Goal: Information Seeking & Learning: Learn about a topic

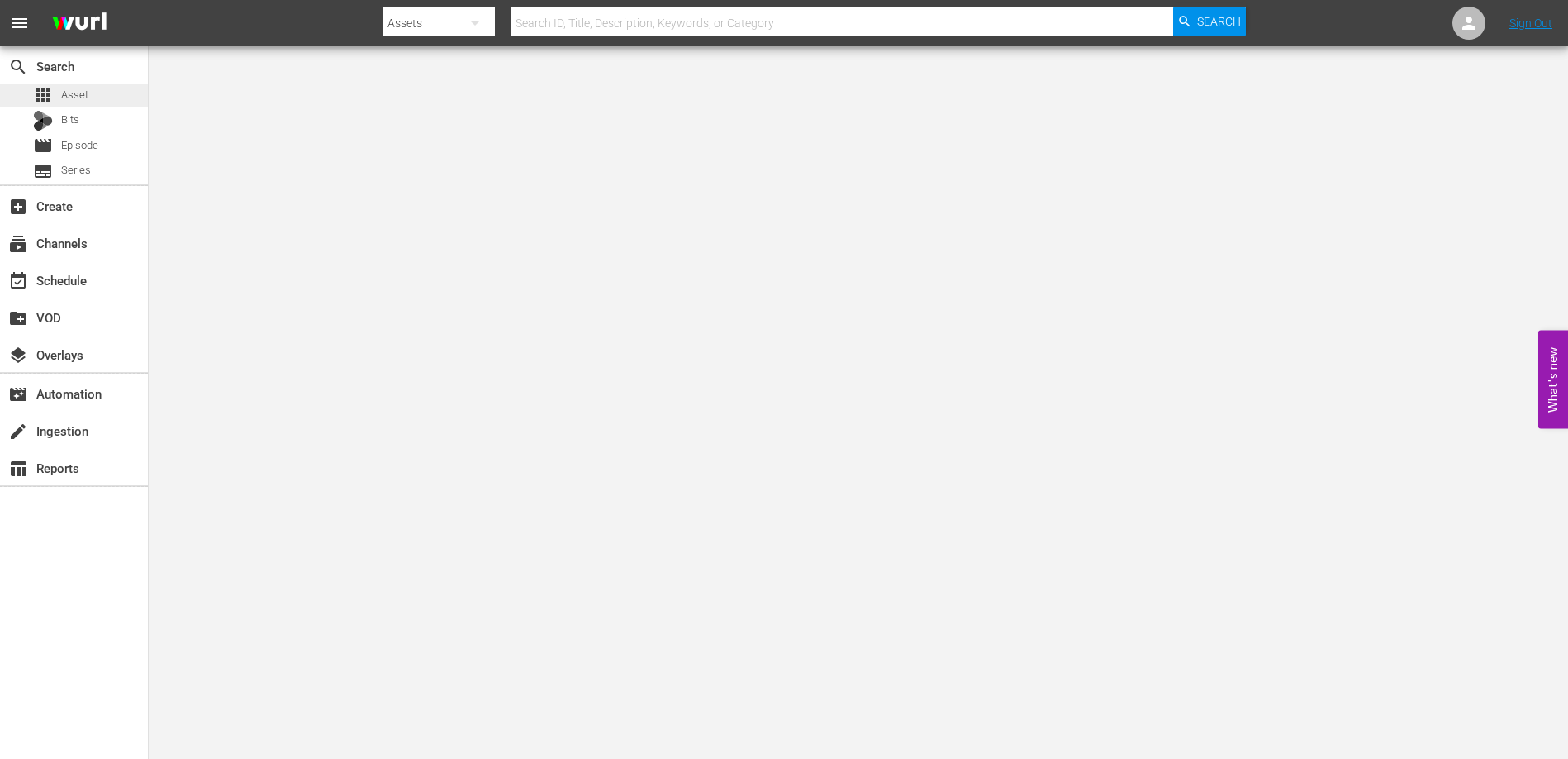
click at [88, 90] on div "apps Asset" at bounding box center [74, 95] width 148 height 23
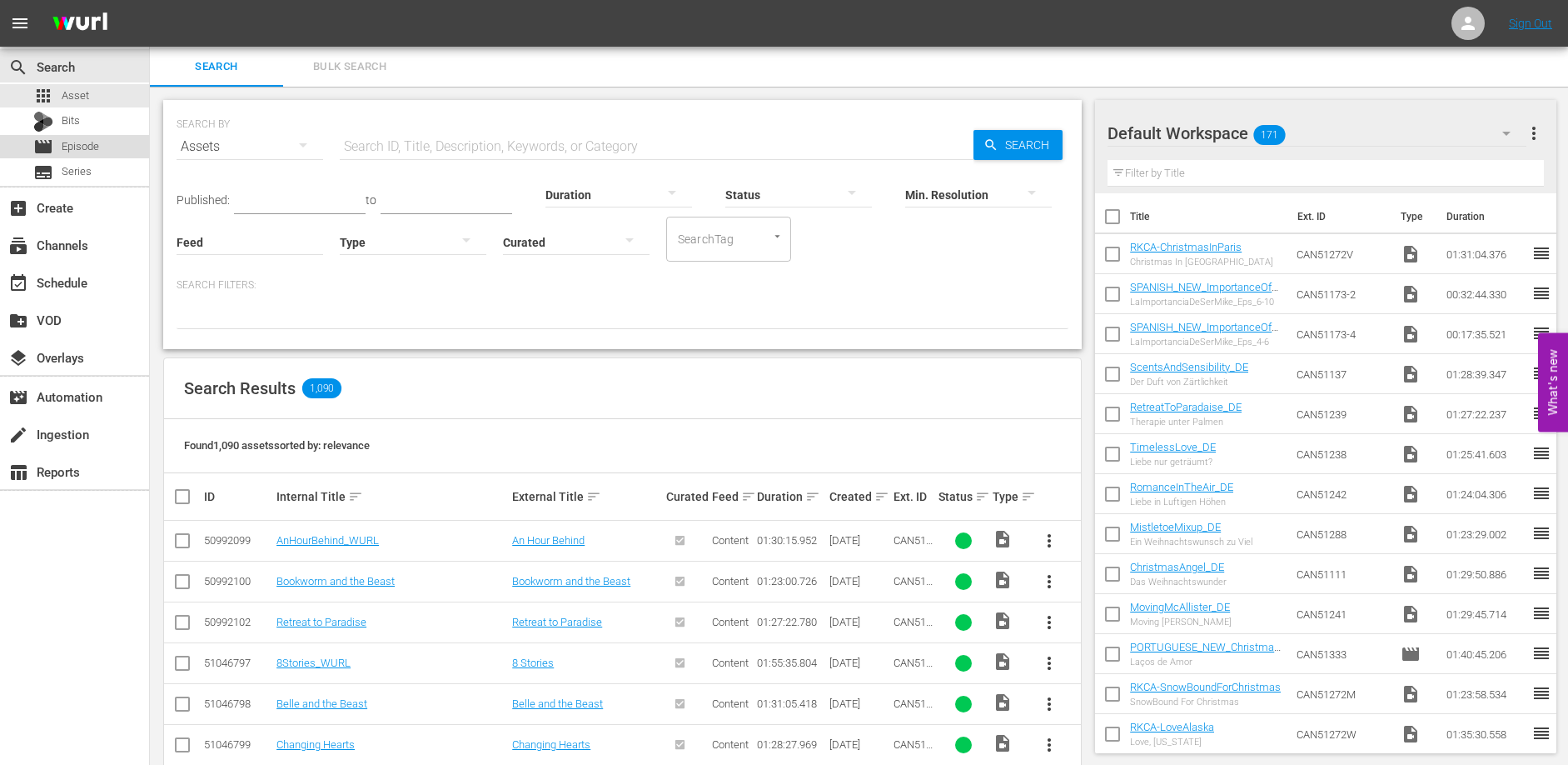
click at [108, 145] on div "movie Episode" at bounding box center [75, 147] width 149 height 24
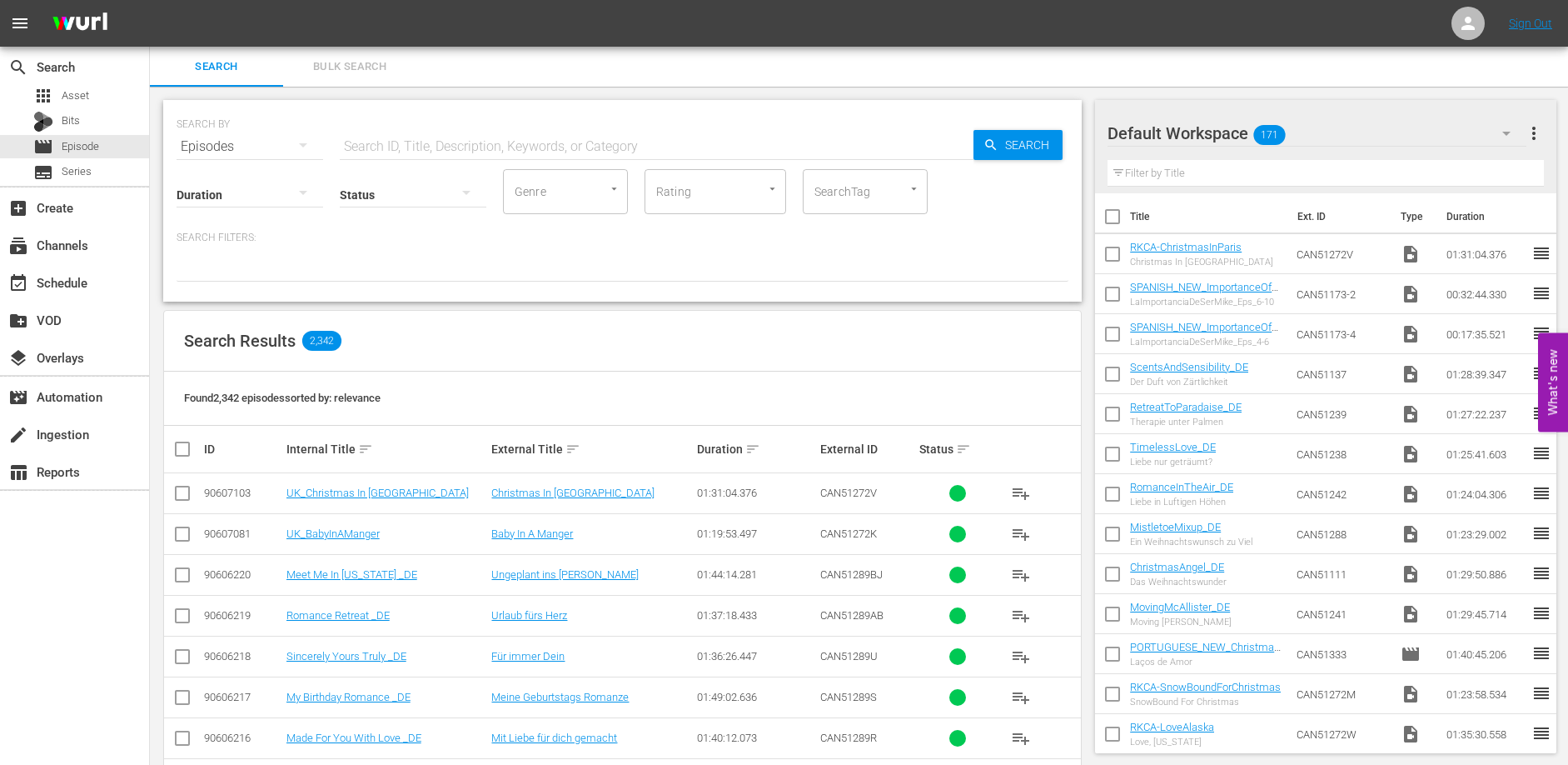
click at [366, 144] on input "text" at bounding box center [656, 147] width 633 height 40
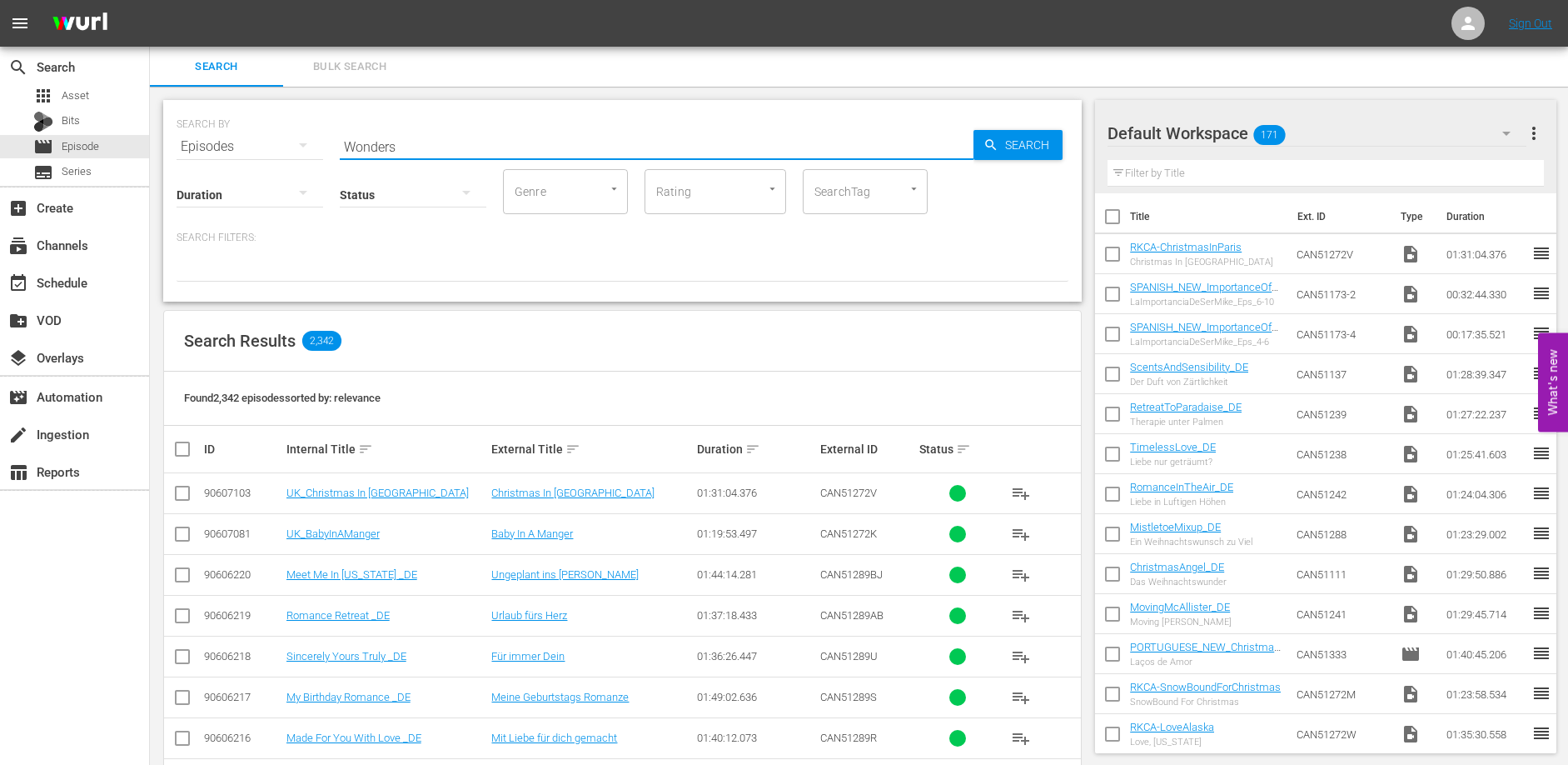
type input "Wonders"
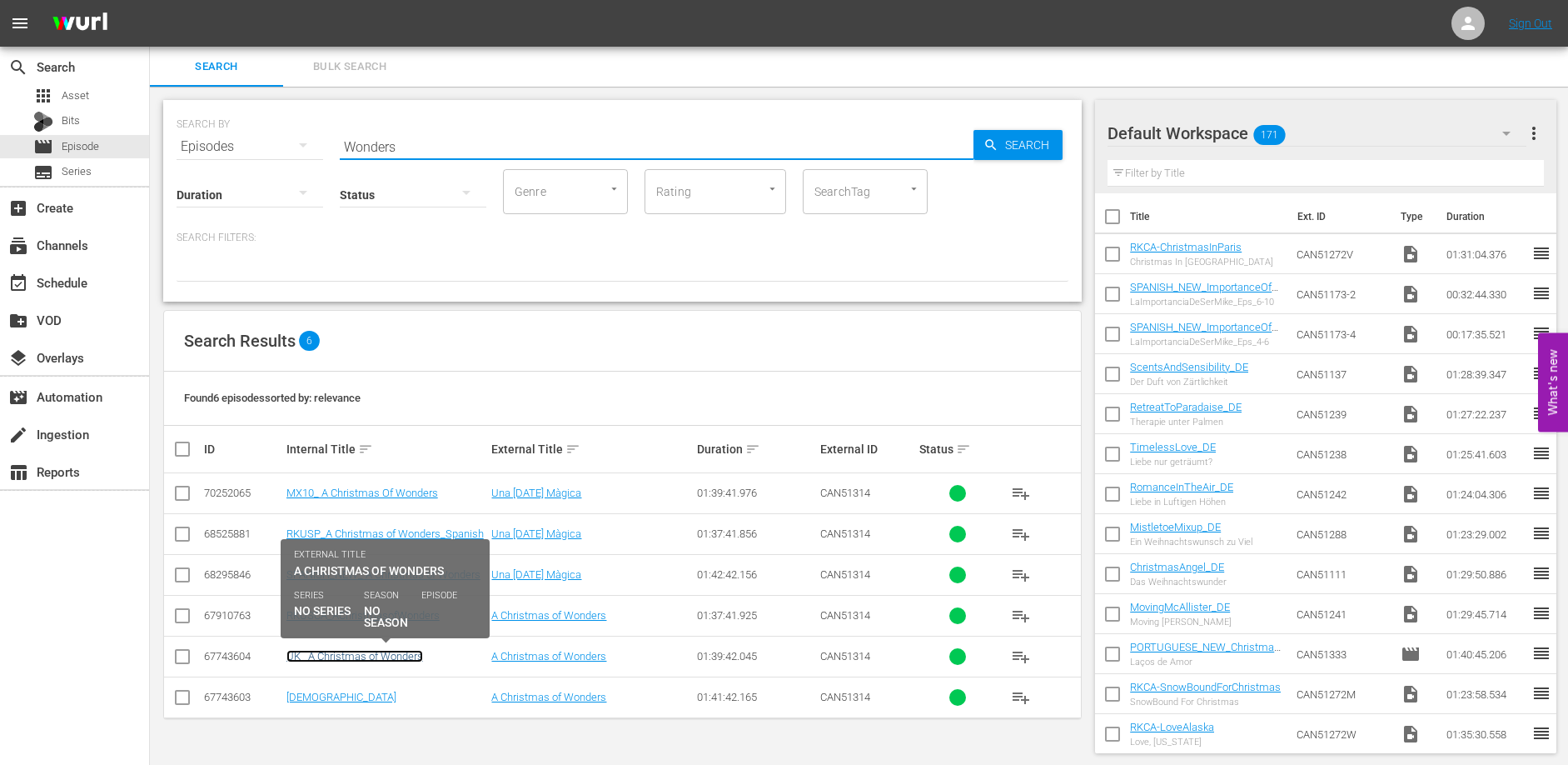
click at [353, 653] on link "UK_ A Christmas of Wonders" at bounding box center [354, 655] width 136 height 12
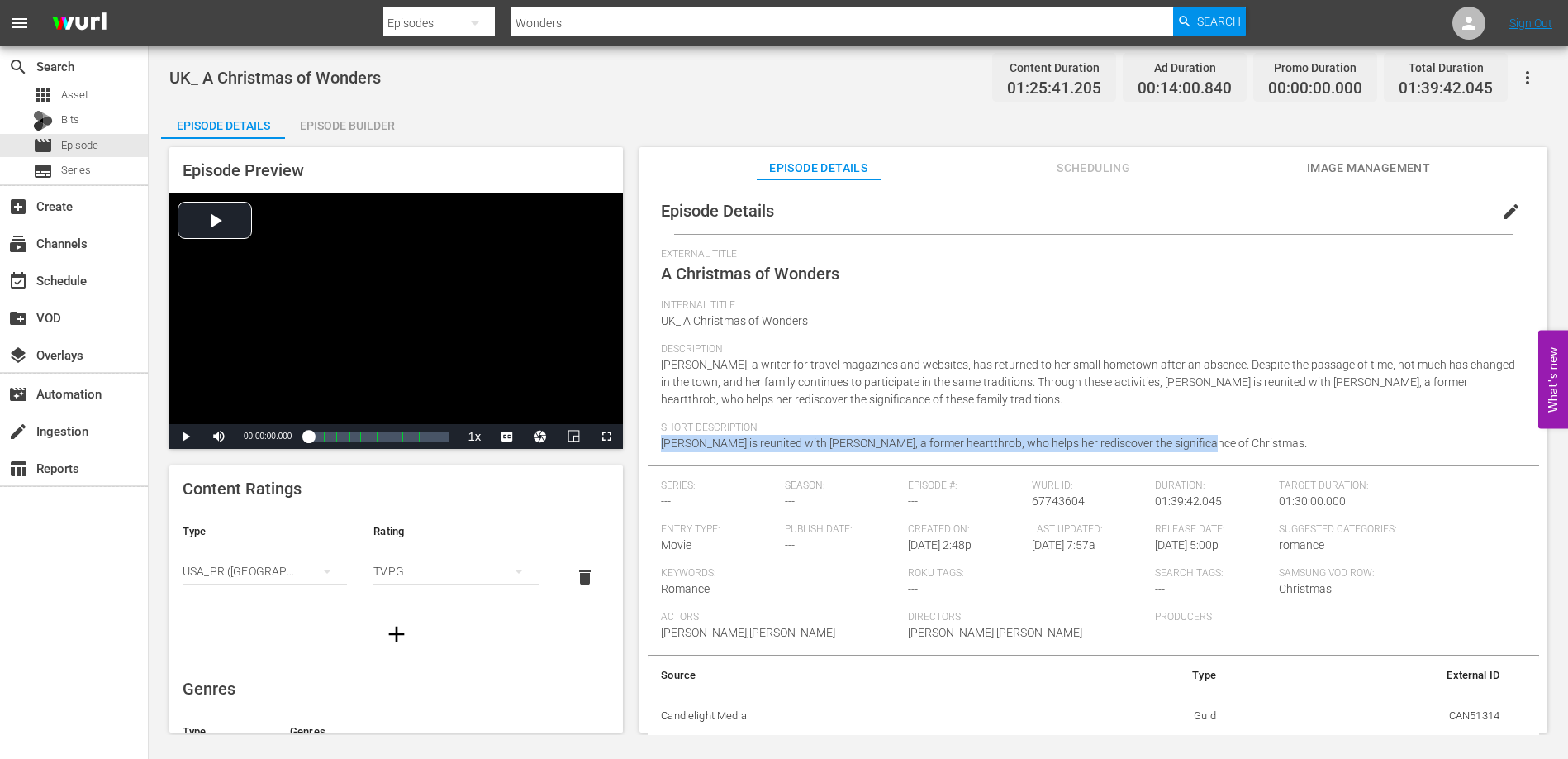
drag, startPoint x: 1177, startPoint y: 448, endPoint x: 641, endPoint y: 441, distance: 536.0
click at [641, 441] on div "Episode Details edit External Title A Christmas of Wonders Internal Title UK_ A…" at bounding box center [1093, 463] width 908 height 569
copy span "[PERSON_NAME] is reunited with [PERSON_NAME], a former heartthrob, who helps he…"
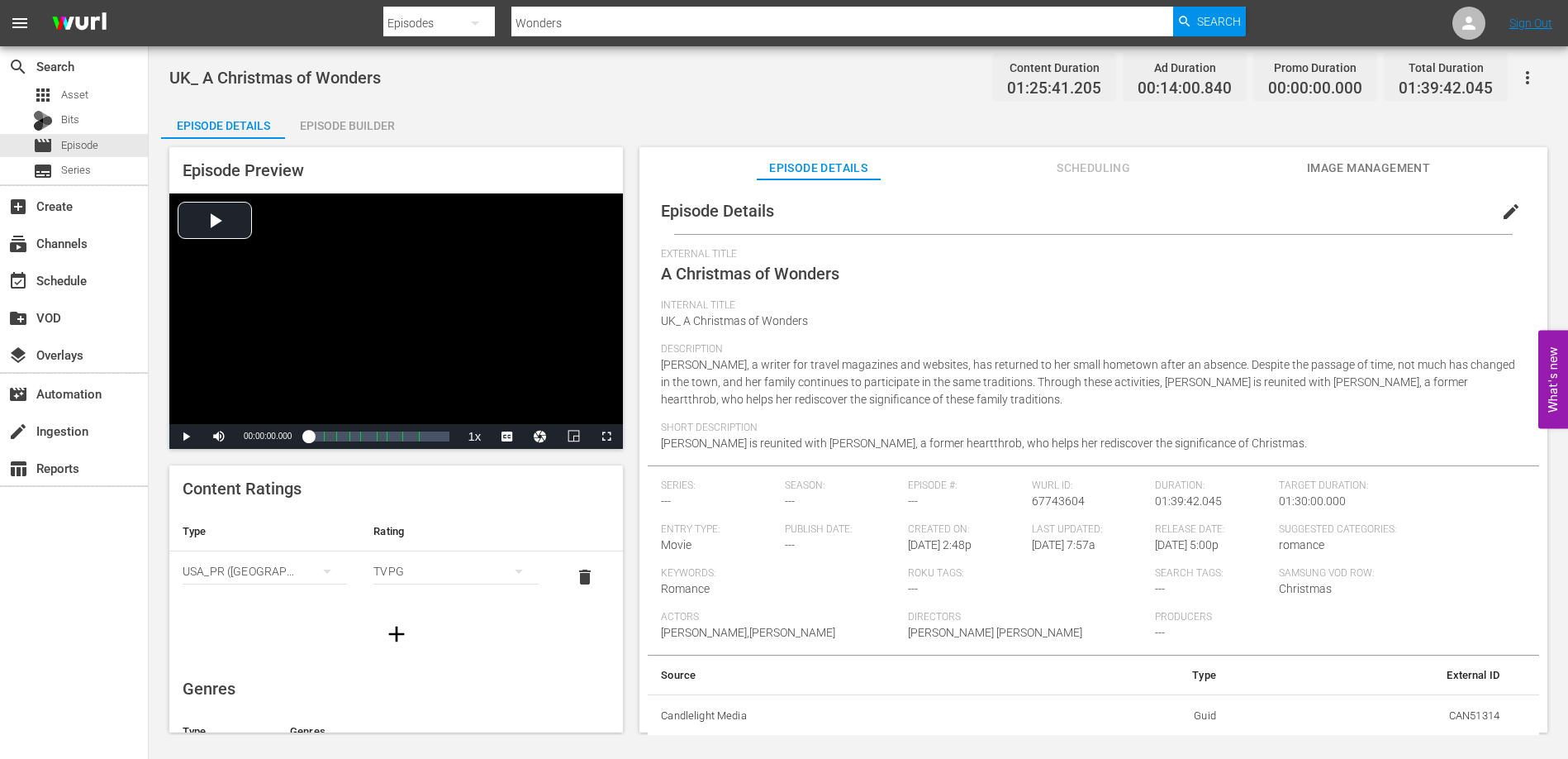
click at [871, 399] on div "Description [PERSON_NAME], a writer for travel magazines and websites, has retu…" at bounding box center [1093, 383] width 865 height 79
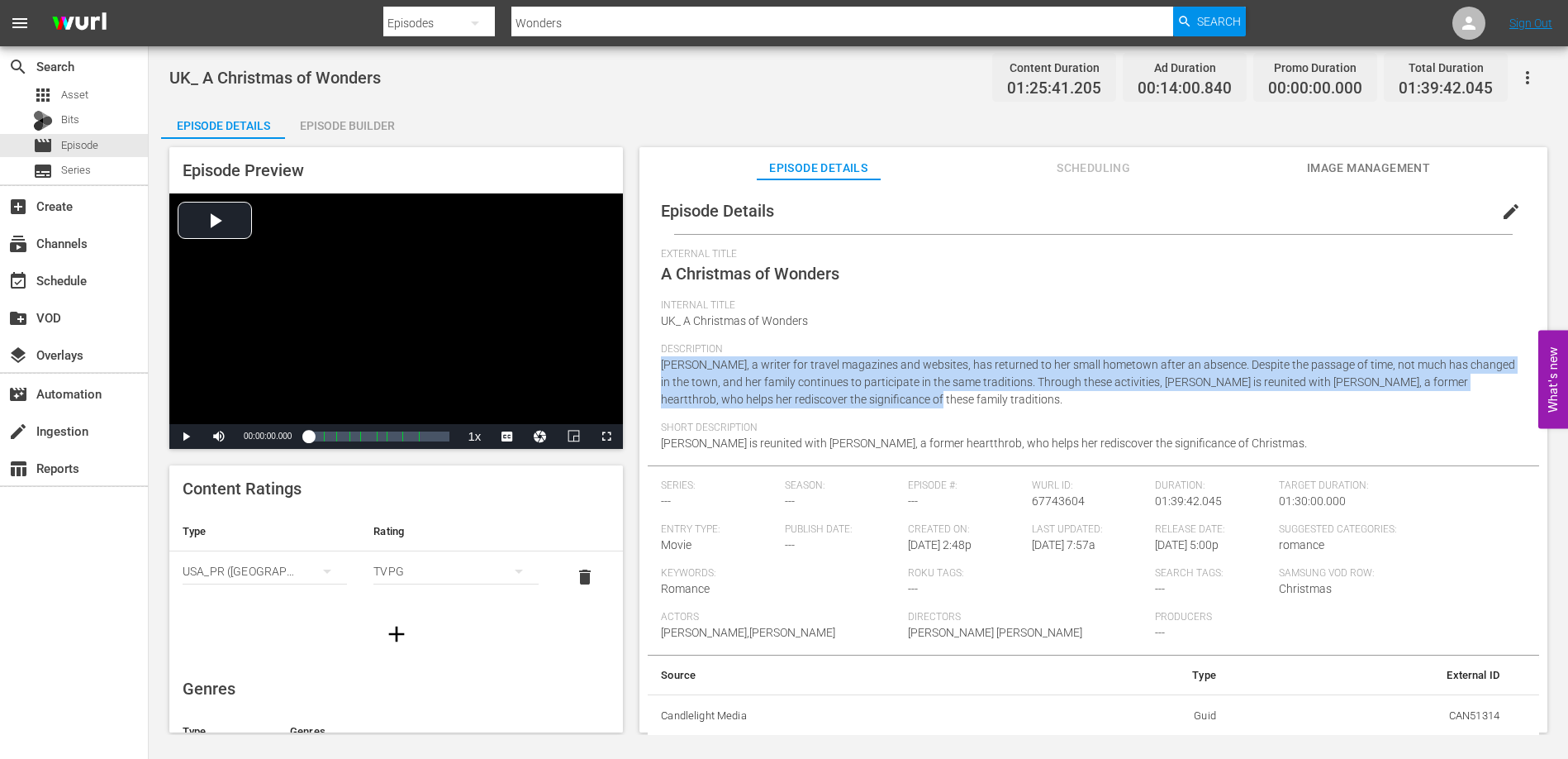
drag, startPoint x: 870, startPoint y: 398, endPoint x: 655, endPoint y: 368, distance: 217.1
click at [655, 368] on div "Episode Details edit External Title A Christmas of Wonders Internal Title UK_ A…" at bounding box center [1093, 463] width 891 height 550
copy span "[PERSON_NAME], a writer for travel magazines and websites, has returned to her …"
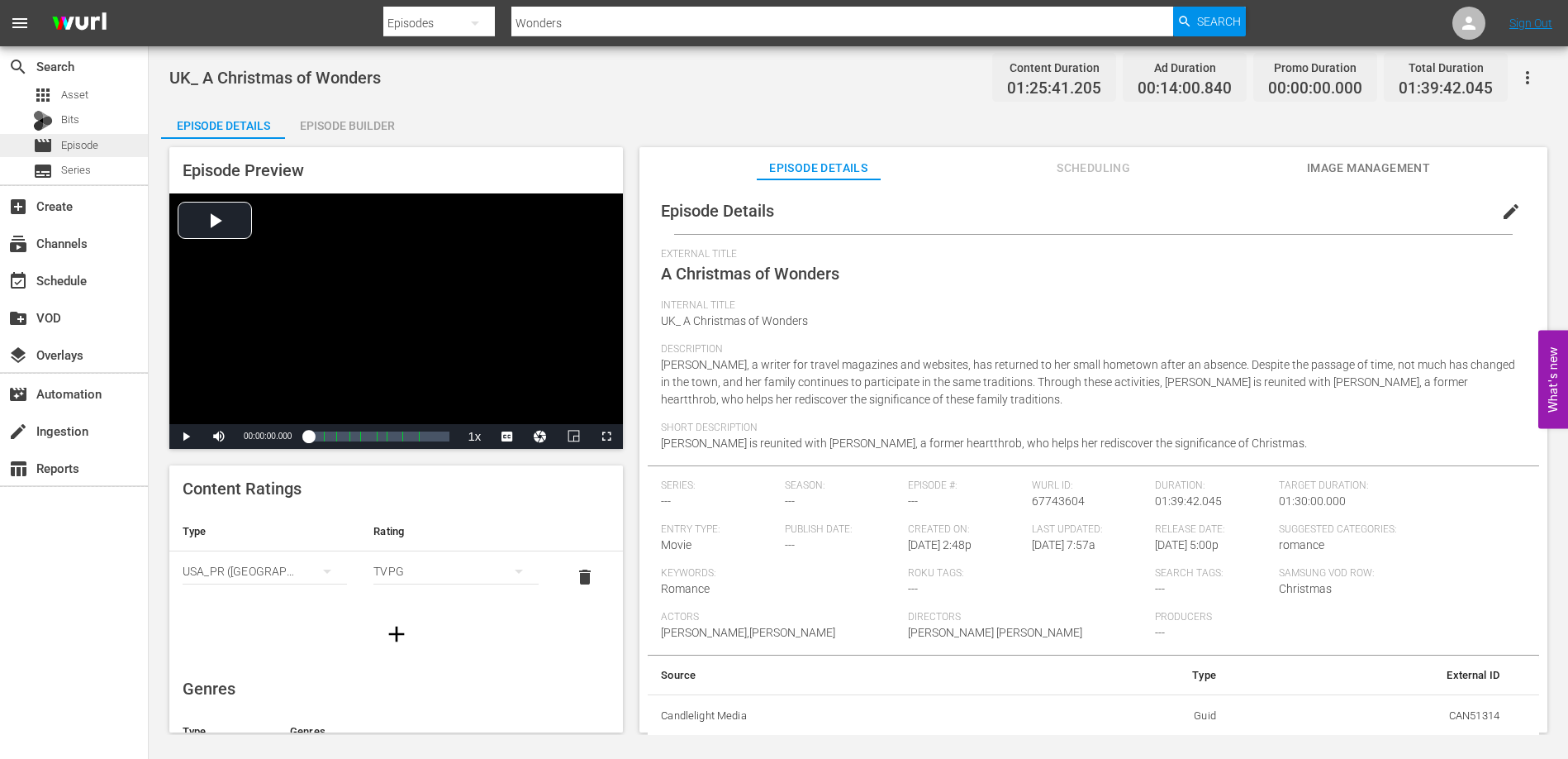
click at [86, 144] on span "Episode" at bounding box center [80, 145] width 38 height 17
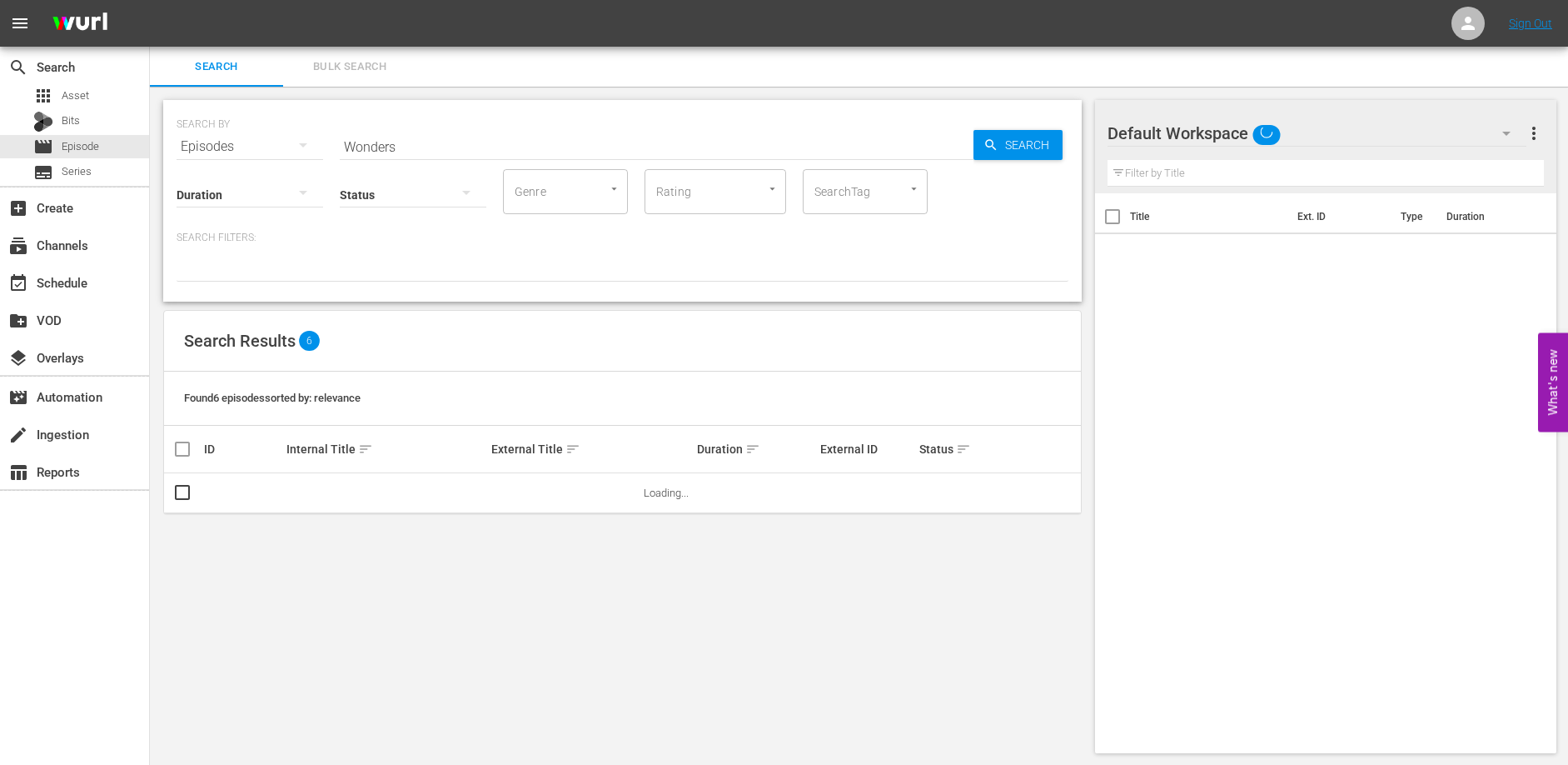
click at [398, 140] on input "Wonders" at bounding box center [656, 147] width 633 height 40
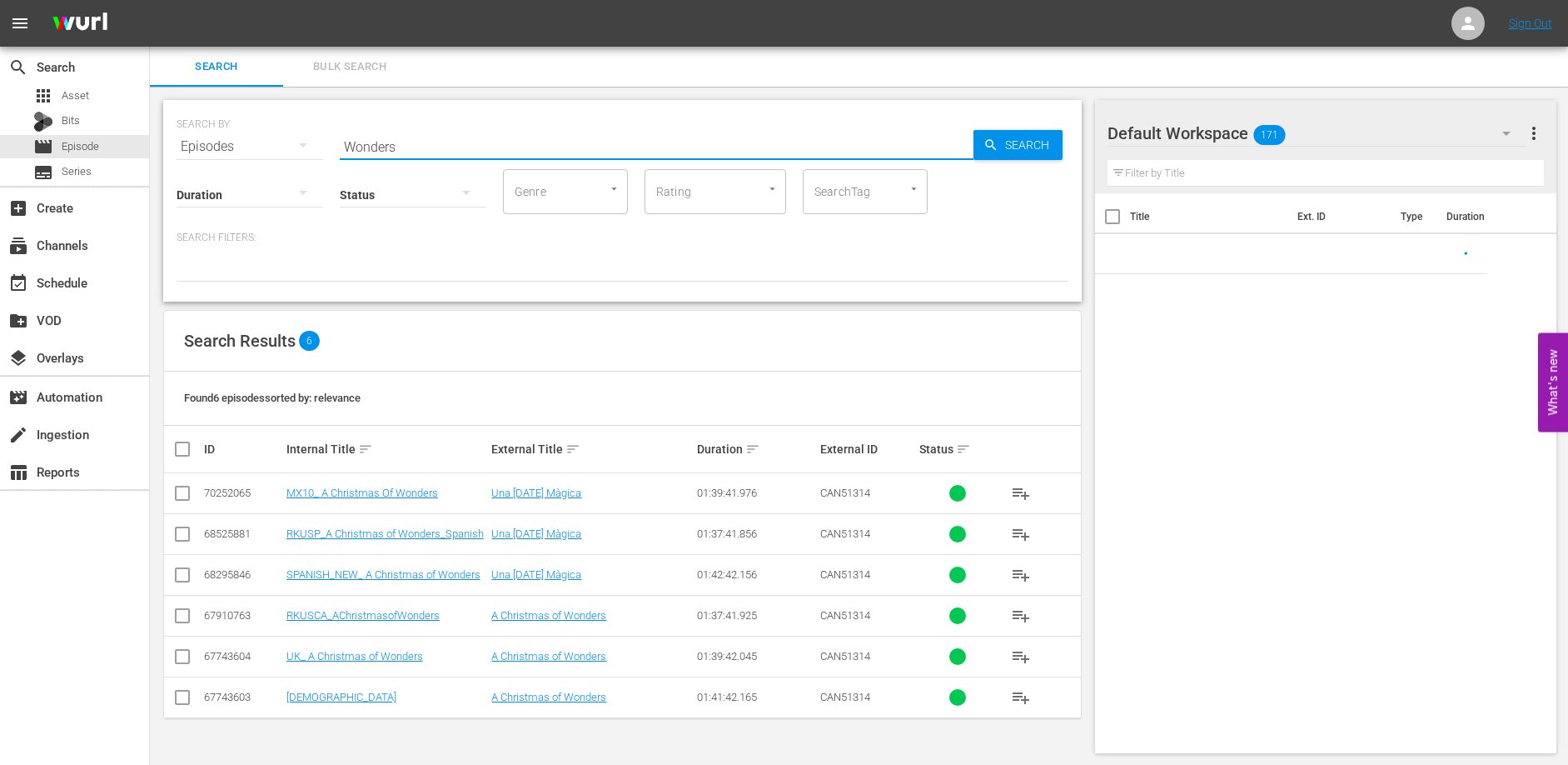
click at [398, 140] on input "Wonders" at bounding box center [656, 147] width 633 height 40
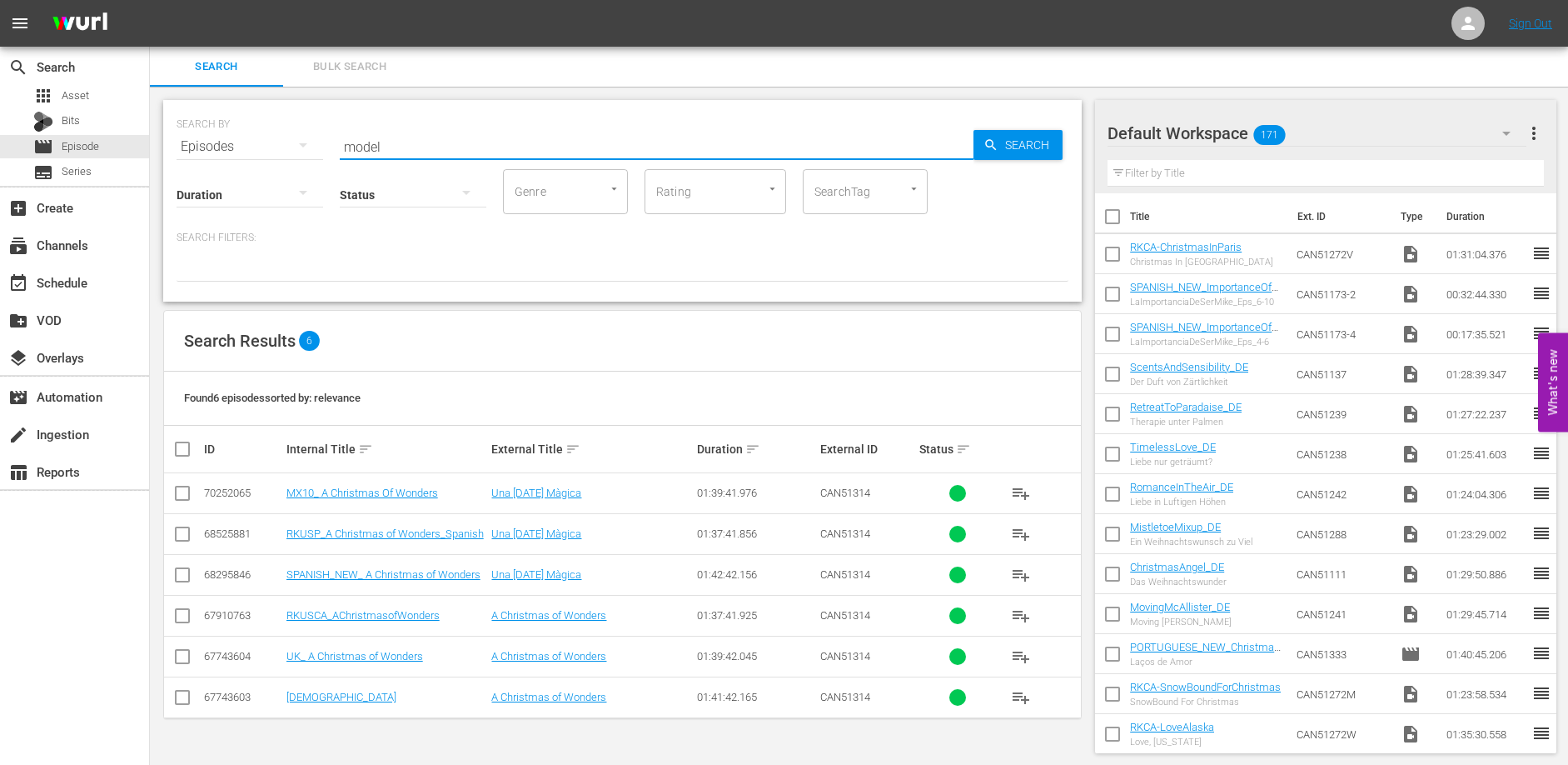
type input "model"
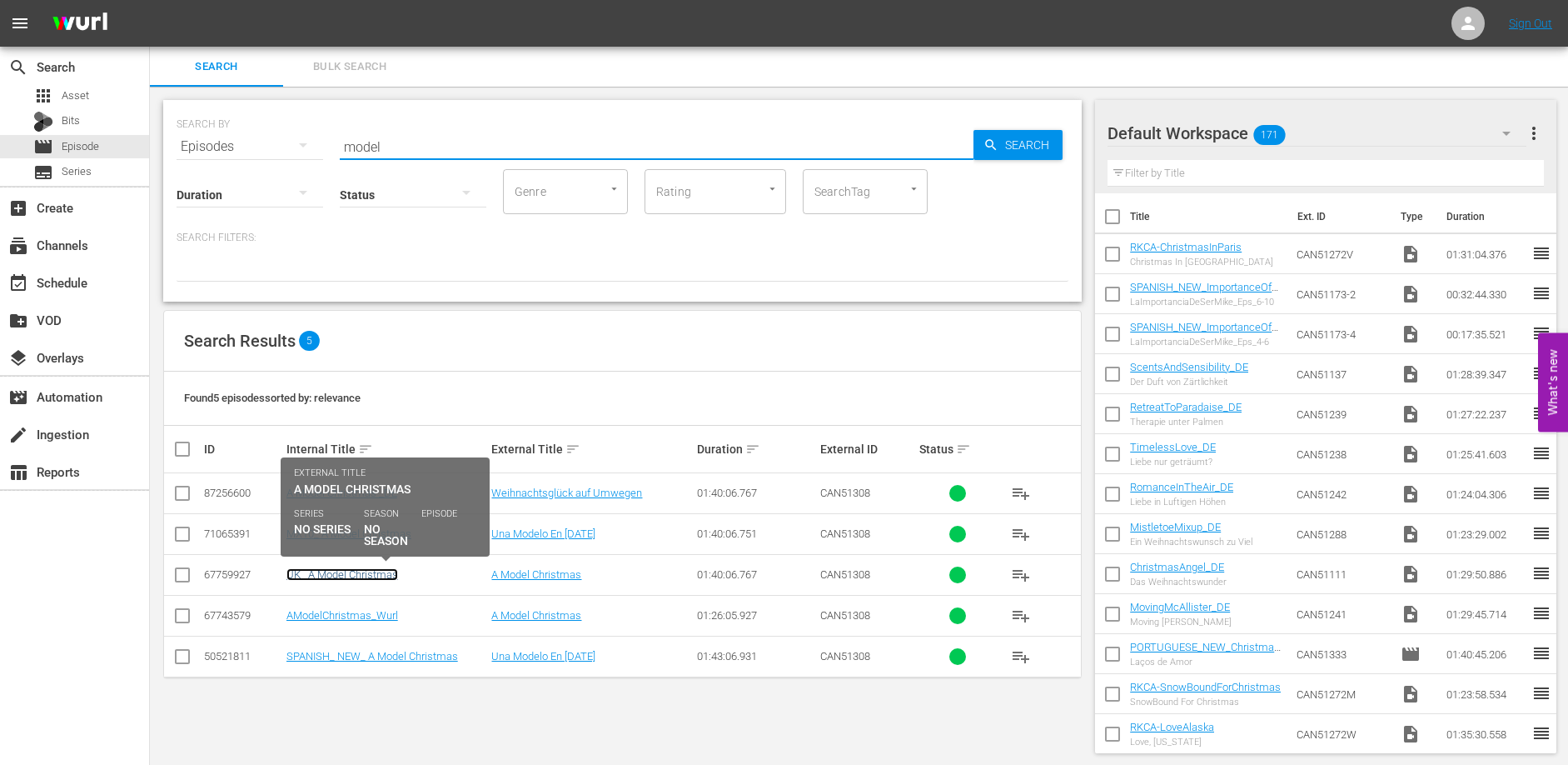
click at [360, 576] on link "UK_ A Model Christmas" at bounding box center [342, 574] width 112 height 12
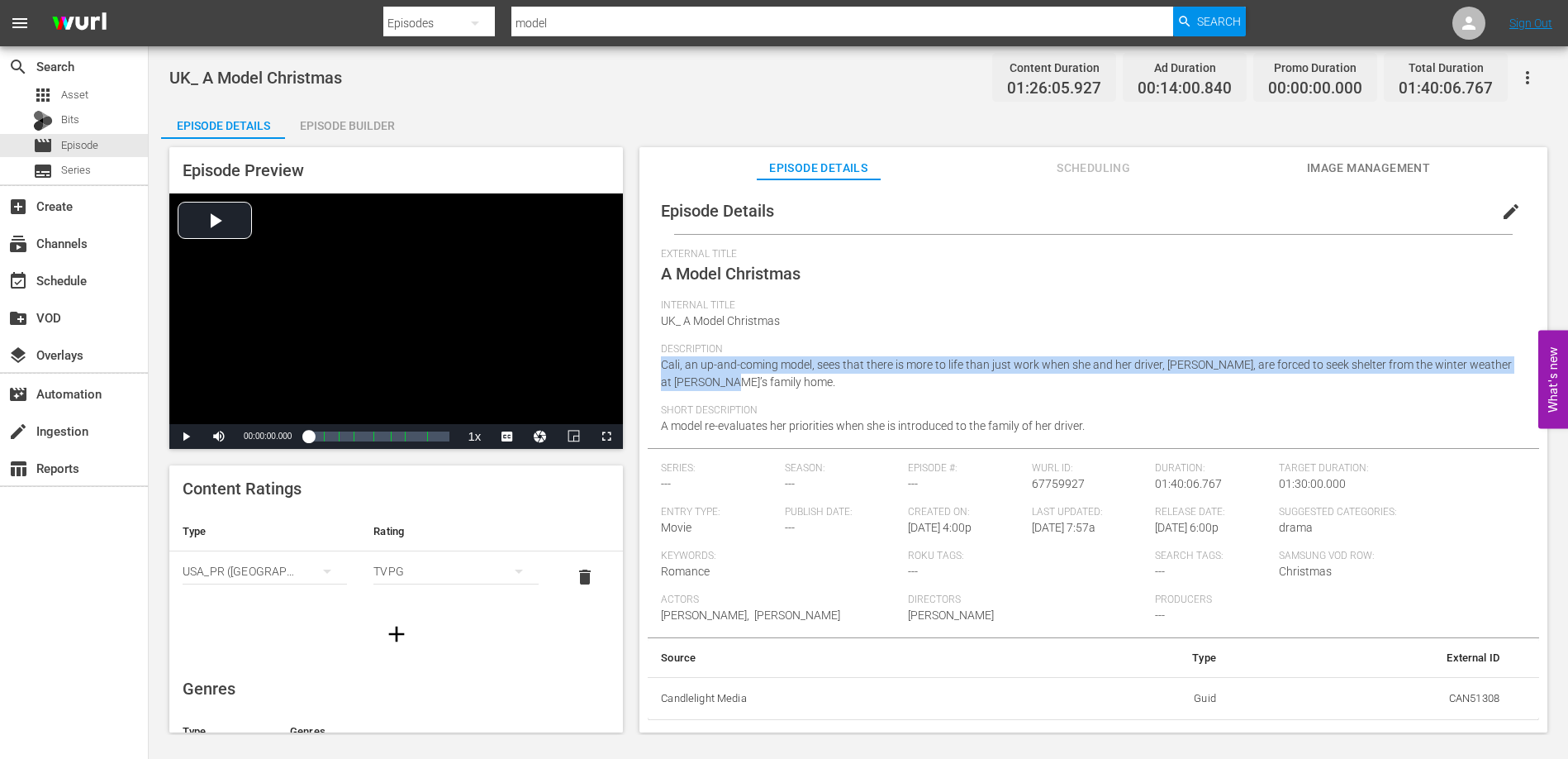
drag, startPoint x: 754, startPoint y: 385, endPoint x: 641, endPoint y: 370, distance: 114.0
click at [641, 370] on div "Episode Details edit External Title A Model Christmas Internal Title UK_ A Mode…" at bounding box center [1093, 463] width 908 height 569
copy span "Cali, an up-and-coming model, sees that there is more to life than just work wh…"
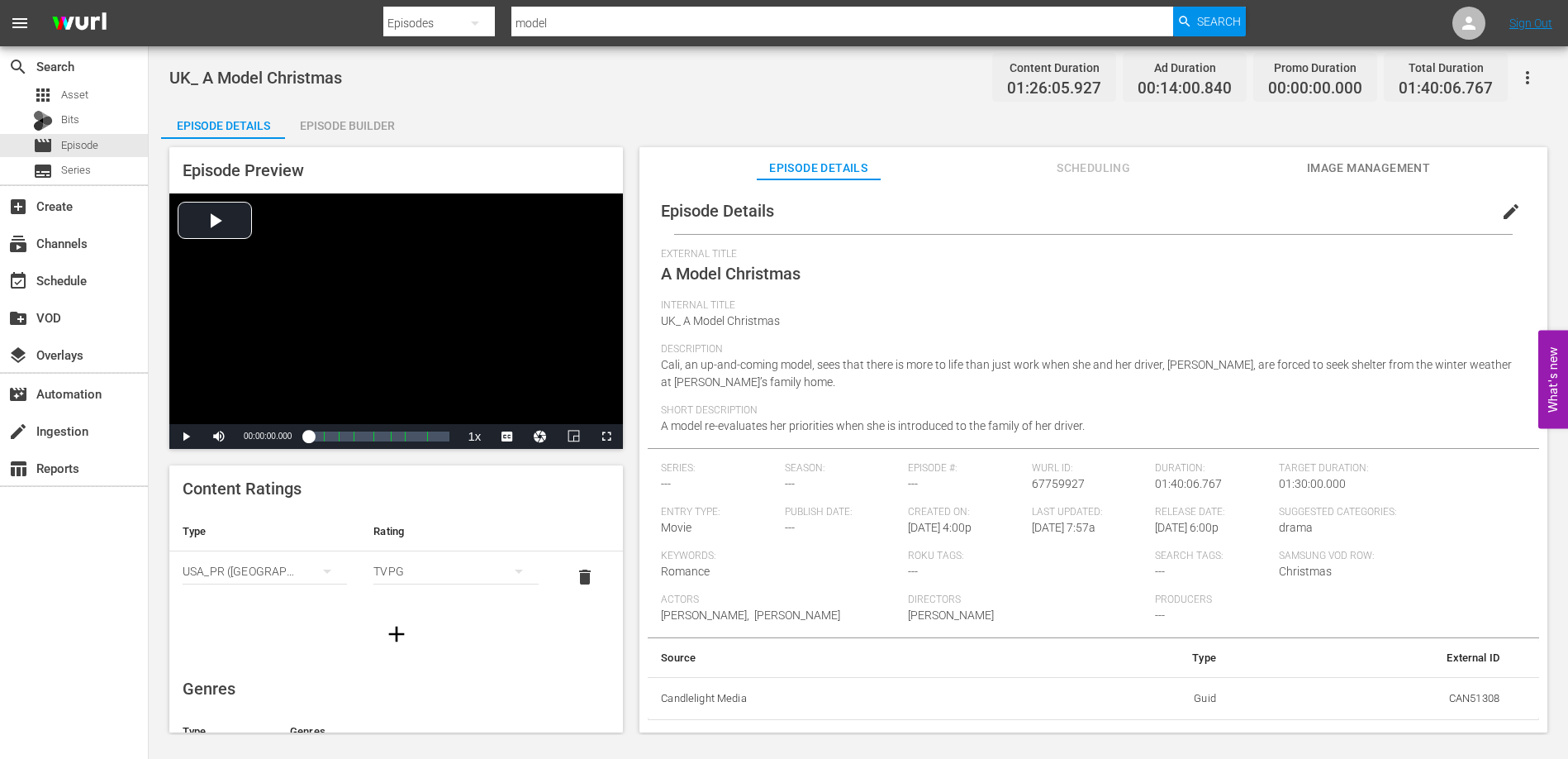
click at [1096, 430] on div "Short Description A model re-evaluates her priorities when she is introduced to…" at bounding box center [1093, 426] width 865 height 44
drag, startPoint x: 1091, startPoint y: 427, endPoint x: 654, endPoint y: 426, distance: 437.0
click at [654, 426] on div "Episode Details edit External Title A Model Christmas Internal Title UK_ A Mode…" at bounding box center [1093, 453] width 891 height 532
copy span "A model re-evaluates her priorities when she is introduced to the family of her…"
click at [81, 141] on span "Episode" at bounding box center [80, 145] width 38 height 17
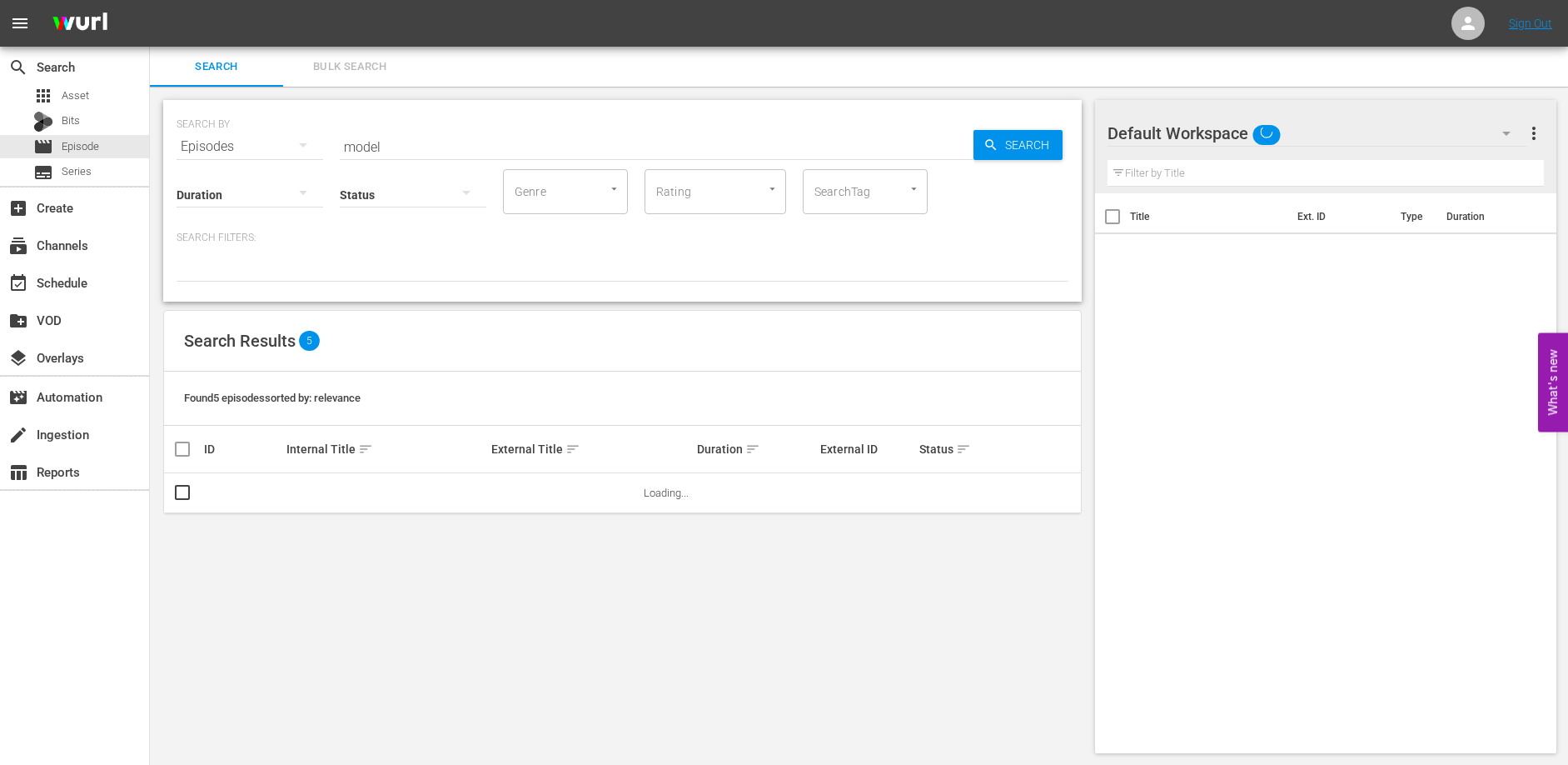
click at [466, 141] on input "model" at bounding box center [656, 147] width 633 height 40
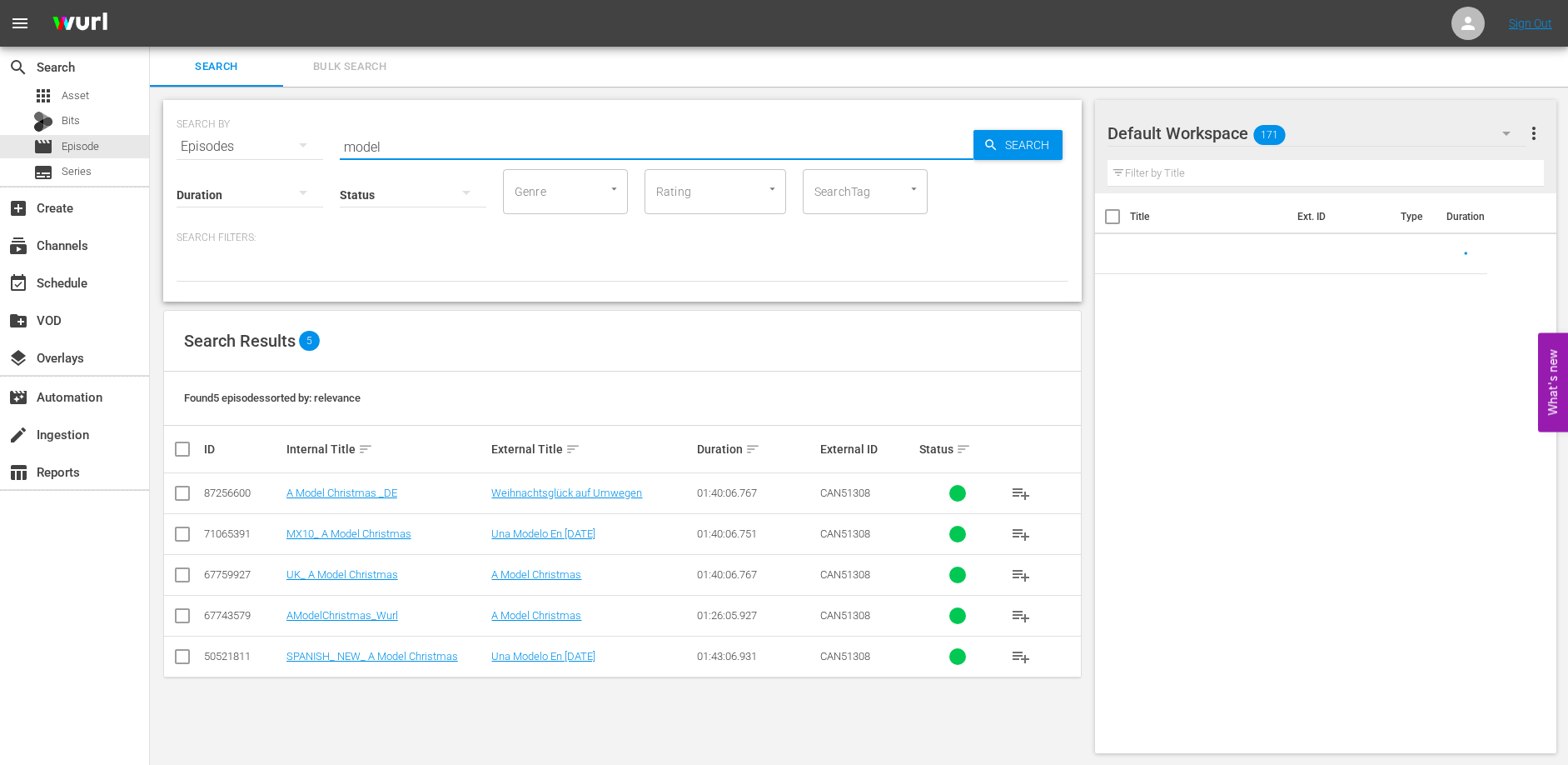
click at [466, 141] on input "model" at bounding box center [656, 147] width 633 height 40
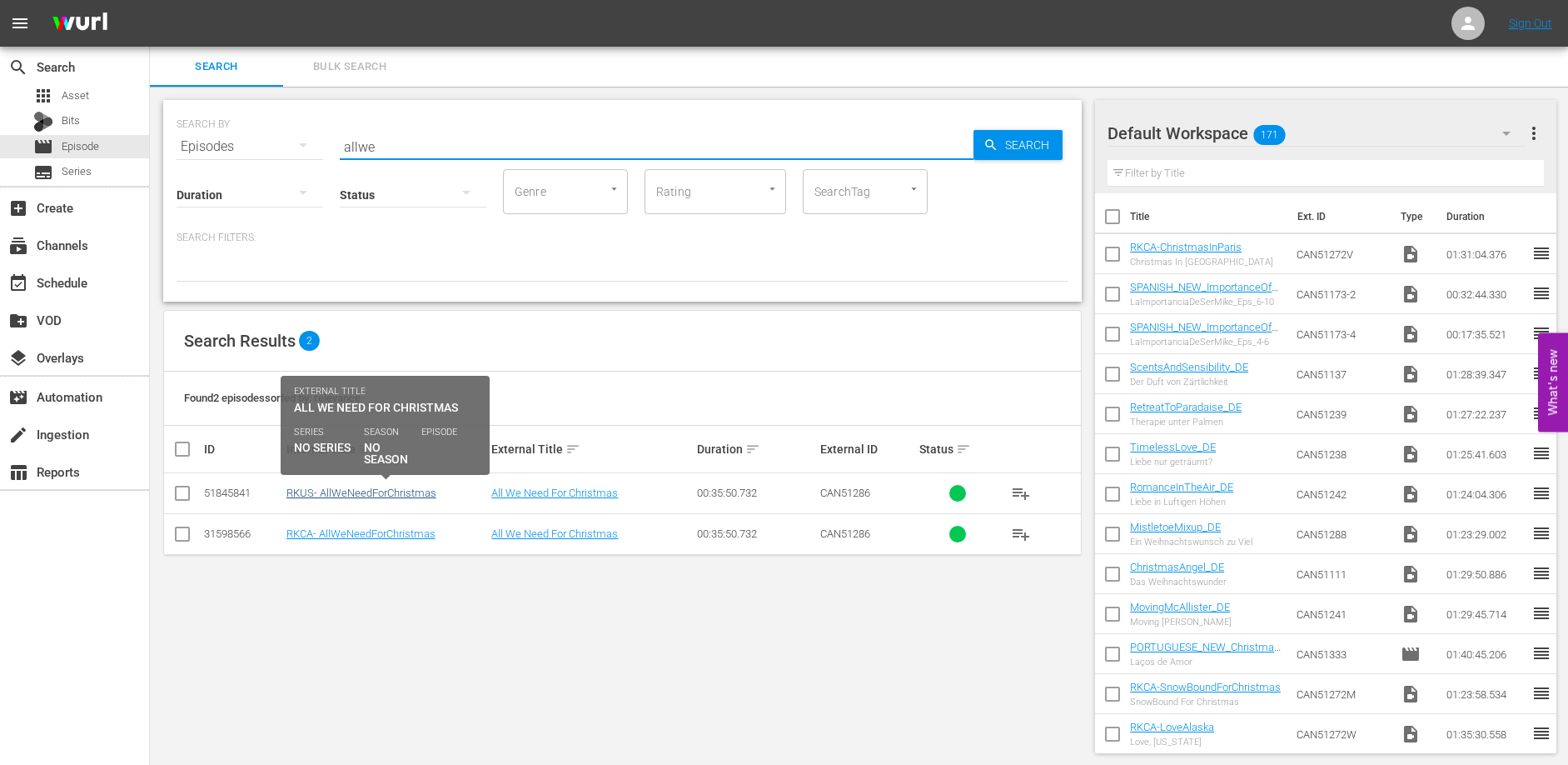
type input "allwe"
click at [339, 491] on link "RKUS- AllWeNeedForChristmas" at bounding box center [361, 492] width 150 height 12
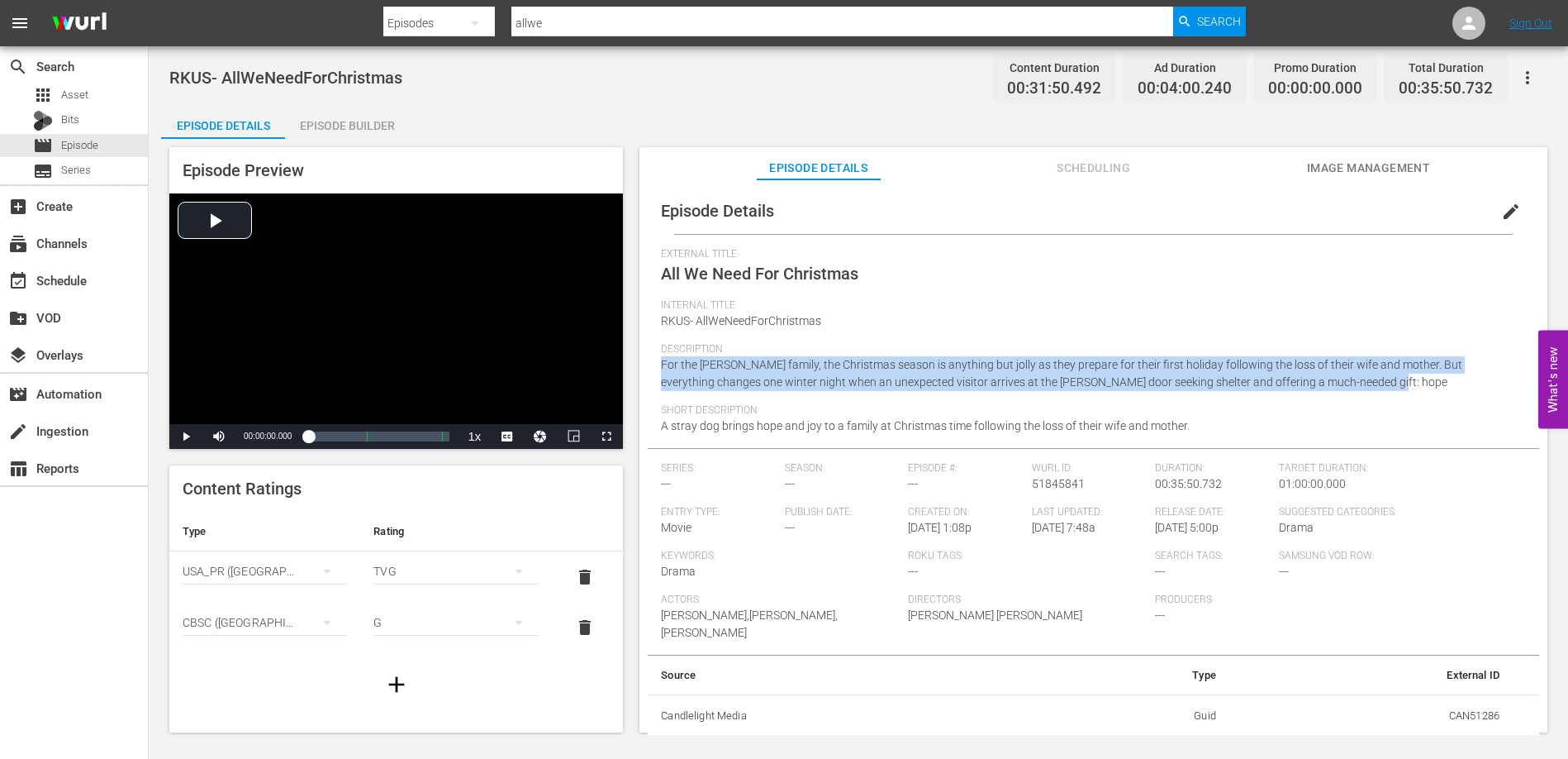
drag, startPoint x: 1341, startPoint y: 380, endPoint x: 646, endPoint y: 369, distance: 695.1
click at [646, 369] on div "Episode Details edit External Title All We Need For Christmas Internal Title RK…" at bounding box center [1093, 463] width 908 height 569
copy span "For the [PERSON_NAME] family, the Christmas season is anything but jolly as the…"
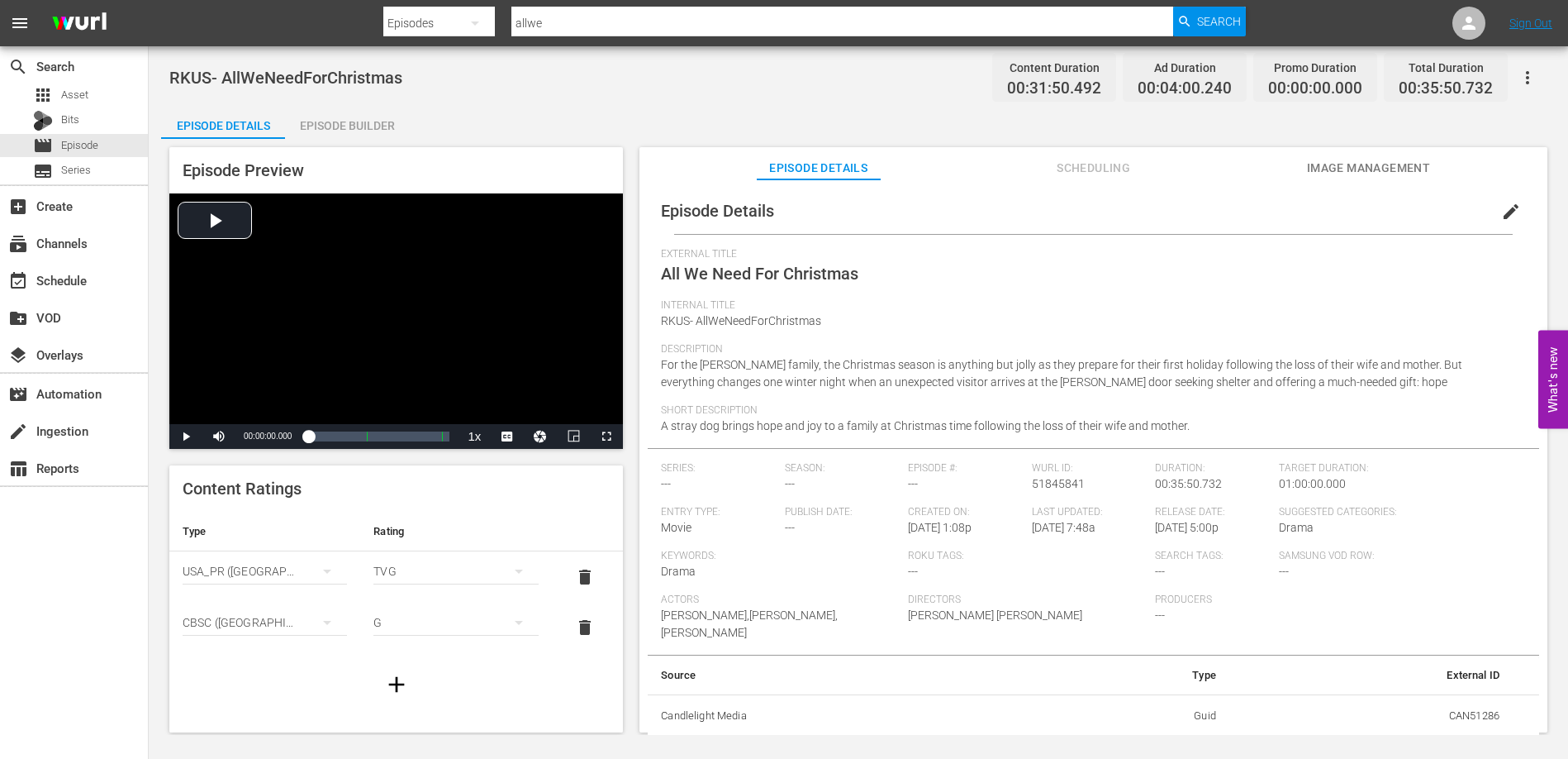
click at [1153, 435] on div "Short Description A stray dog brings hope and joy to a family at Christmas time…" at bounding box center [1093, 426] width 865 height 44
drag, startPoint x: 1200, startPoint y: 427, endPoint x: 649, endPoint y: 433, distance: 551.0
click at [649, 433] on div "Episode Details edit External Title All We Need For Christmas Internal Title RK…" at bounding box center [1093, 463] width 891 height 550
copy span "A stray dog brings hope and joy to a family at Christmas time following the los…"
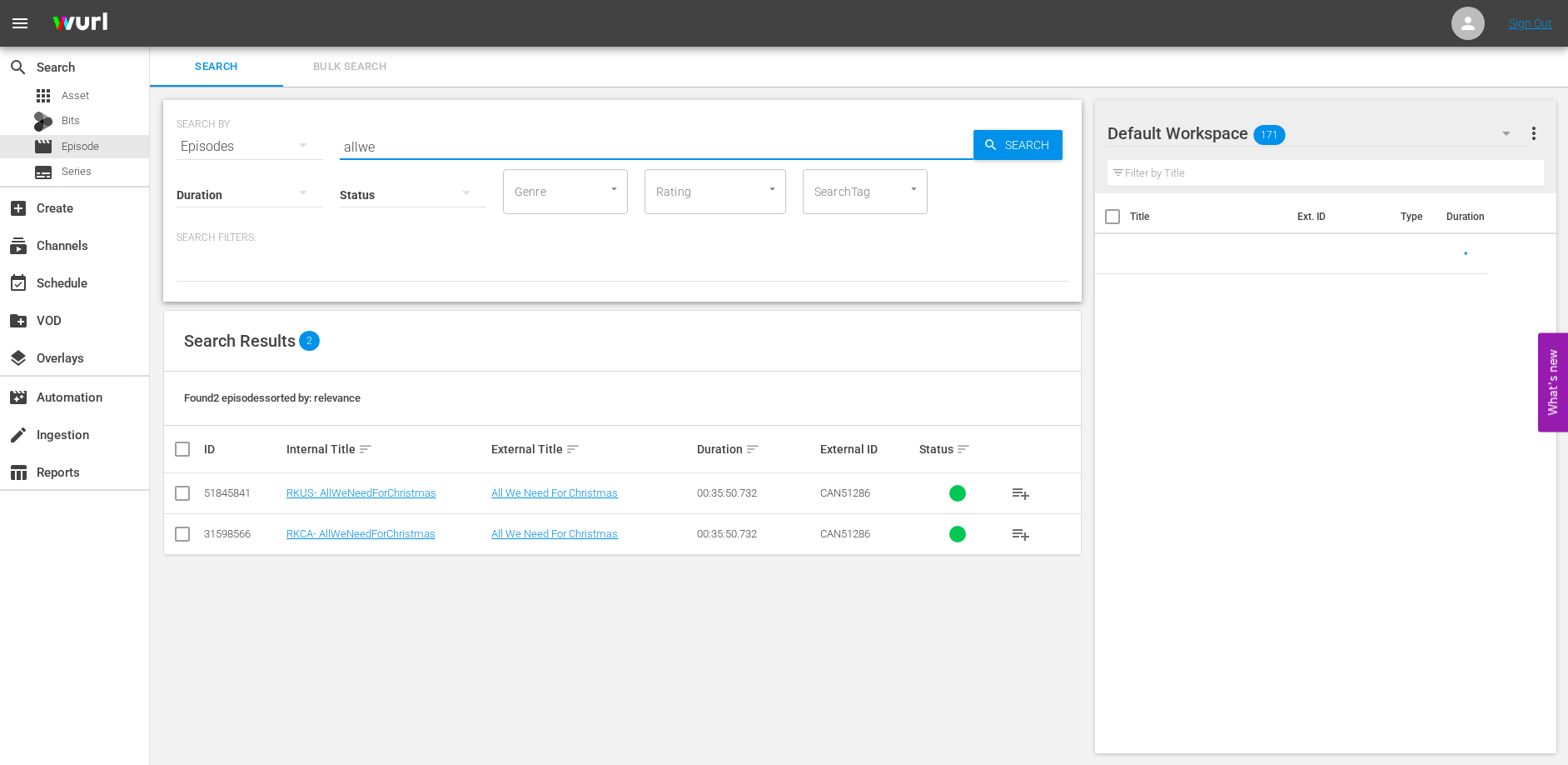
click at [437, 146] on input "allwe" at bounding box center [656, 147] width 633 height 40
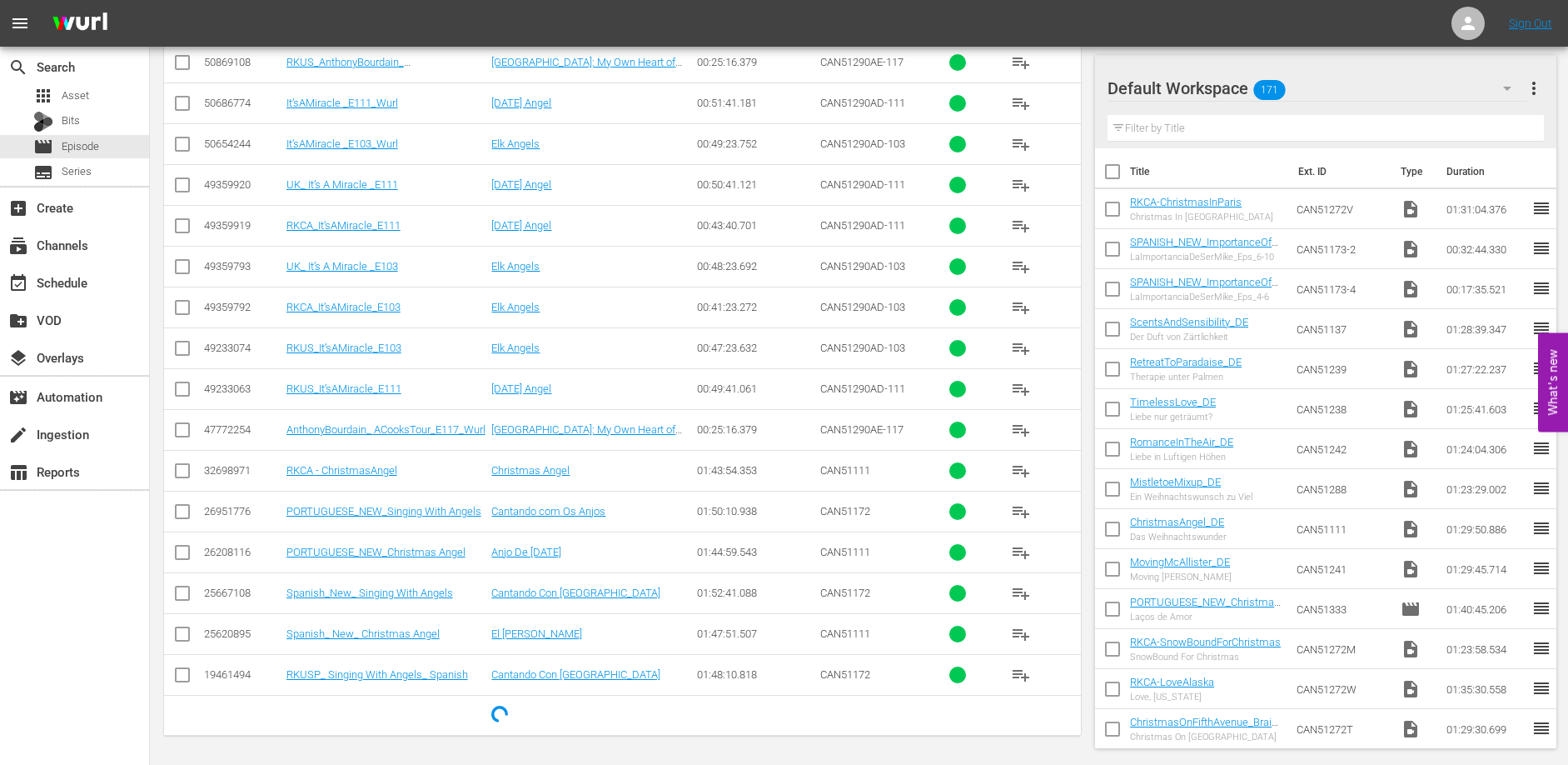
scroll to position [596, 0]
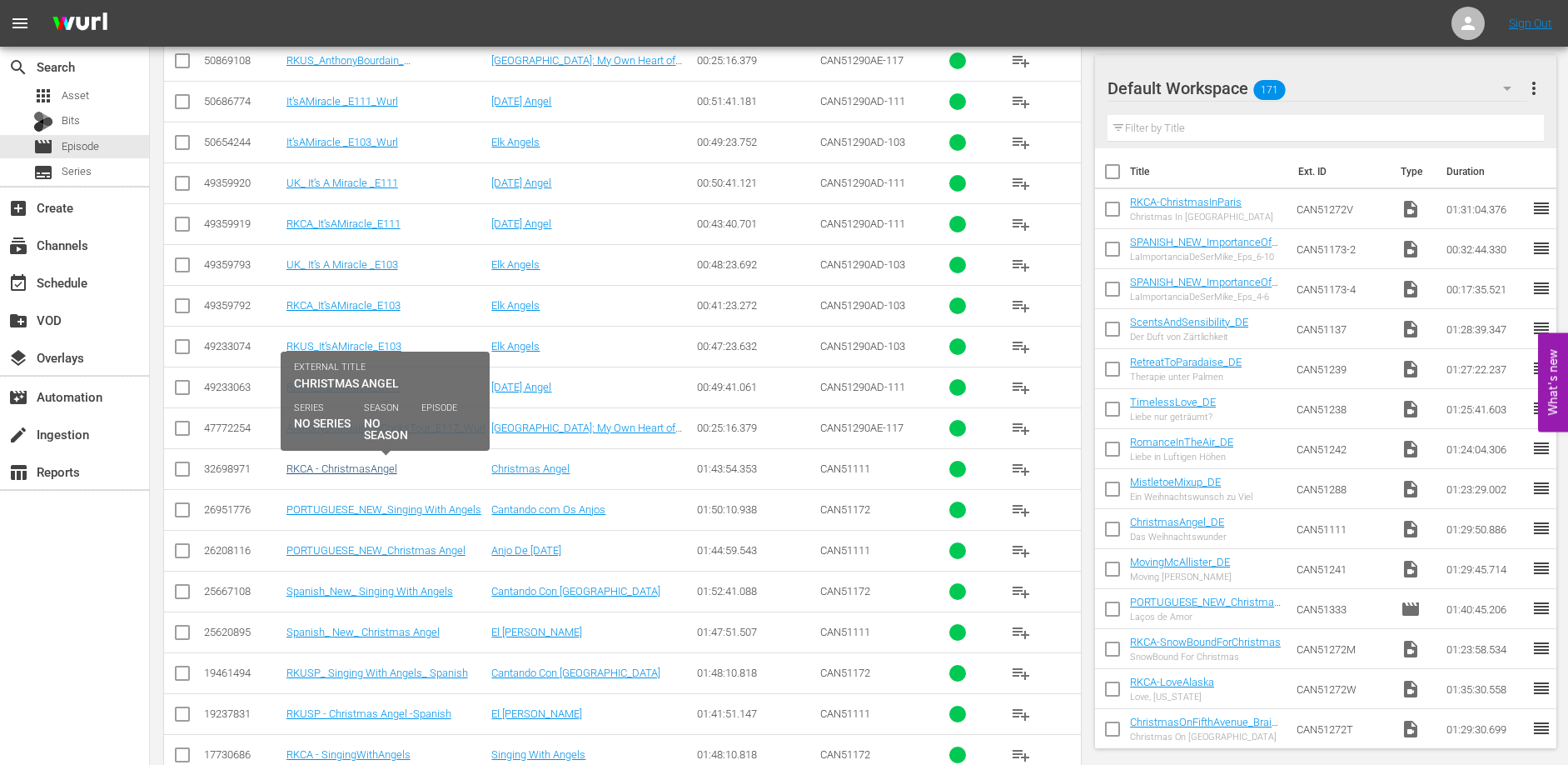
type input "angel"
click at [342, 472] on link "RKCA - ChristmasAngel" at bounding box center [341, 468] width 111 height 12
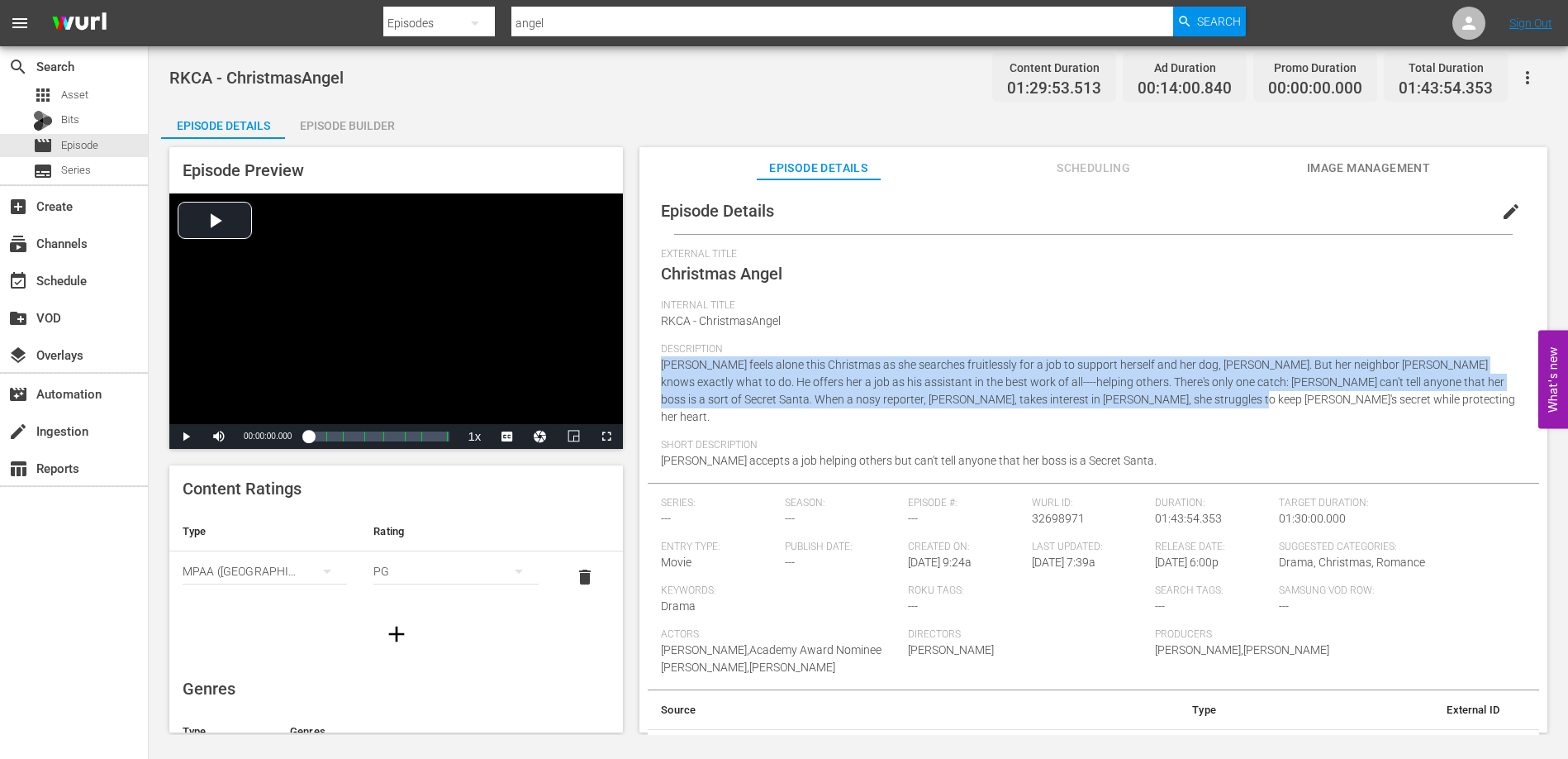
drag, startPoint x: 1171, startPoint y: 402, endPoint x: 658, endPoint y: 364, distance: 514.4
click at [658, 364] on div "Episode Details edit External Title Christmas Angel Internal Title RKCA - Chris…" at bounding box center [1093, 479] width 891 height 584
copy span "[PERSON_NAME] feels alone this Christmas as she searches fruitlessly for a job …"
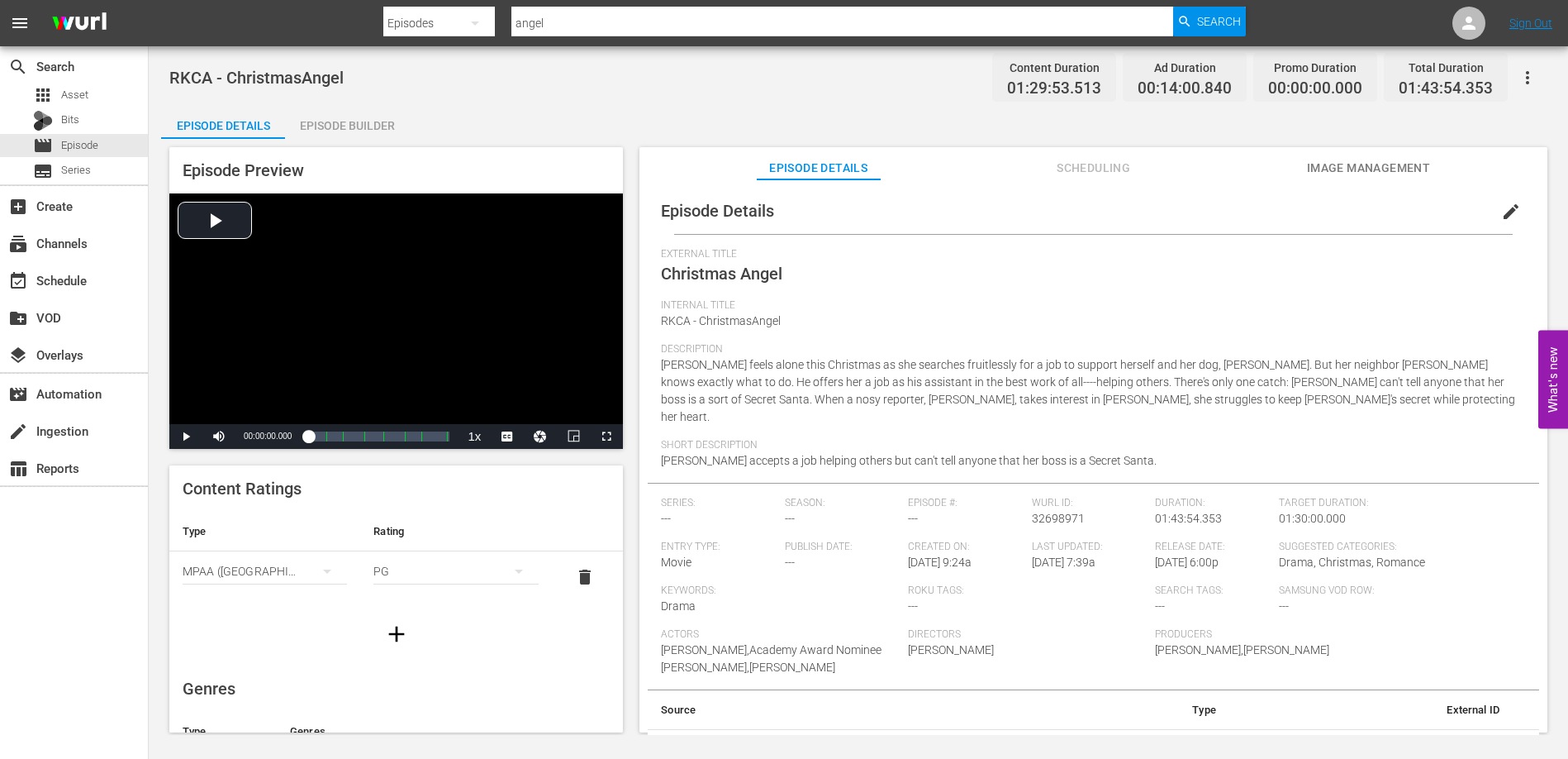
click at [1123, 441] on div "Short Description [PERSON_NAME] accepts a job helping others but can't tell any…" at bounding box center [1093, 461] width 865 height 44
drag, startPoint x: 1105, startPoint y: 444, endPoint x: 649, endPoint y: 442, distance: 456.0
click at [649, 442] on div "Episode Details edit External Title Christmas Angel Internal Title RKCA - Chris…" at bounding box center [1093, 479] width 891 height 584
copy span "[PERSON_NAME] accepts a job helping others but can't tell anyone that her boss …"
click at [88, 142] on span "Episode" at bounding box center [80, 145] width 38 height 17
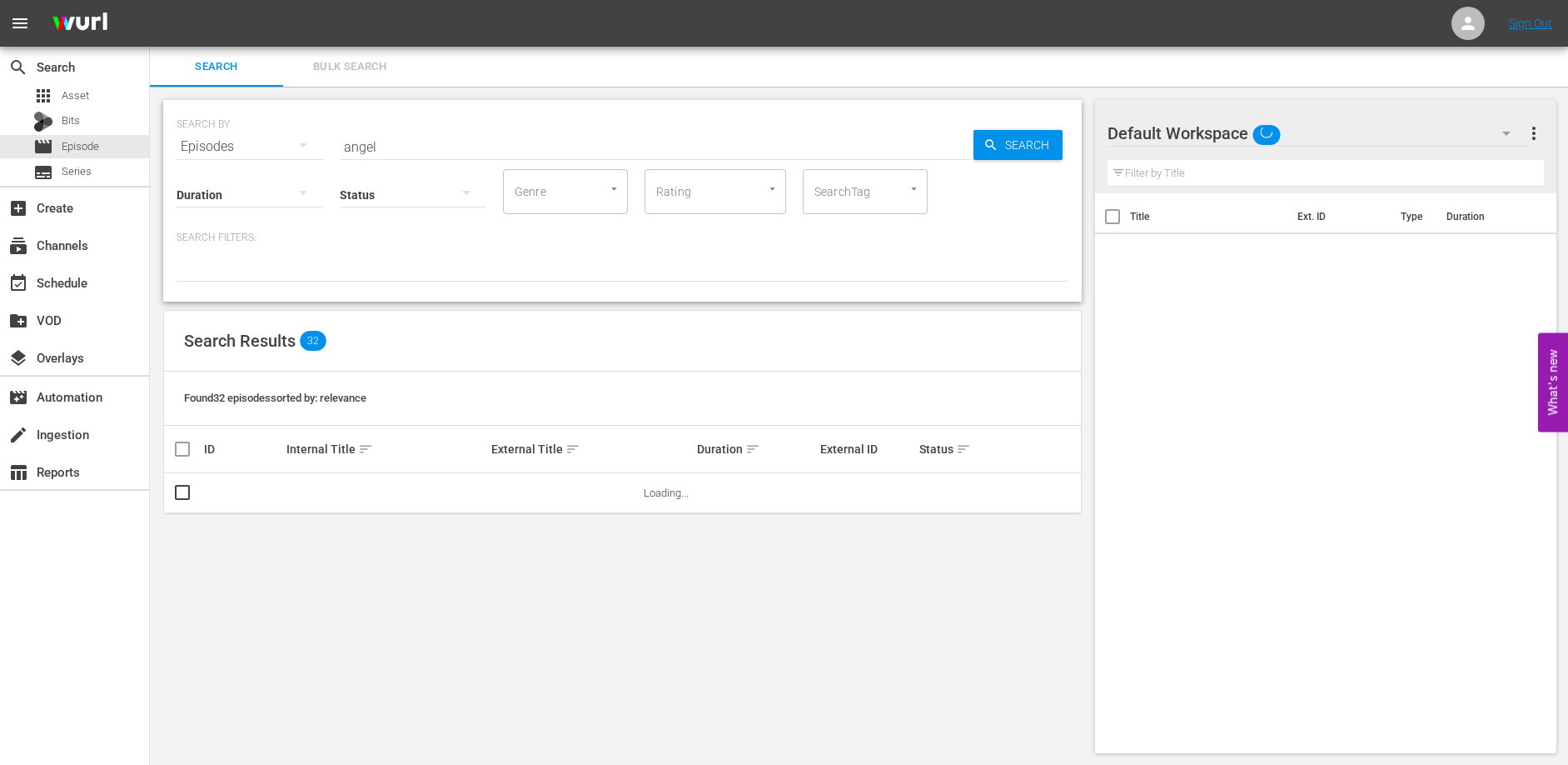
click at [417, 145] on input "angel" at bounding box center [656, 147] width 633 height 40
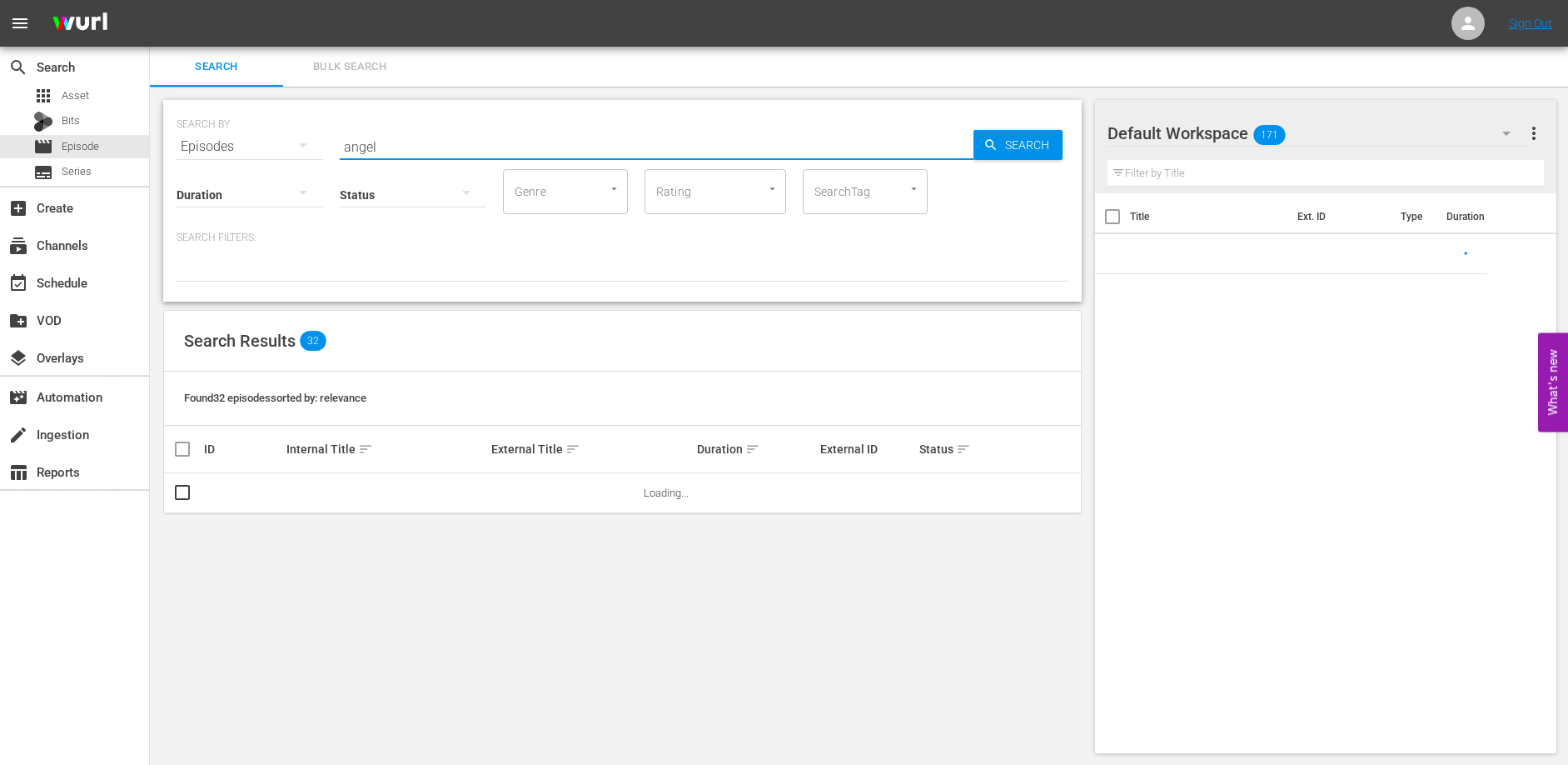
click at [417, 145] on input "angel" at bounding box center [656, 147] width 633 height 40
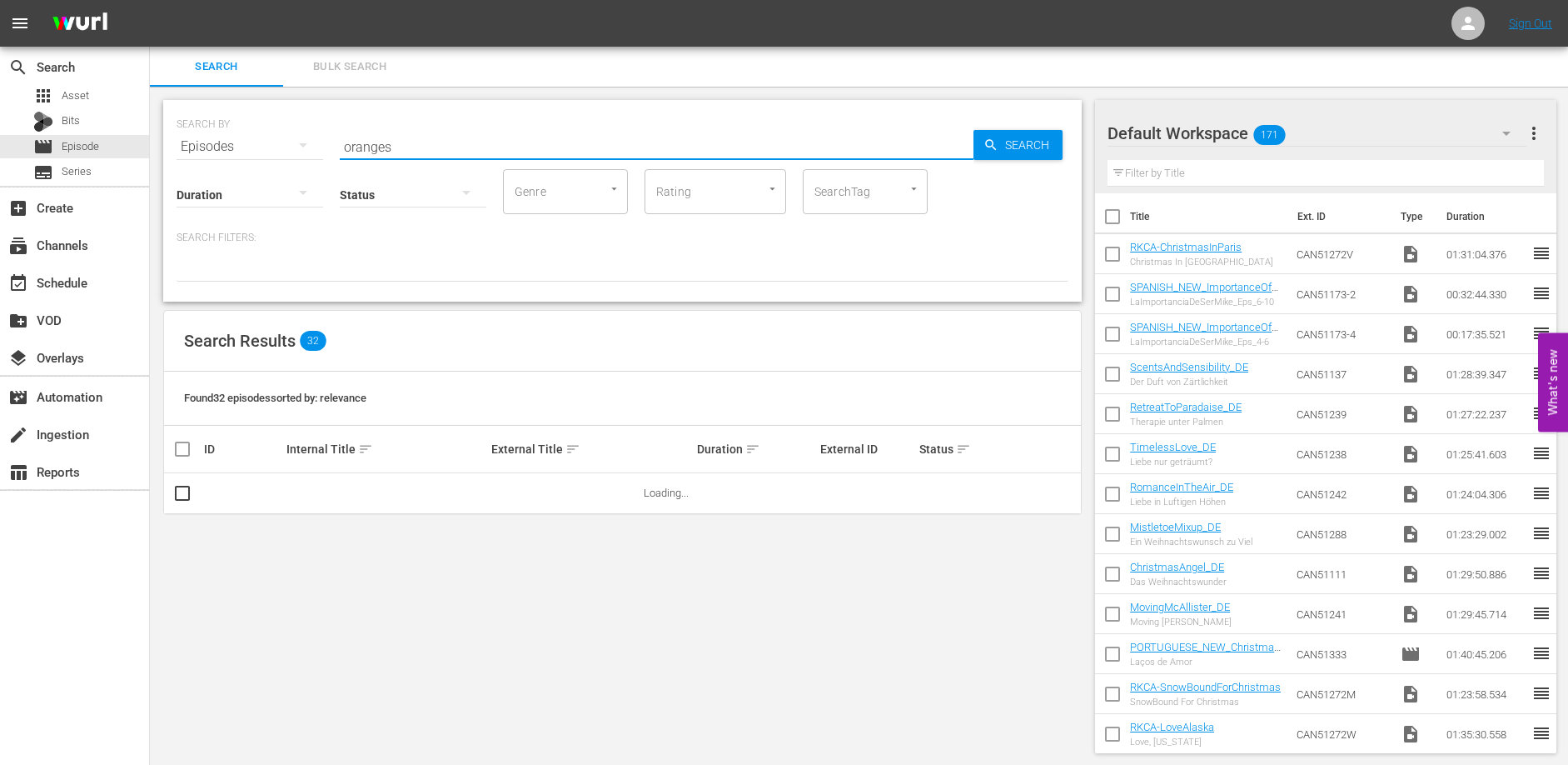
type input "oranges"
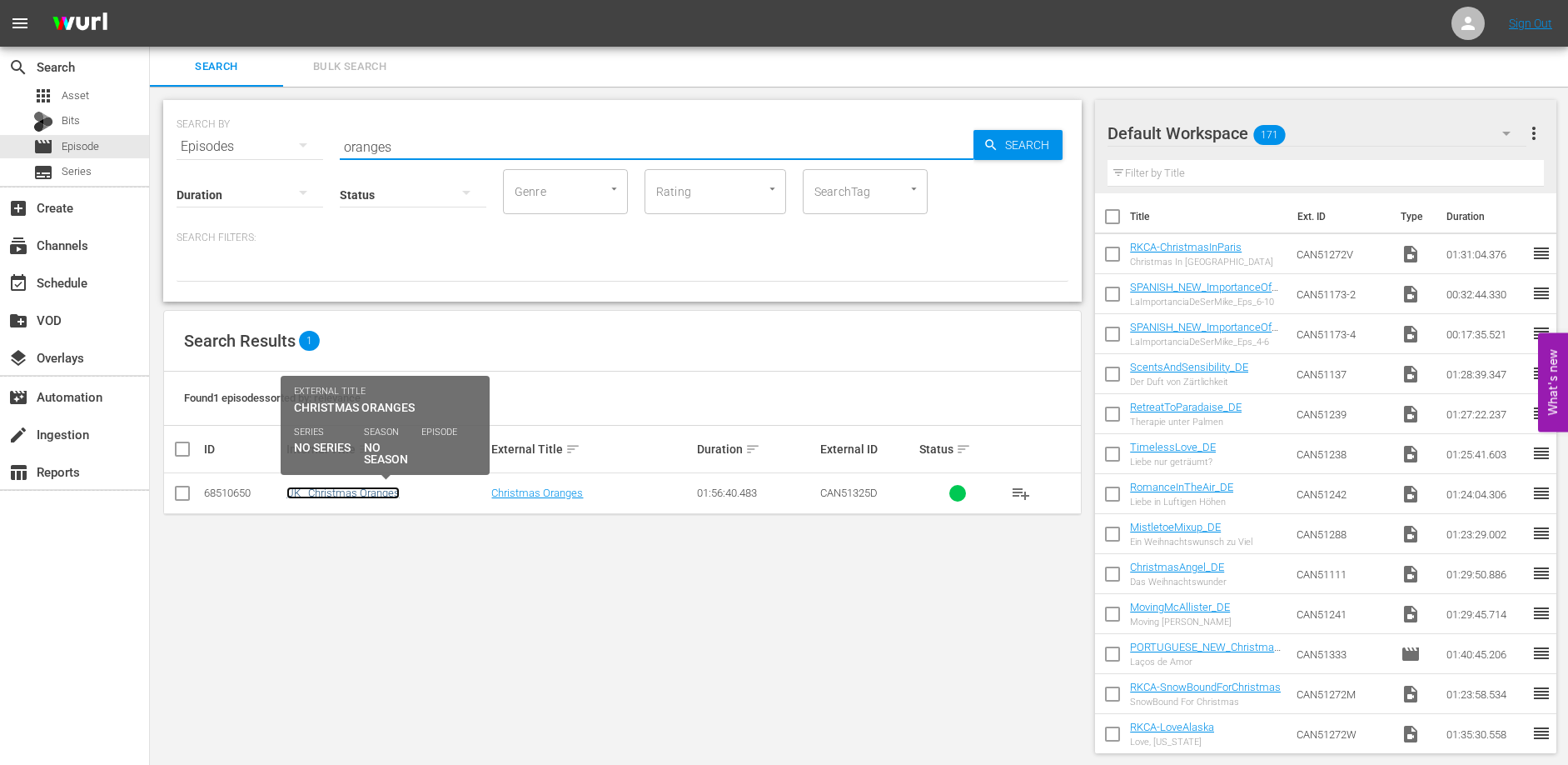
click at [376, 491] on link "UK_ Christmas Oranges" at bounding box center [343, 492] width 113 height 12
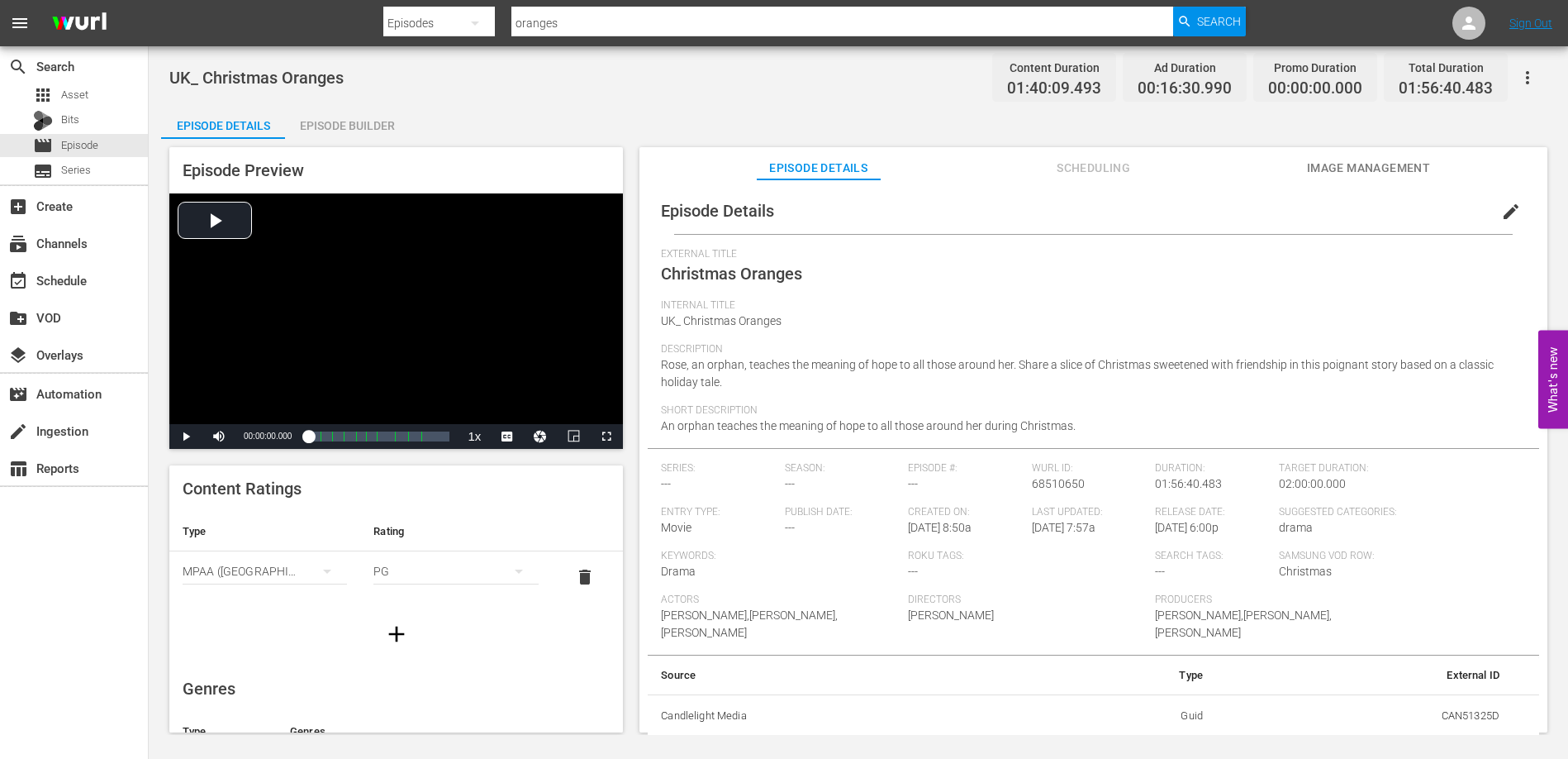
click at [753, 385] on div "Description Rose, an orphan, teaches the meaning of hope to all those around he…" at bounding box center [1093, 373] width 865 height 61
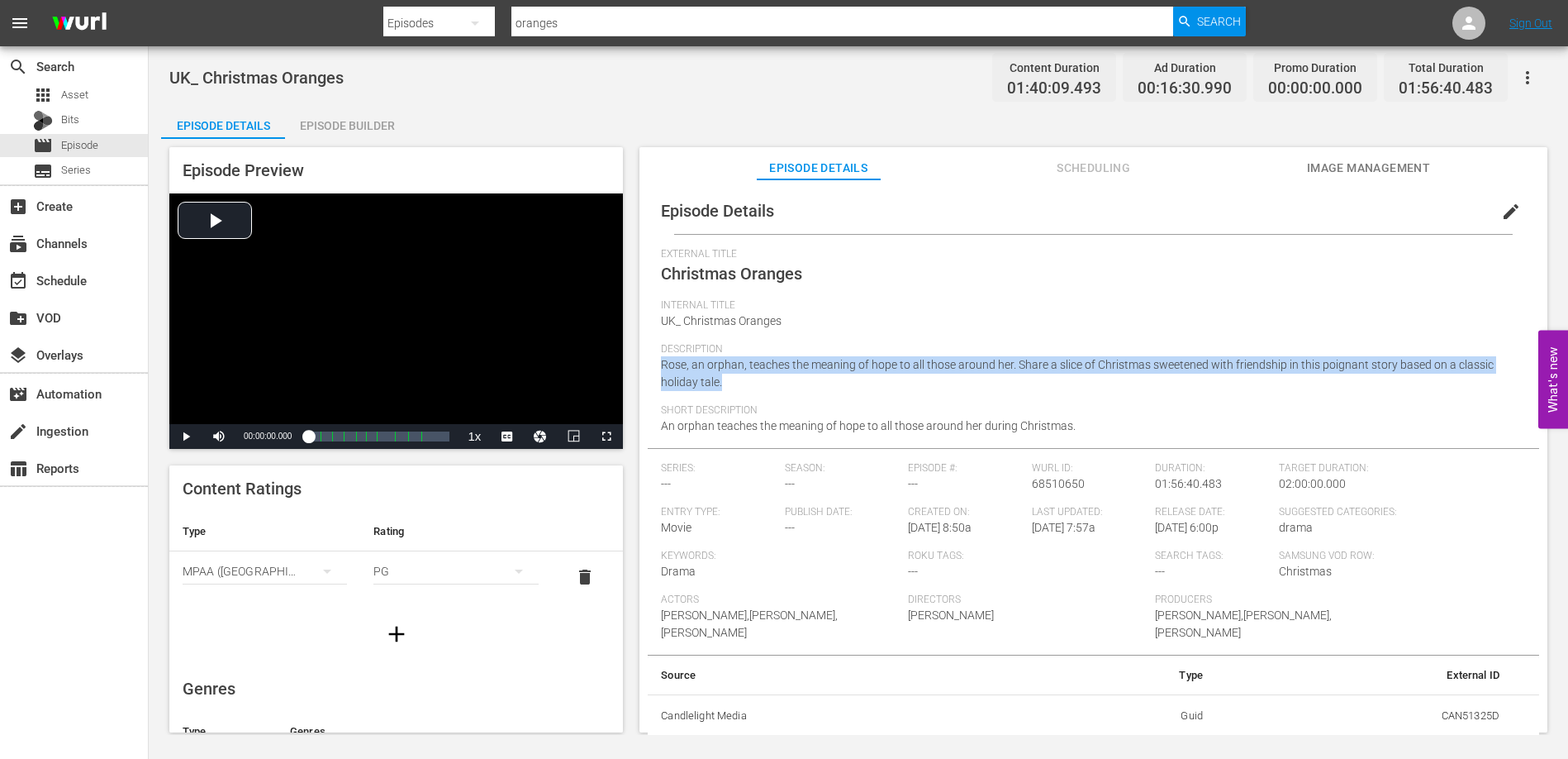
drag, startPoint x: 726, startPoint y: 385, endPoint x: 652, endPoint y: 370, distance: 75.5
click at [652, 370] on div "Episode Details edit External Title Christmas Oranges Internal Title UK_ Christ…" at bounding box center [1093, 463] width 891 height 550
copy span "Rose, an orphan, teaches the meaning of hope to all those around her. Share a s…"
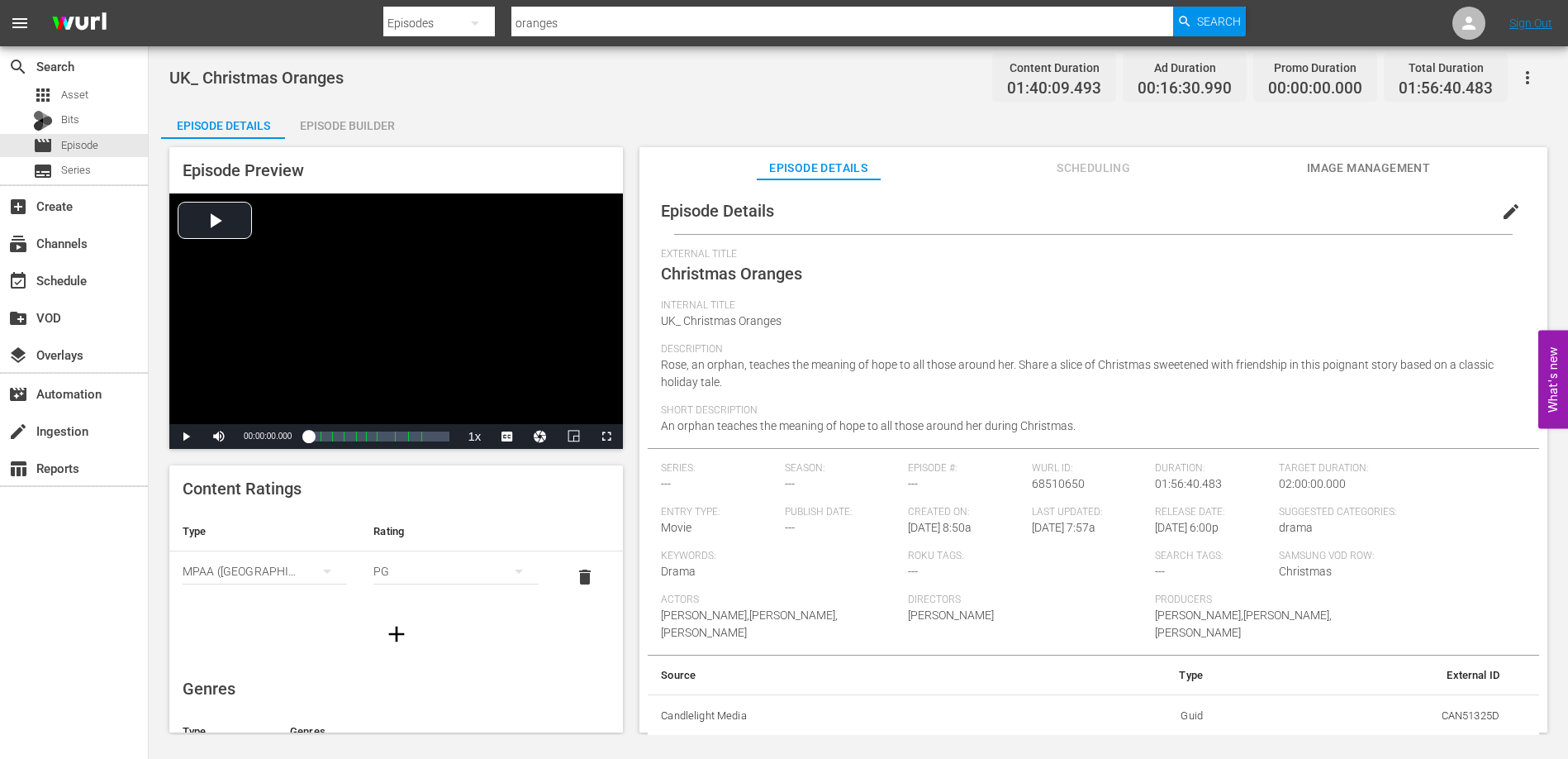
click at [1069, 420] on span "An orphan teaches the meaning of hope to all those around her during Christmas." at bounding box center [868, 426] width 415 height 13
drag, startPoint x: 1084, startPoint y: 421, endPoint x: 656, endPoint y: 427, distance: 428.0
click at [656, 427] on div "Episode Details edit External Title Christmas Oranges Internal Title UK_ Christ…" at bounding box center [1093, 463] width 891 height 550
copy span "An orphan teaches the meaning of hope to all those around her during Christmas."
click at [88, 150] on span "Episode" at bounding box center [80, 145] width 38 height 17
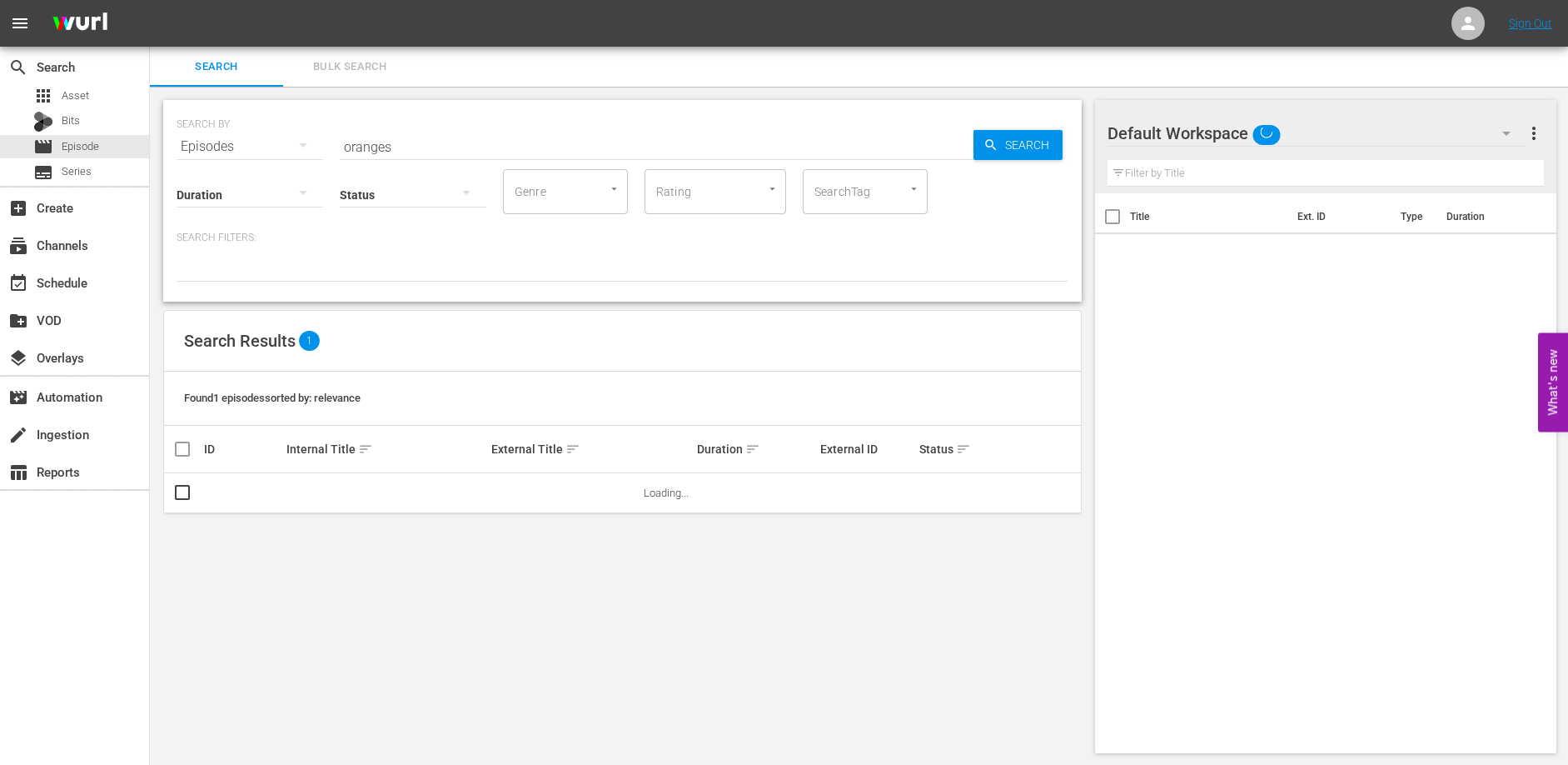
click at [465, 149] on input "oranges" at bounding box center [656, 147] width 633 height 40
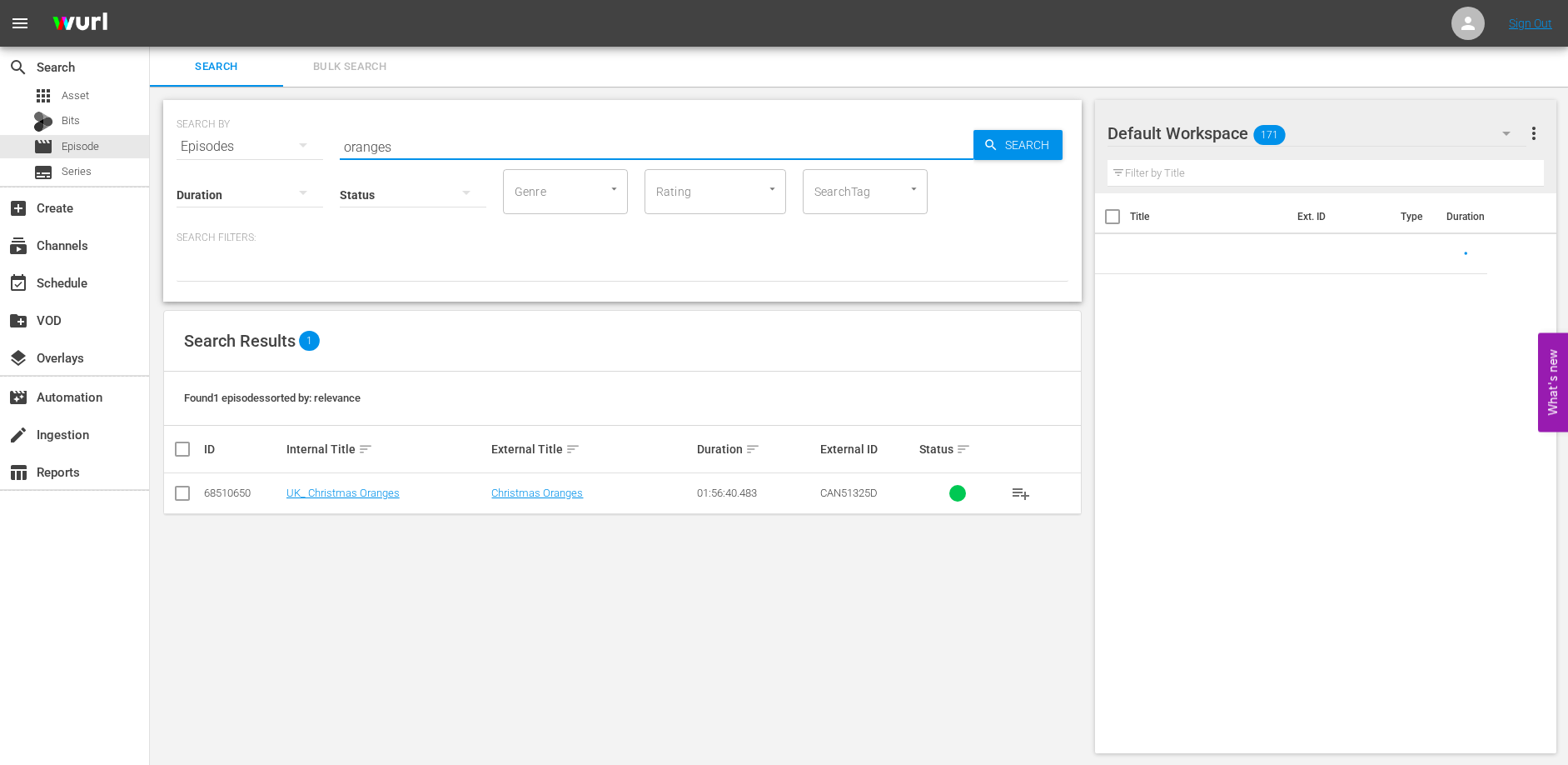
click at [465, 149] on input "oranges" at bounding box center [656, 147] width 633 height 40
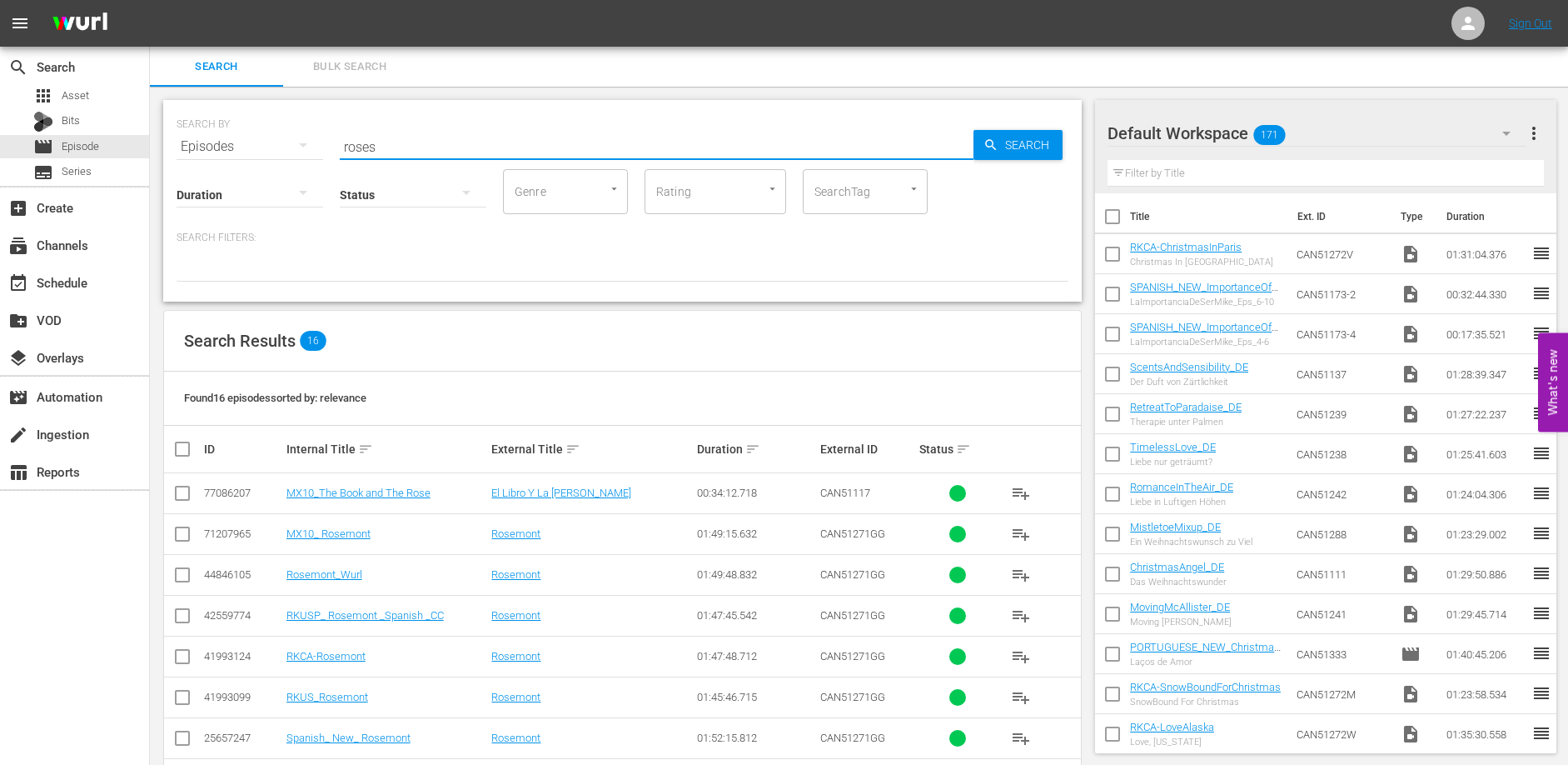
click at [338, 145] on div "SEARCH BY Search By Episodes Search ID, Title, Description, Keywords, or Catego…" at bounding box center [622, 136] width 891 height 60
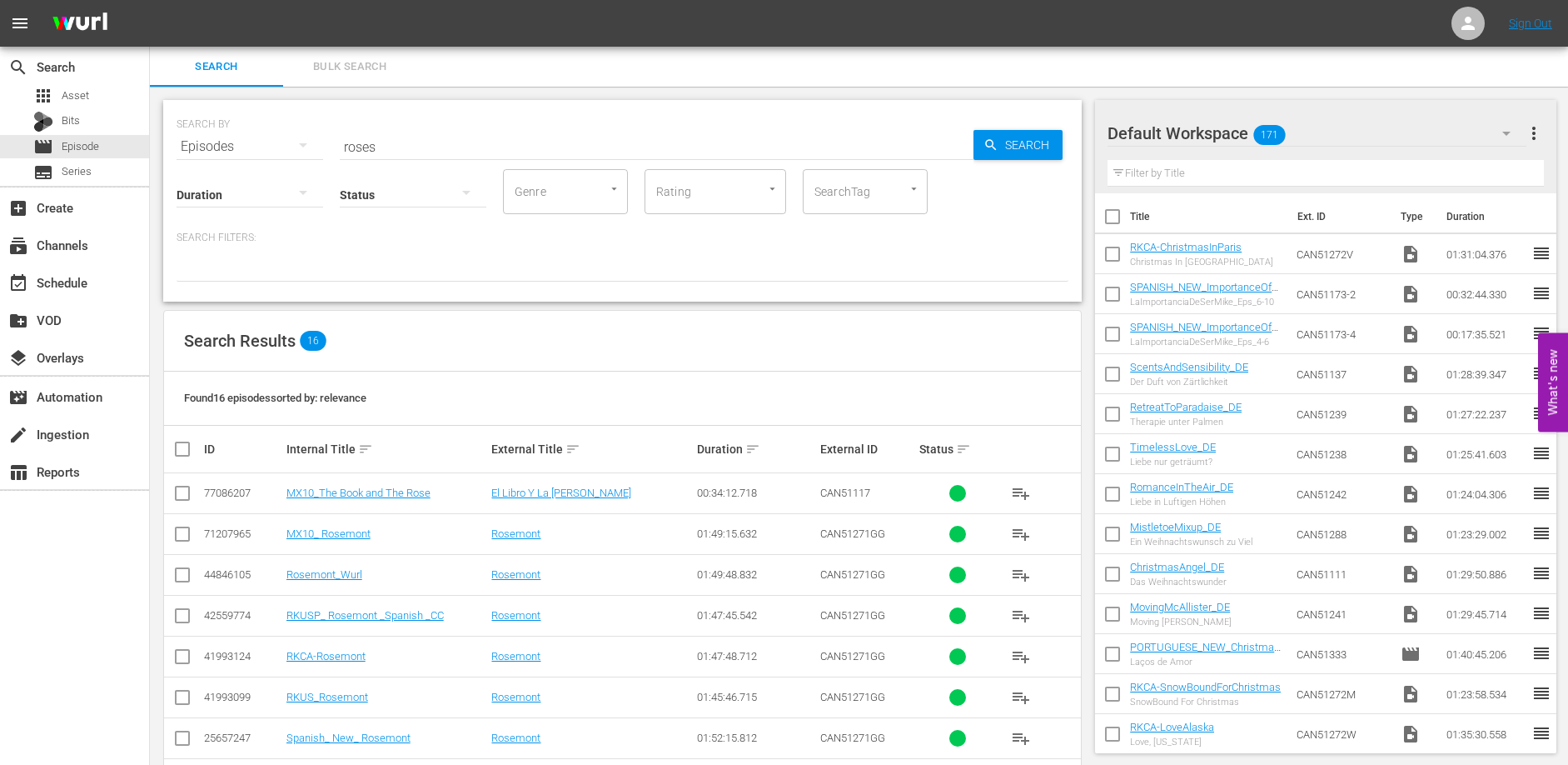
click at [342, 146] on input "roses" at bounding box center [656, 147] width 633 height 40
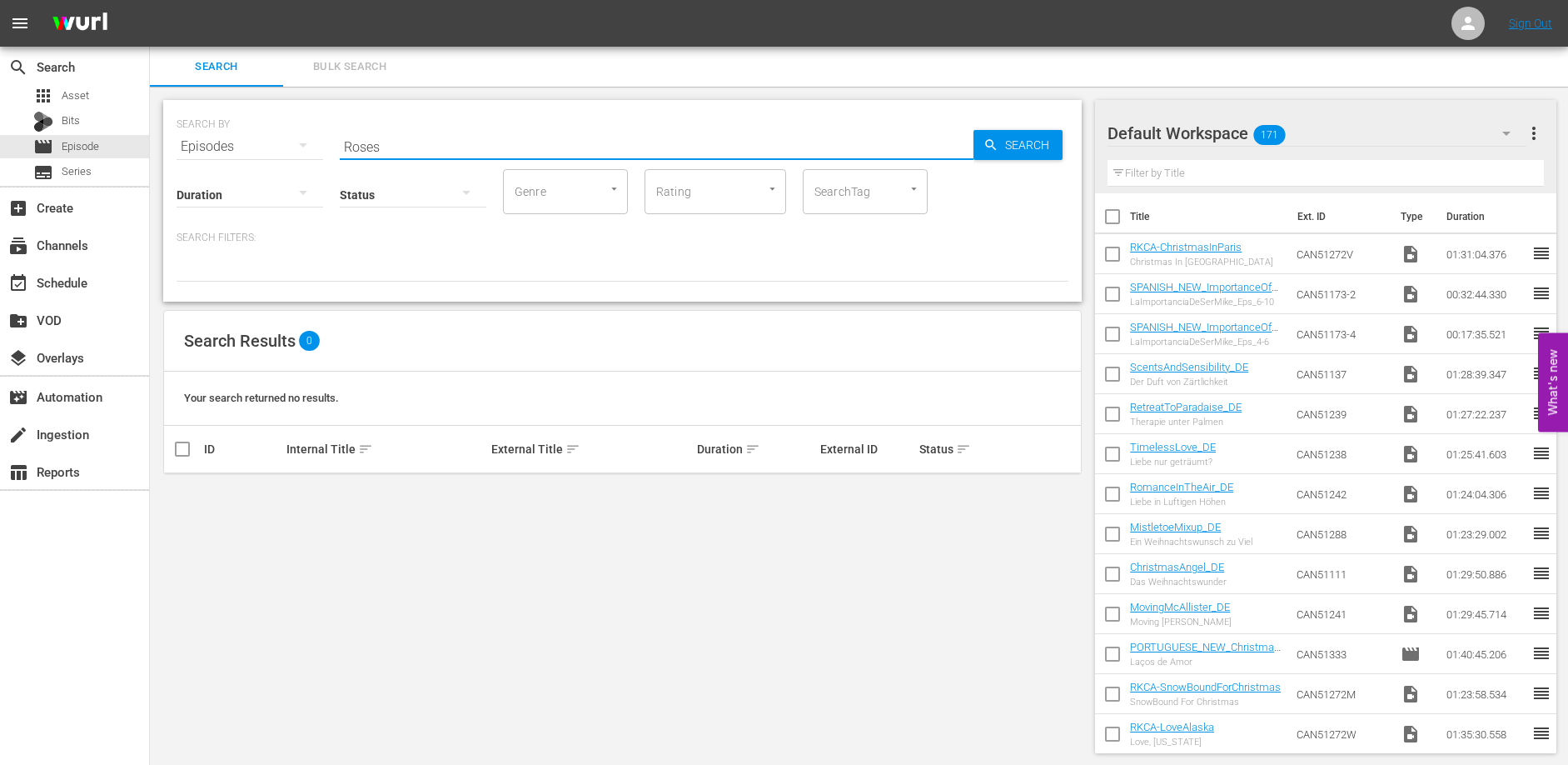
type input "Roses"
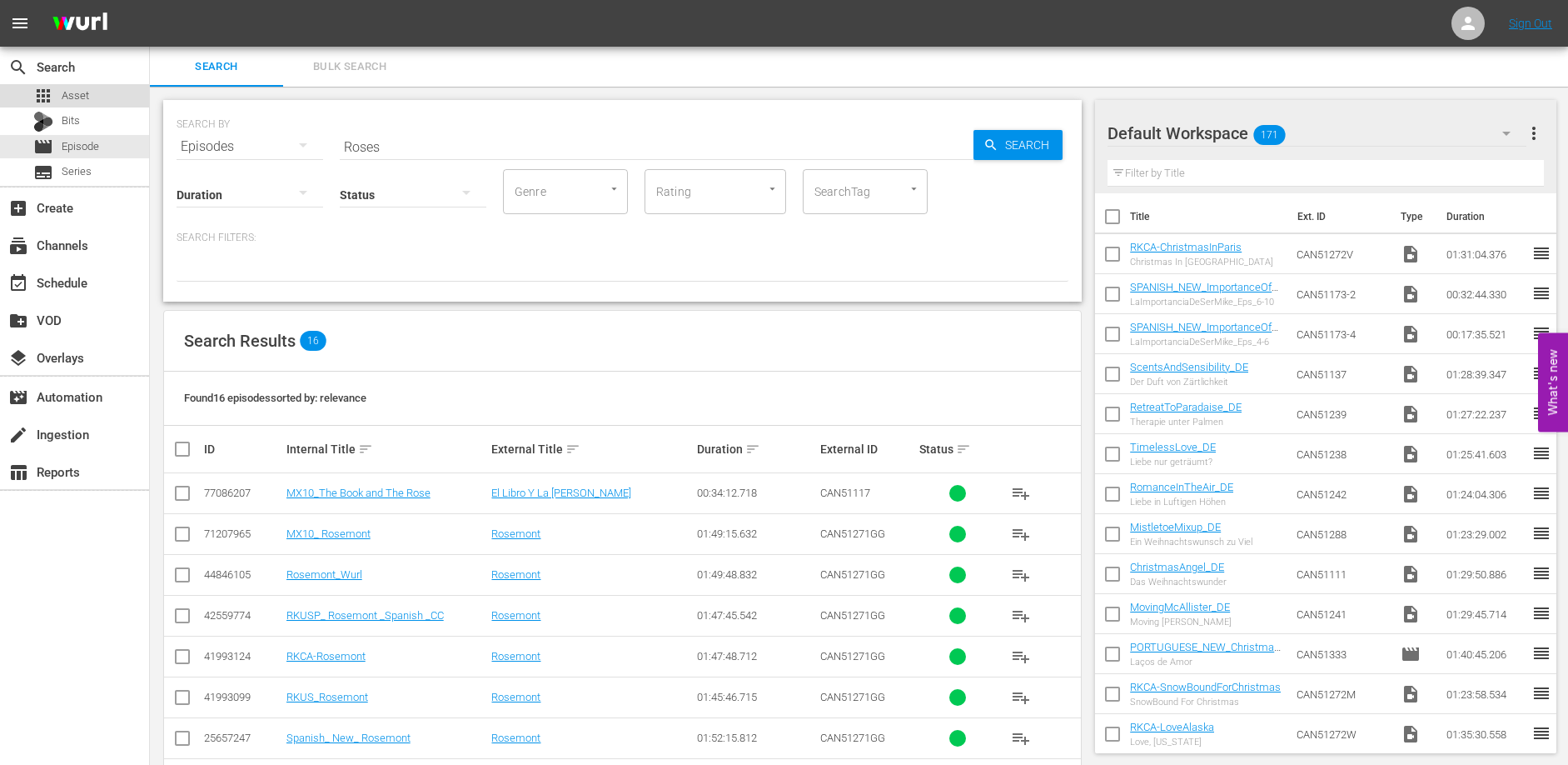
click at [58, 97] on div "apps Asset" at bounding box center [60, 96] width 56 height 24
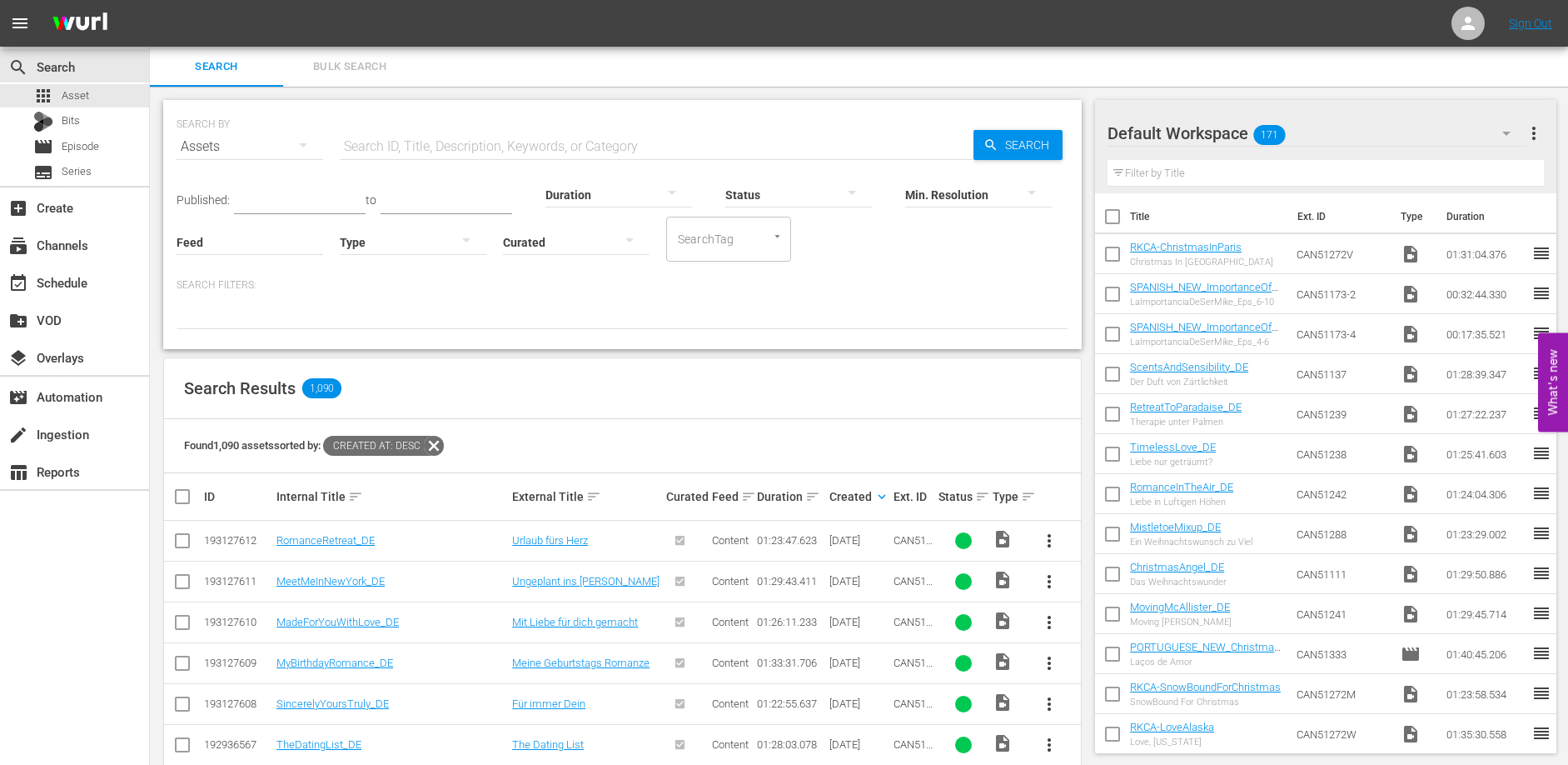
click at [403, 138] on input "text" at bounding box center [656, 147] width 633 height 40
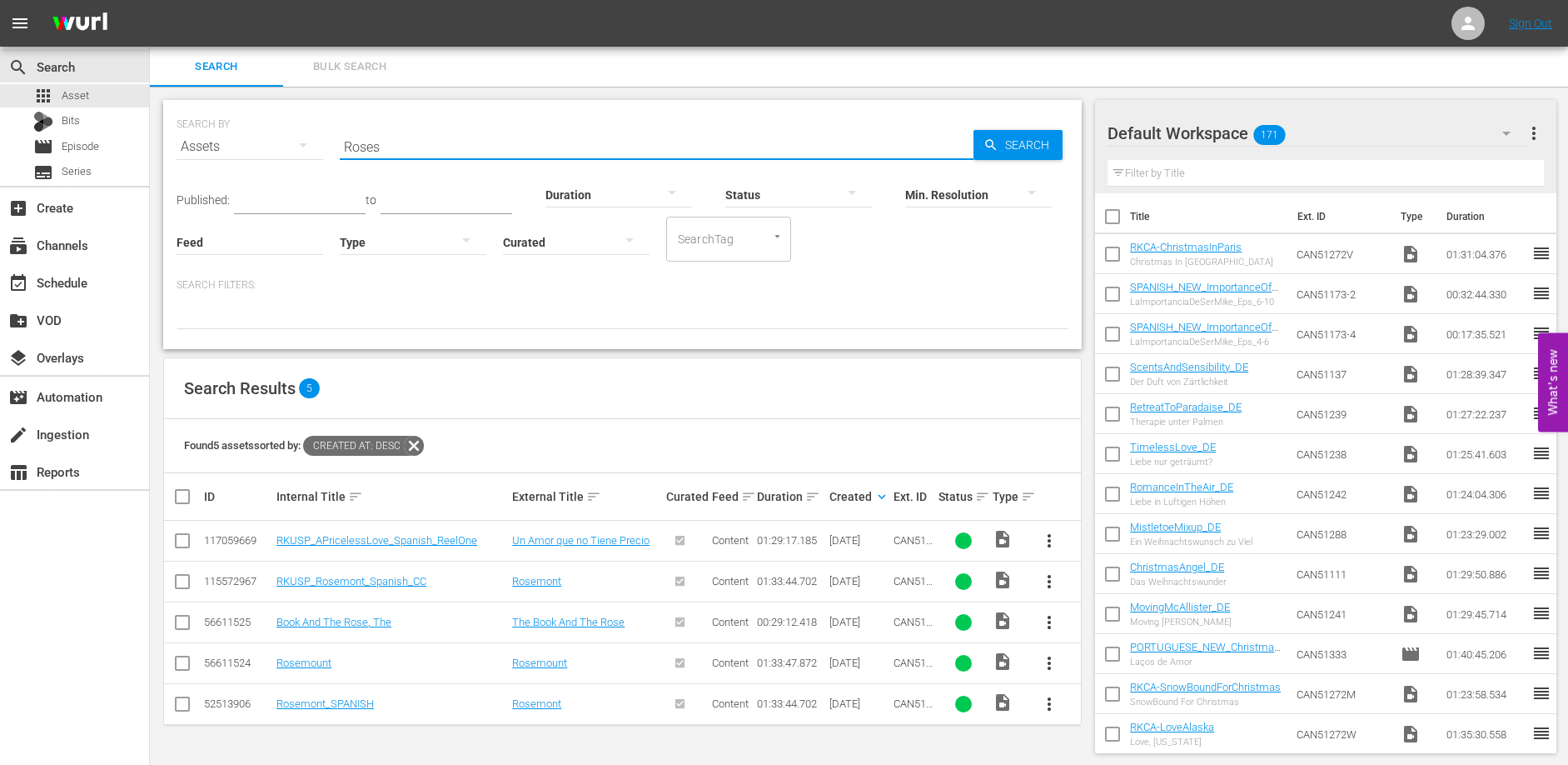
scroll to position [2, 0]
click at [631, 391] on div "Search Results 5" at bounding box center [623, 387] width 917 height 61
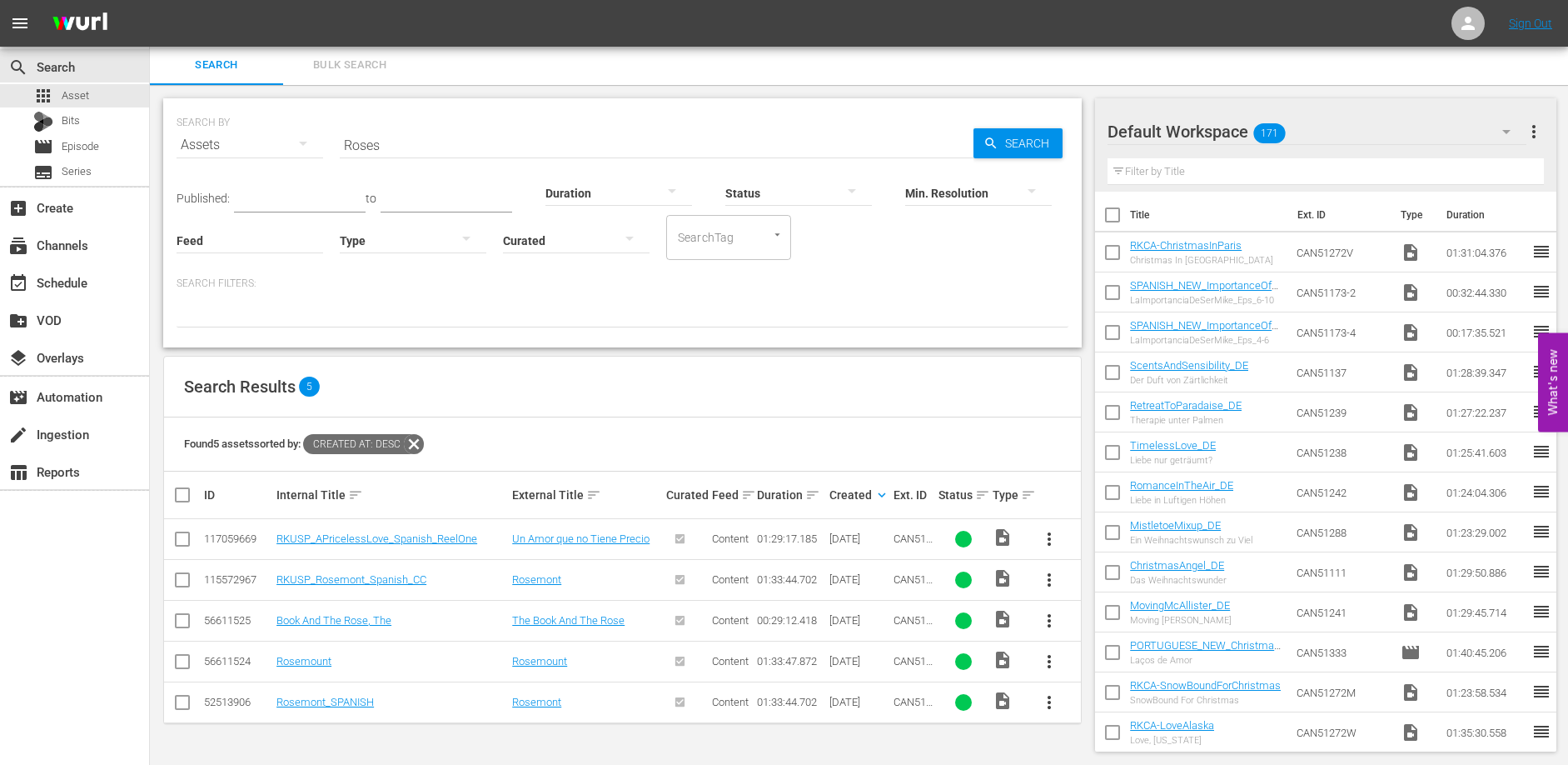
click at [428, 141] on input "Roses" at bounding box center [656, 145] width 633 height 40
type input "wreaths"
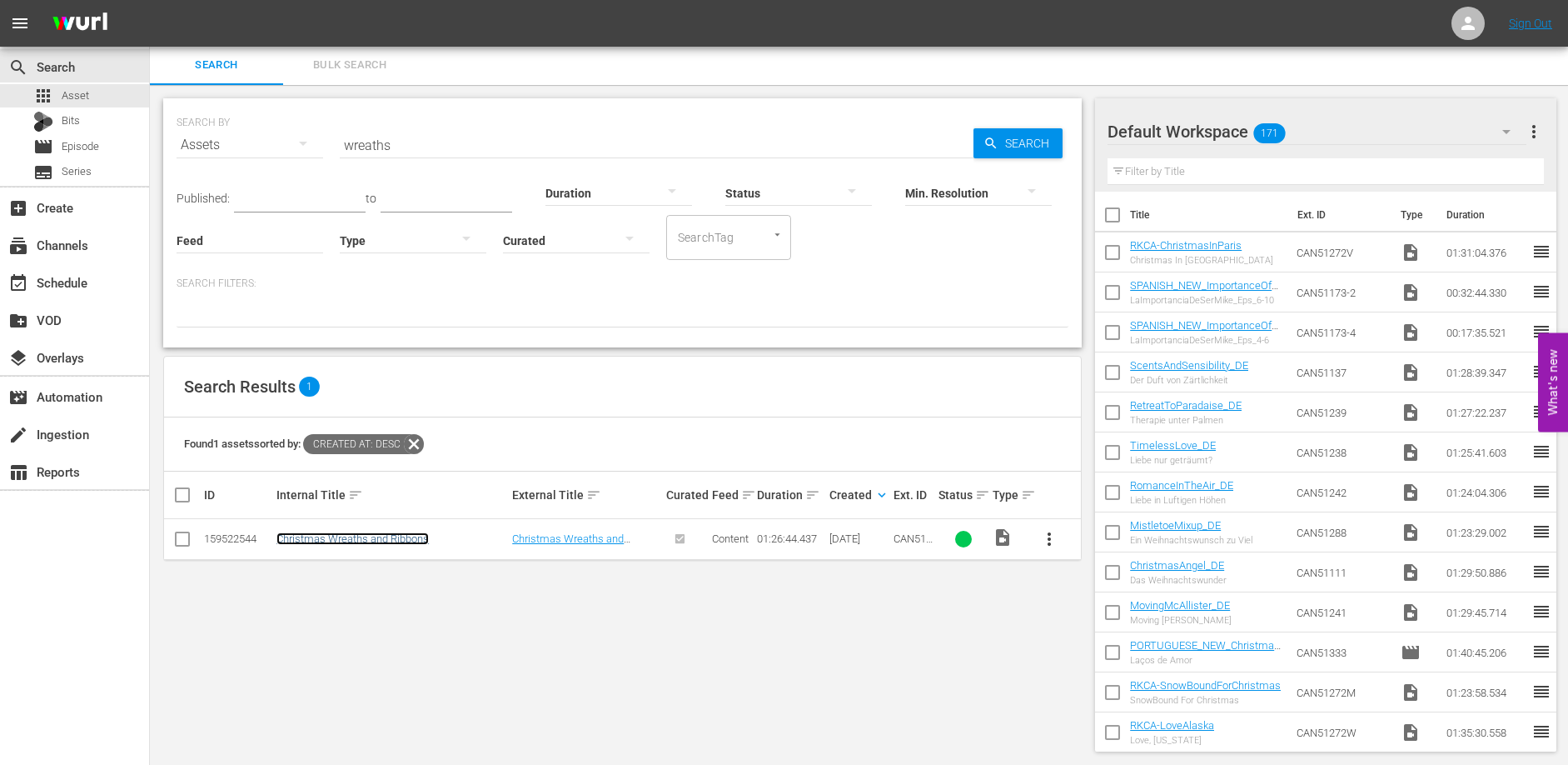
click at [347, 540] on link "Christmas Wreaths and Ribbons" at bounding box center [352, 538] width 152 height 12
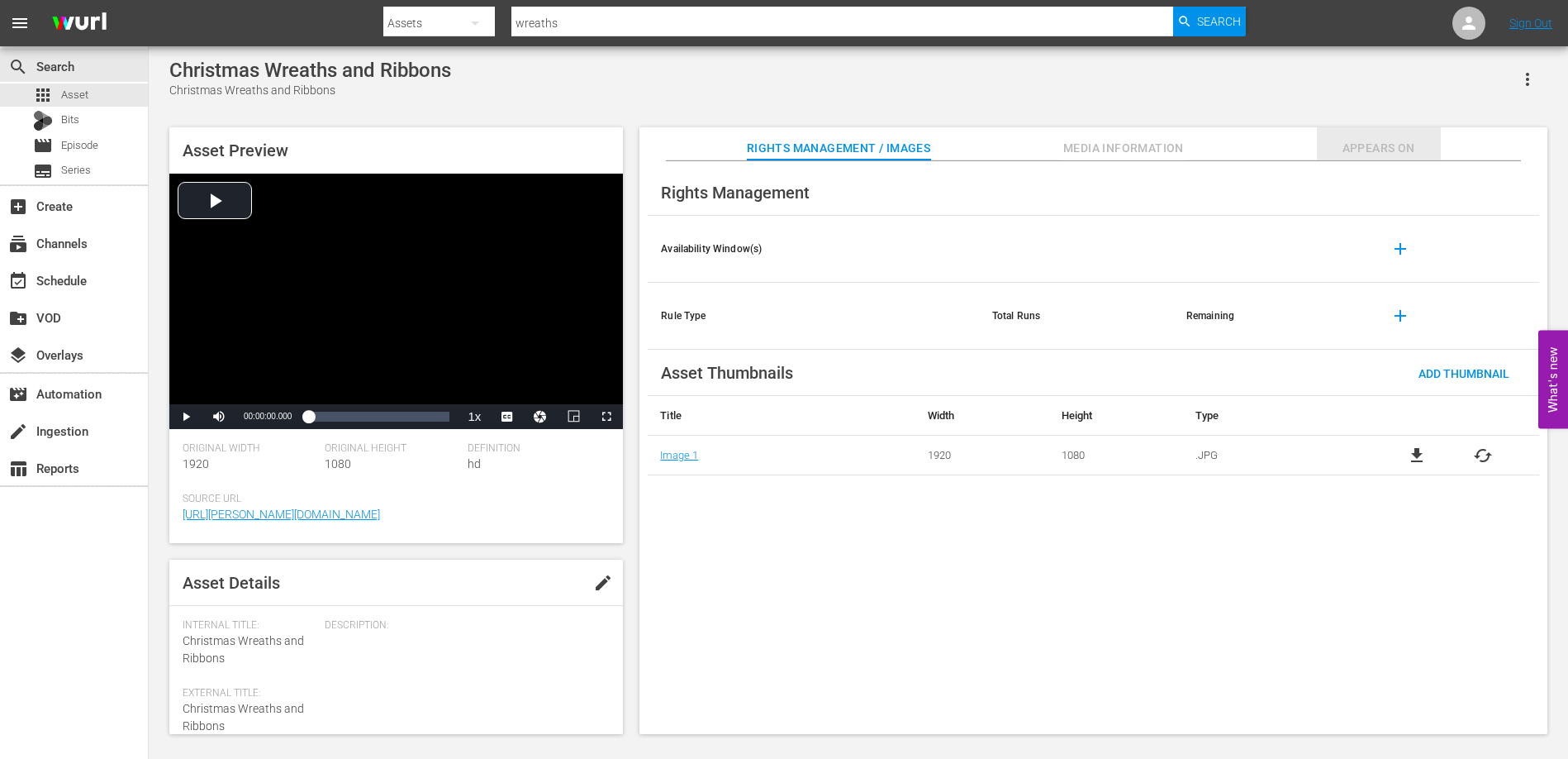
click at [1410, 143] on span "Appears On" at bounding box center [1379, 148] width 124 height 21
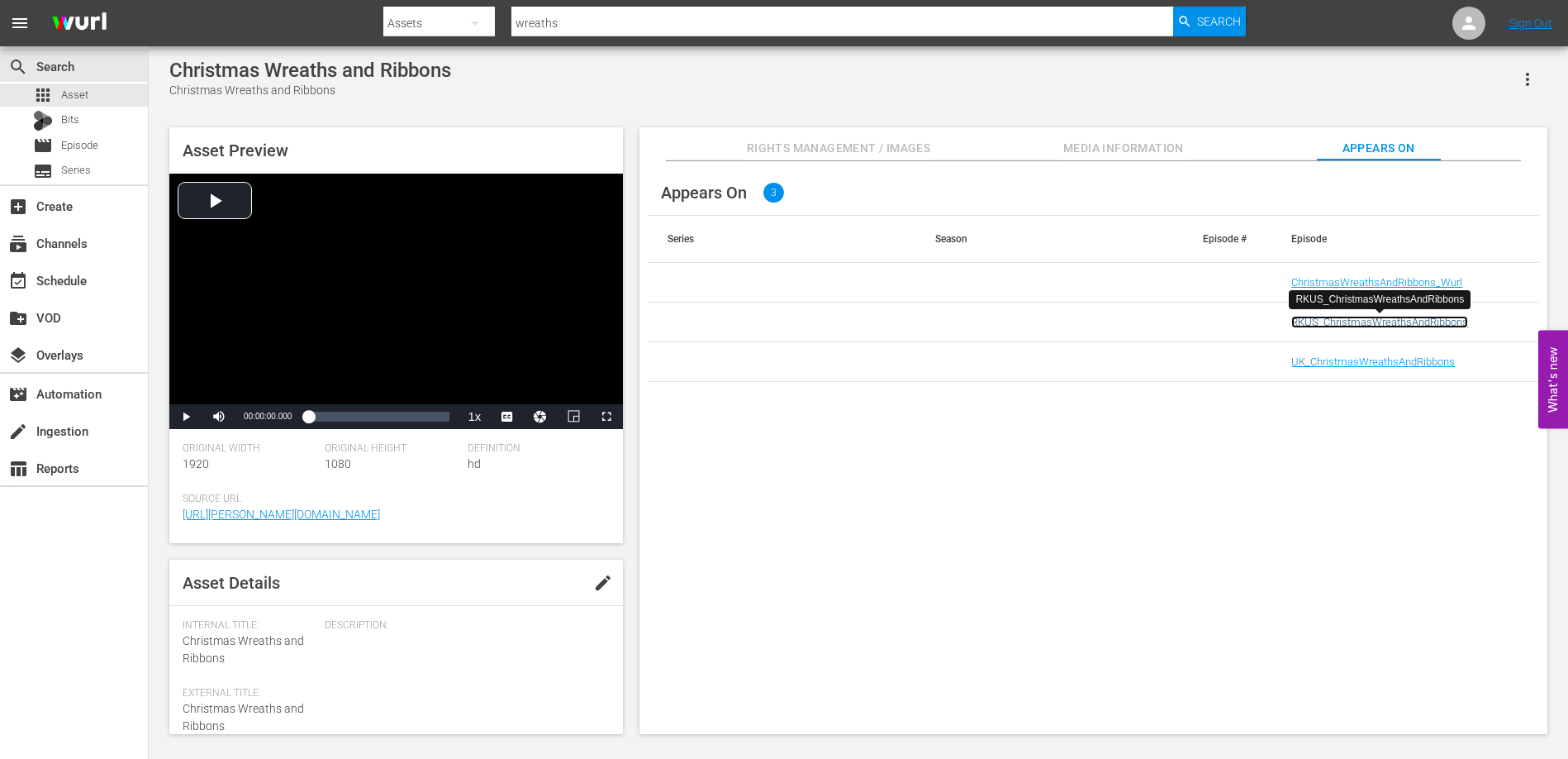
click at [1349, 323] on link "RKUS_ChristmasWreathsAndRibbons" at bounding box center [1380, 322] width 177 height 12
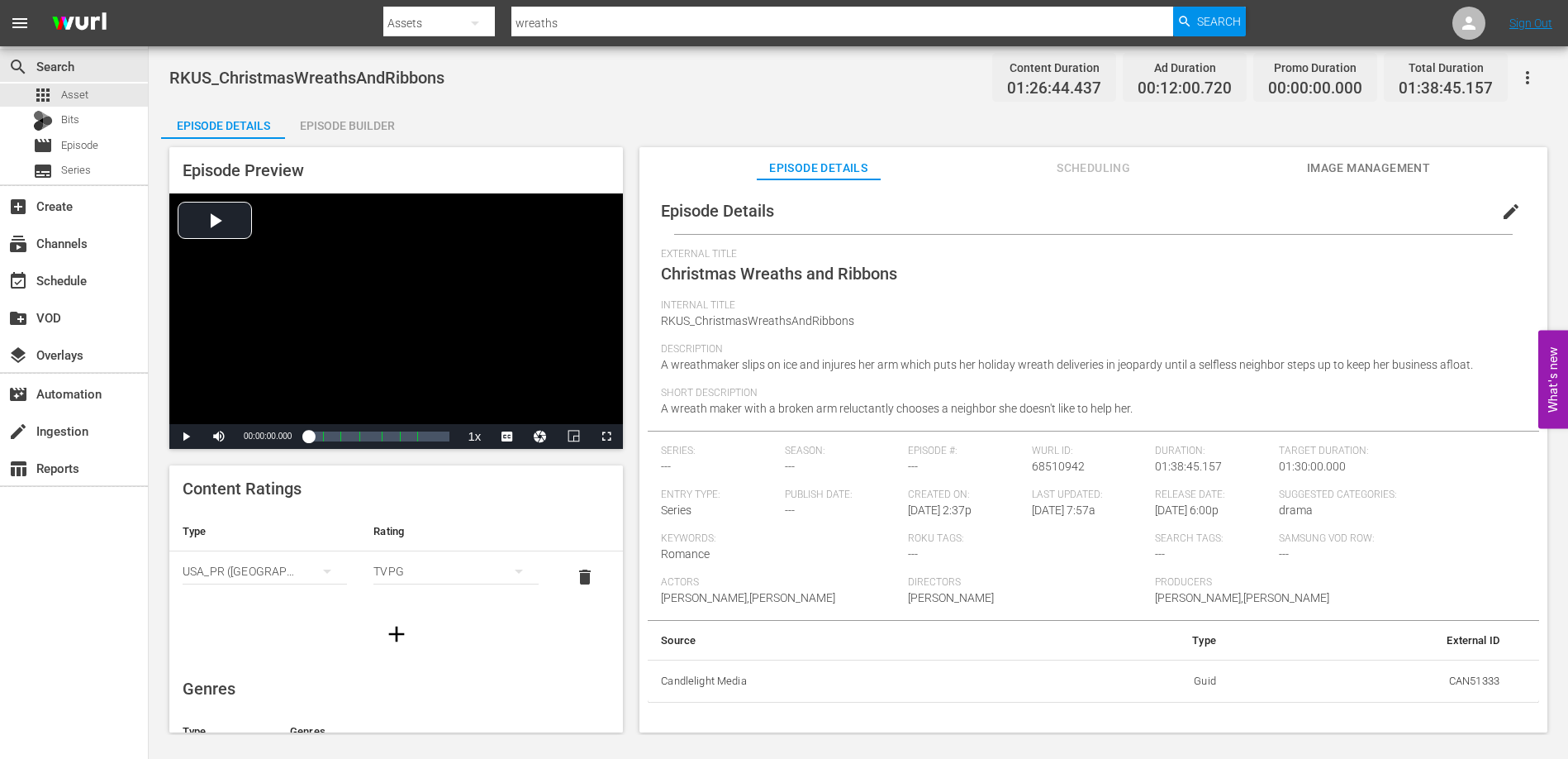
click at [1476, 369] on div "Description A wreathmaker slips on ice and injures her arm which puts her holid…" at bounding box center [1093, 365] width 865 height 44
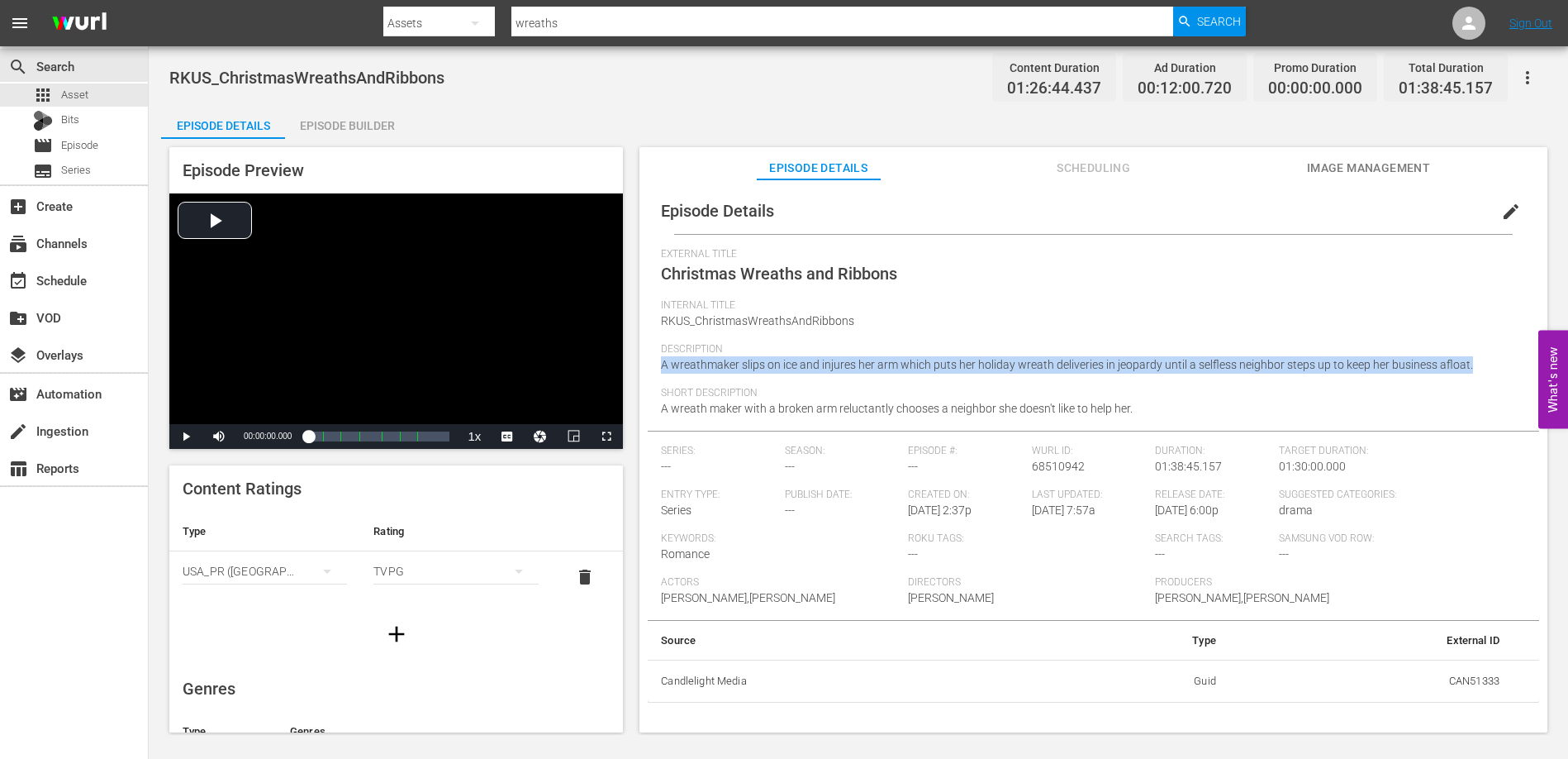
drag, startPoint x: 1470, startPoint y: 364, endPoint x: 645, endPoint y: 367, distance: 825.0
click at [645, 367] on div "Episode Details edit External Title Christmas Wreaths and Ribbons Internal Titl…" at bounding box center [1093, 463] width 908 height 569
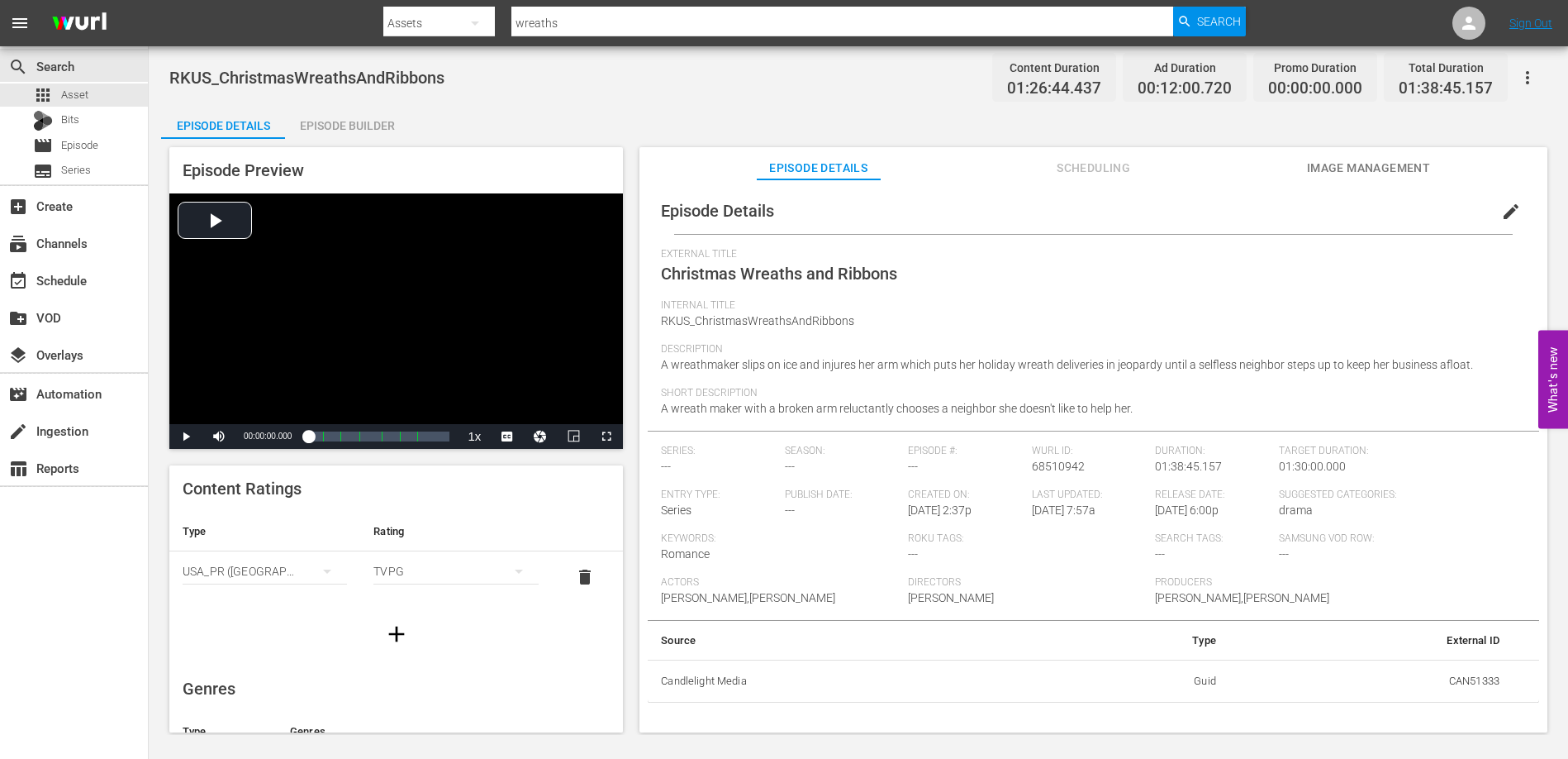
click at [1137, 398] on span "Short Description" at bounding box center [1089, 393] width 856 height 13
drag, startPoint x: 1125, startPoint y: 406, endPoint x: 661, endPoint y: 416, distance: 464.1
click at [661, 416] on div "Short Description A wreath maker with a broken arm reluctantly chooses a neighb…" at bounding box center [1093, 408] width 865 height 44
click at [71, 143] on span "Episode" at bounding box center [80, 145] width 38 height 17
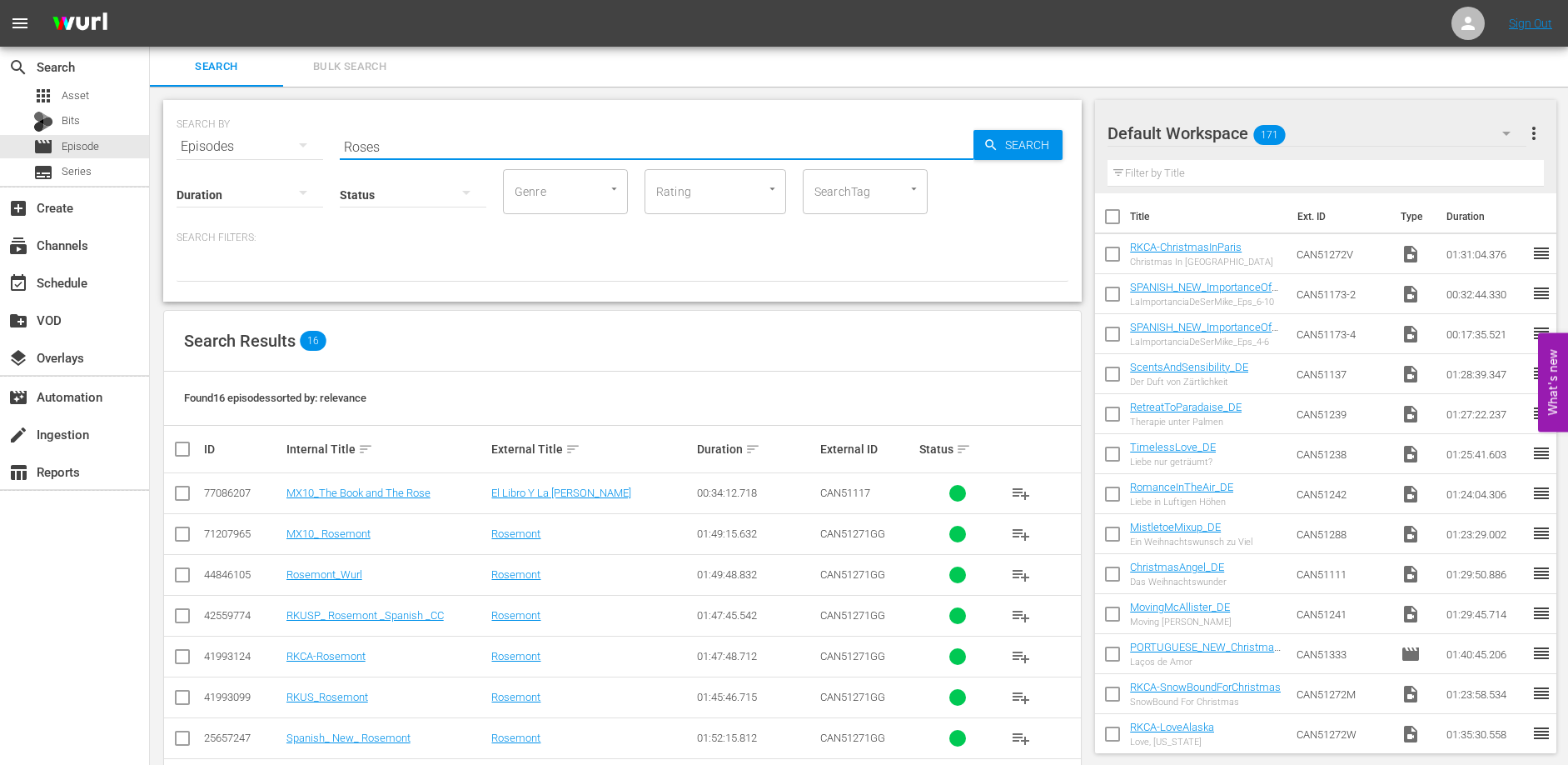
click at [454, 148] on input "Roses" at bounding box center [656, 147] width 633 height 40
type input "destined"
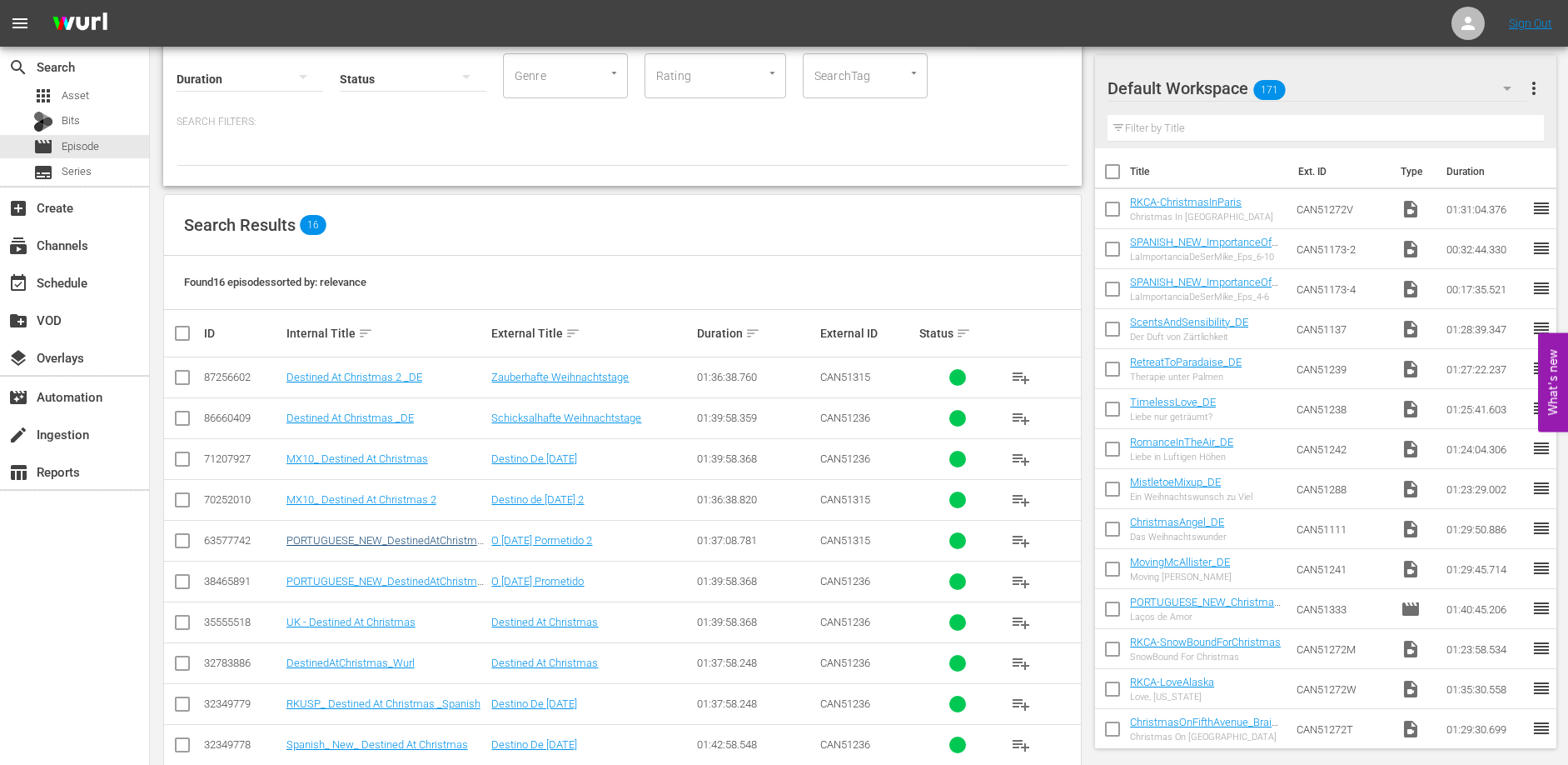
scroll to position [286, 0]
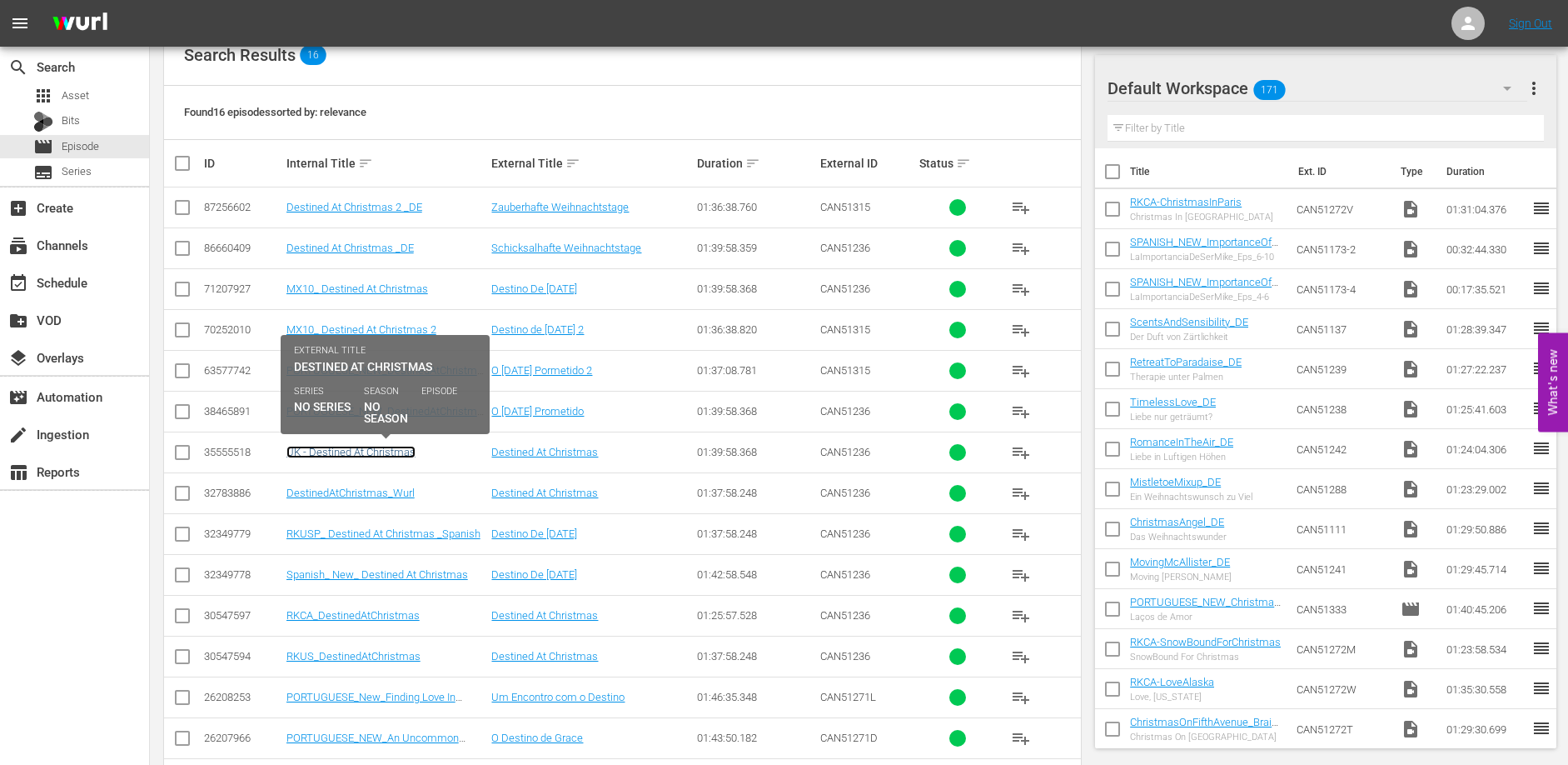
click at [354, 450] on link "UK - Destined At Christmas" at bounding box center [351, 451] width 129 height 12
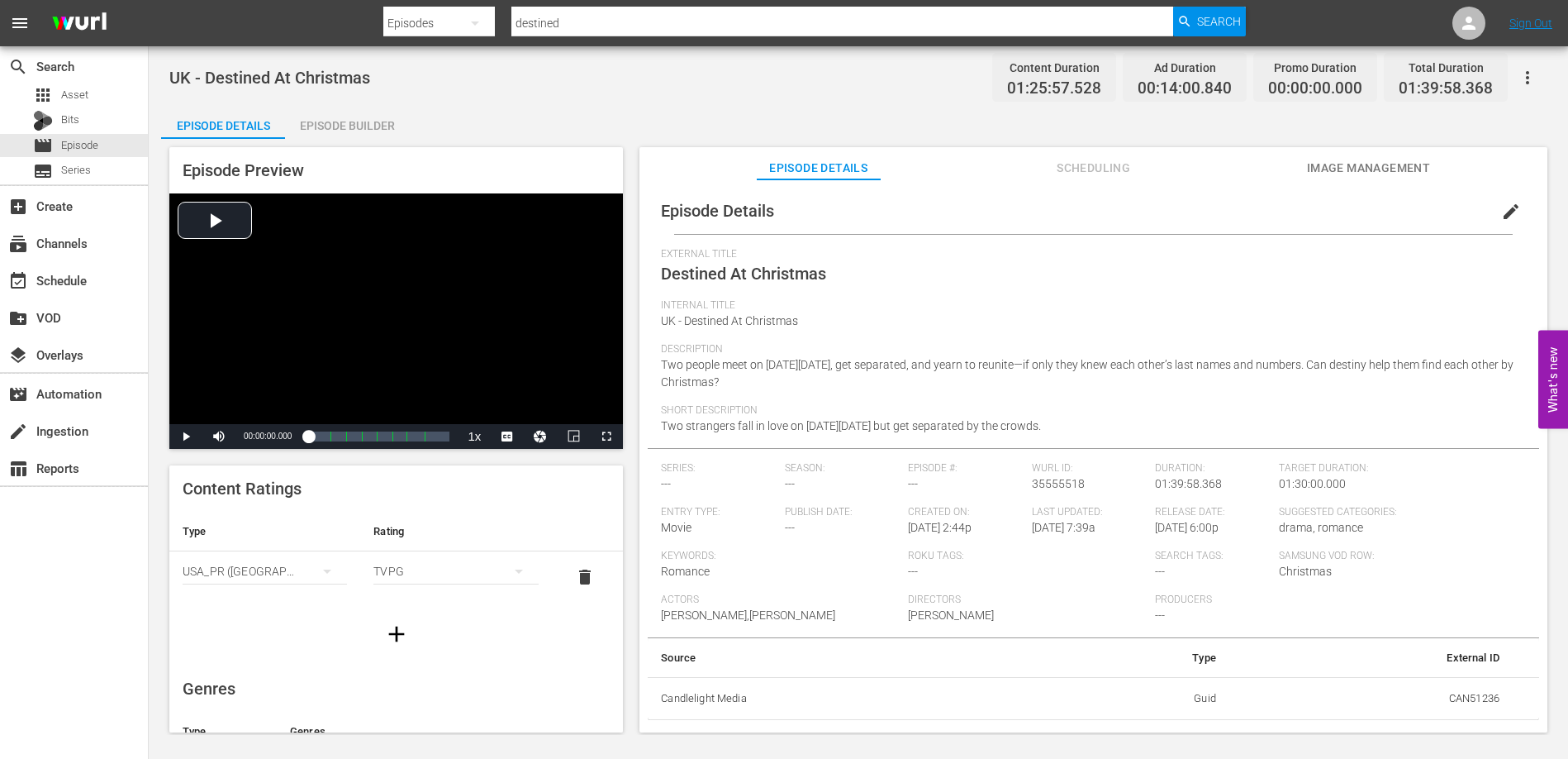
click at [1118, 357] on span "Two people meet on [DATE][DATE], get separated, and yearn to reunite—if only th…" at bounding box center [1087, 372] width 852 height 31
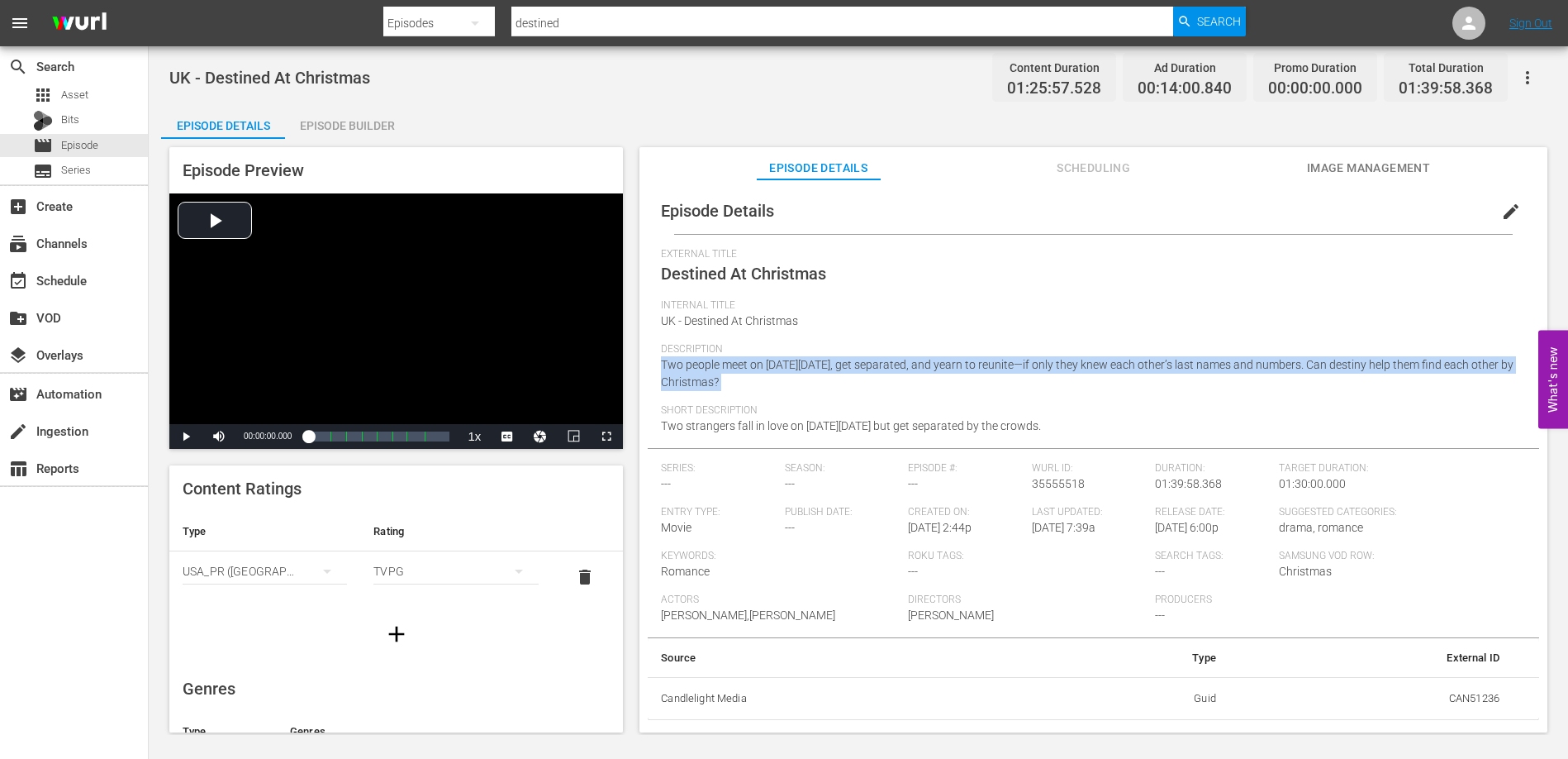
click at [1118, 357] on span "Two people meet on [DATE][DATE], get separated, and yearn to reunite—if only th…" at bounding box center [1087, 372] width 852 height 31
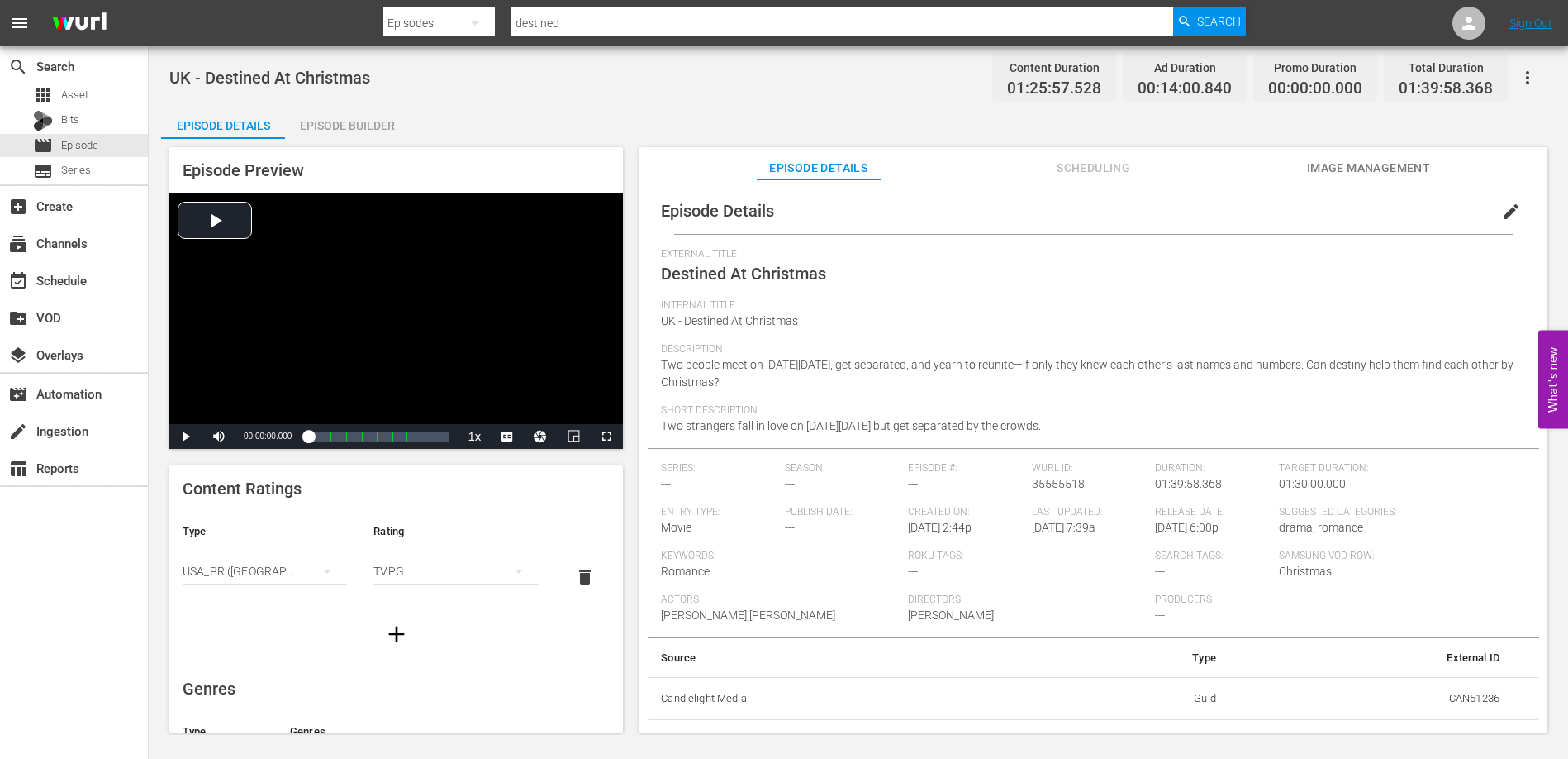
click at [1072, 422] on div "Short Description Two strangers fall in love on [DATE][DATE] but get separated …" at bounding box center [1093, 426] width 865 height 44
drag, startPoint x: 1048, startPoint y: 429, endPoint x: 656, endPoint y: 421, distance: 392.1
click at [656, 421] on div "Episode Details edit External Title Destined At Christmas Internal Title UK - D…" at bounding box center [1093, 453] width 891 height 532
click at [86, 146] on span "Episode" at bounding box center [80, 145] width 38 height 17
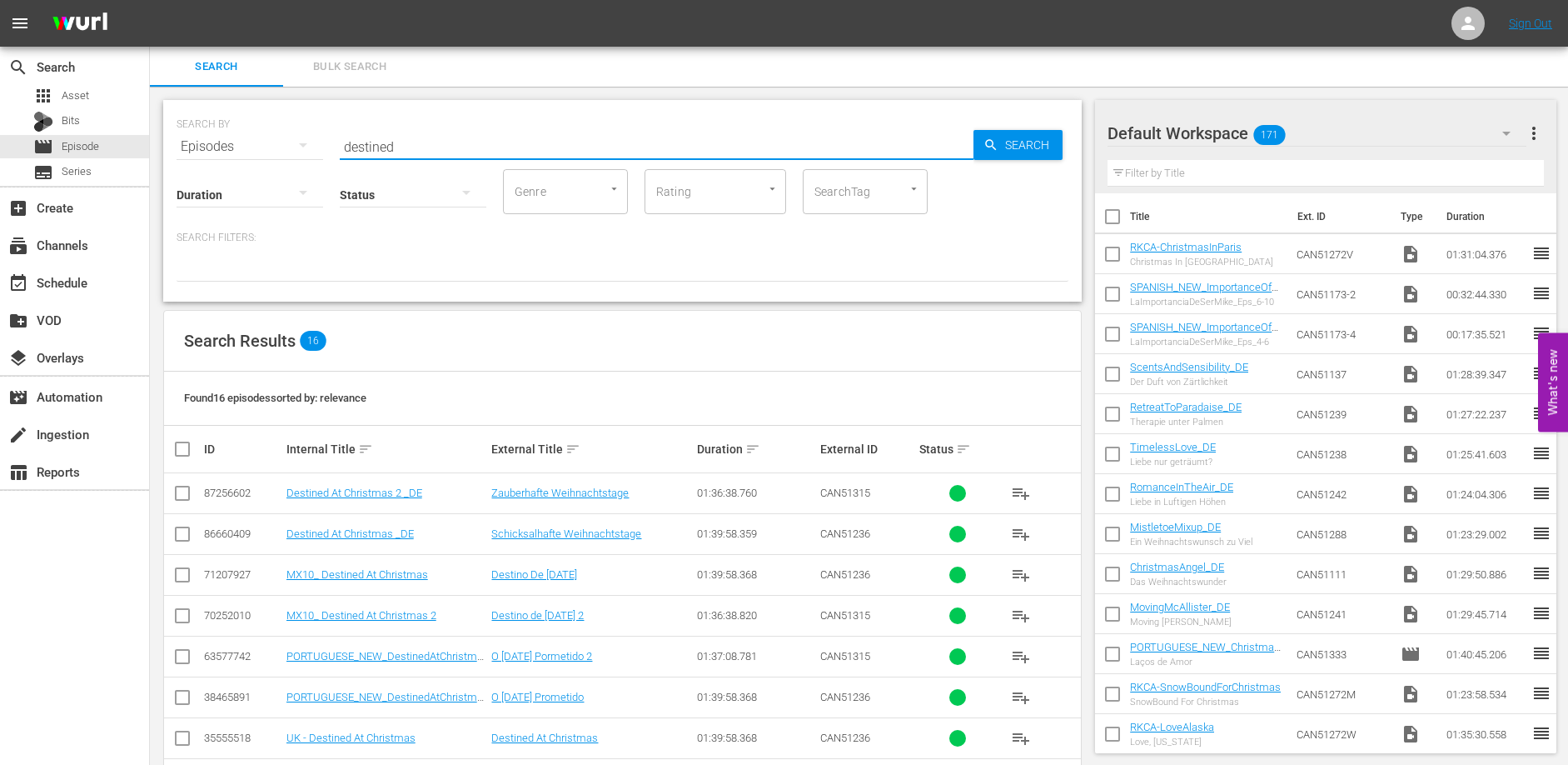
click at [410, 146] on input "destined" at bounding box center [656, 147] width 633 height 40
click at [69, 94] on span "Asset" at bounding box center [75, 96] width 27 height 17
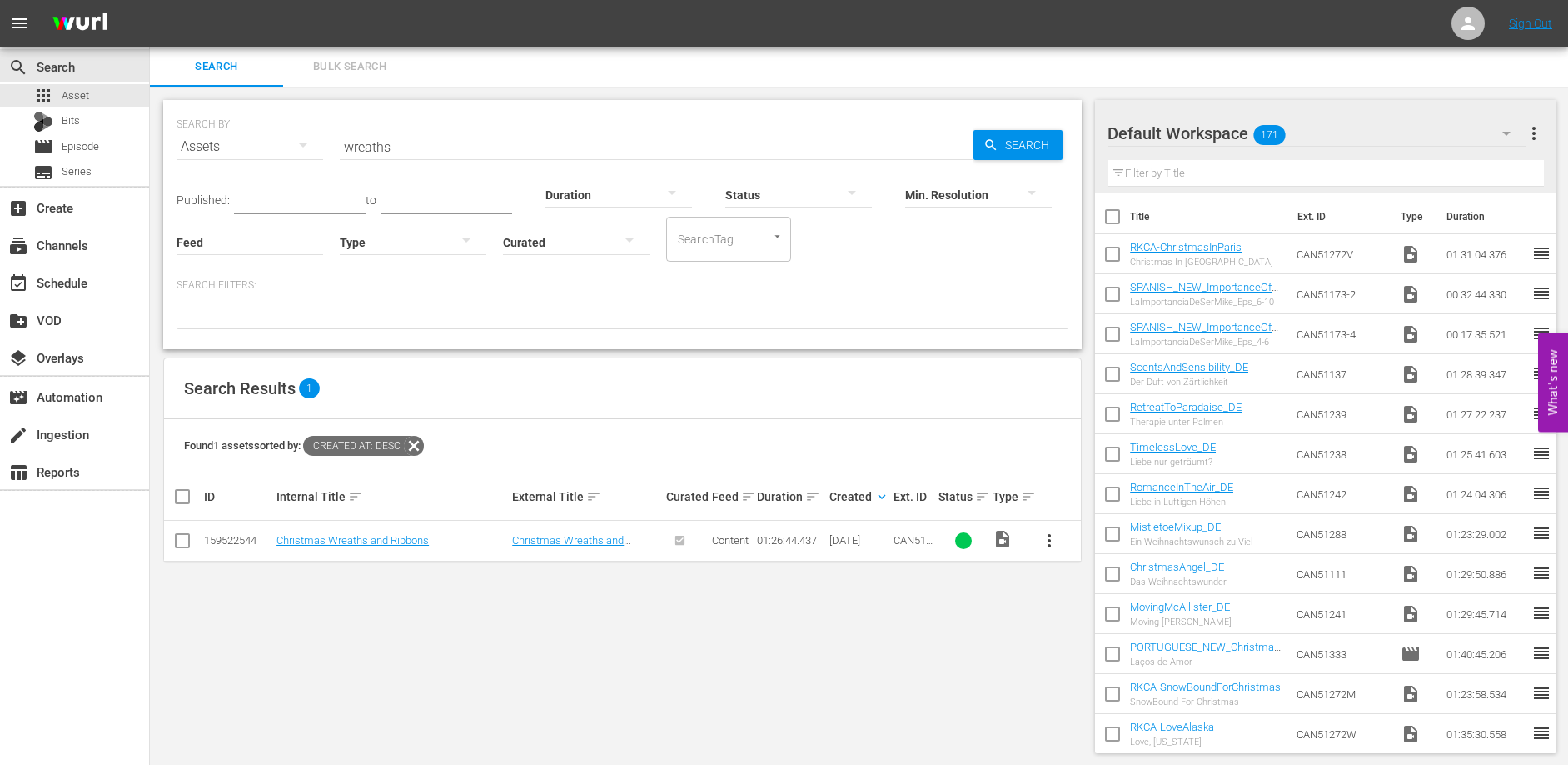
click at [419, 150] on input "wreaths" at bounding box center [656, 147] width 633 height 40
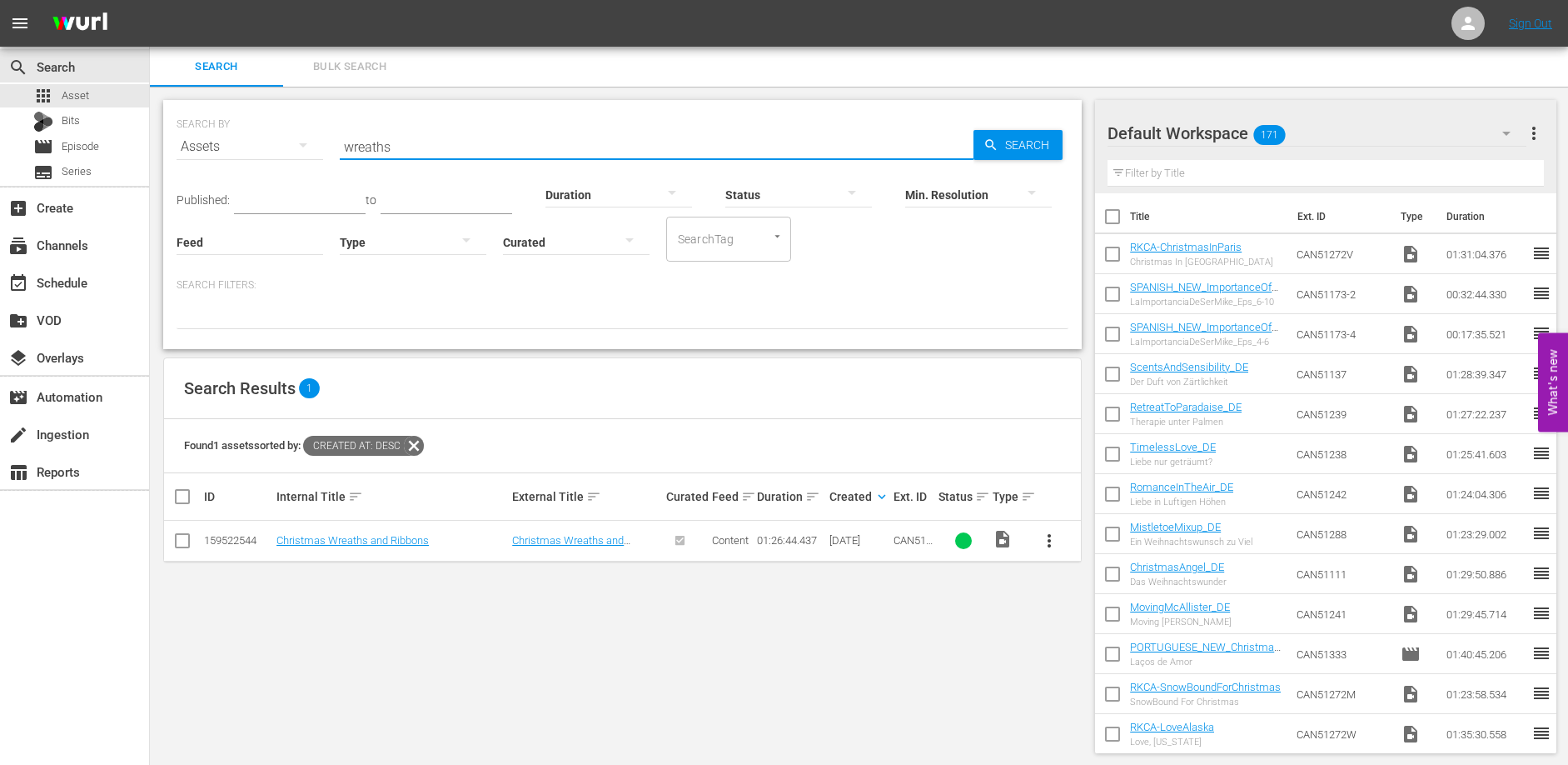
click at [419, 150] on input "wreaths" at bounding box center [656, 147] width 633 height 40
type input "destined"
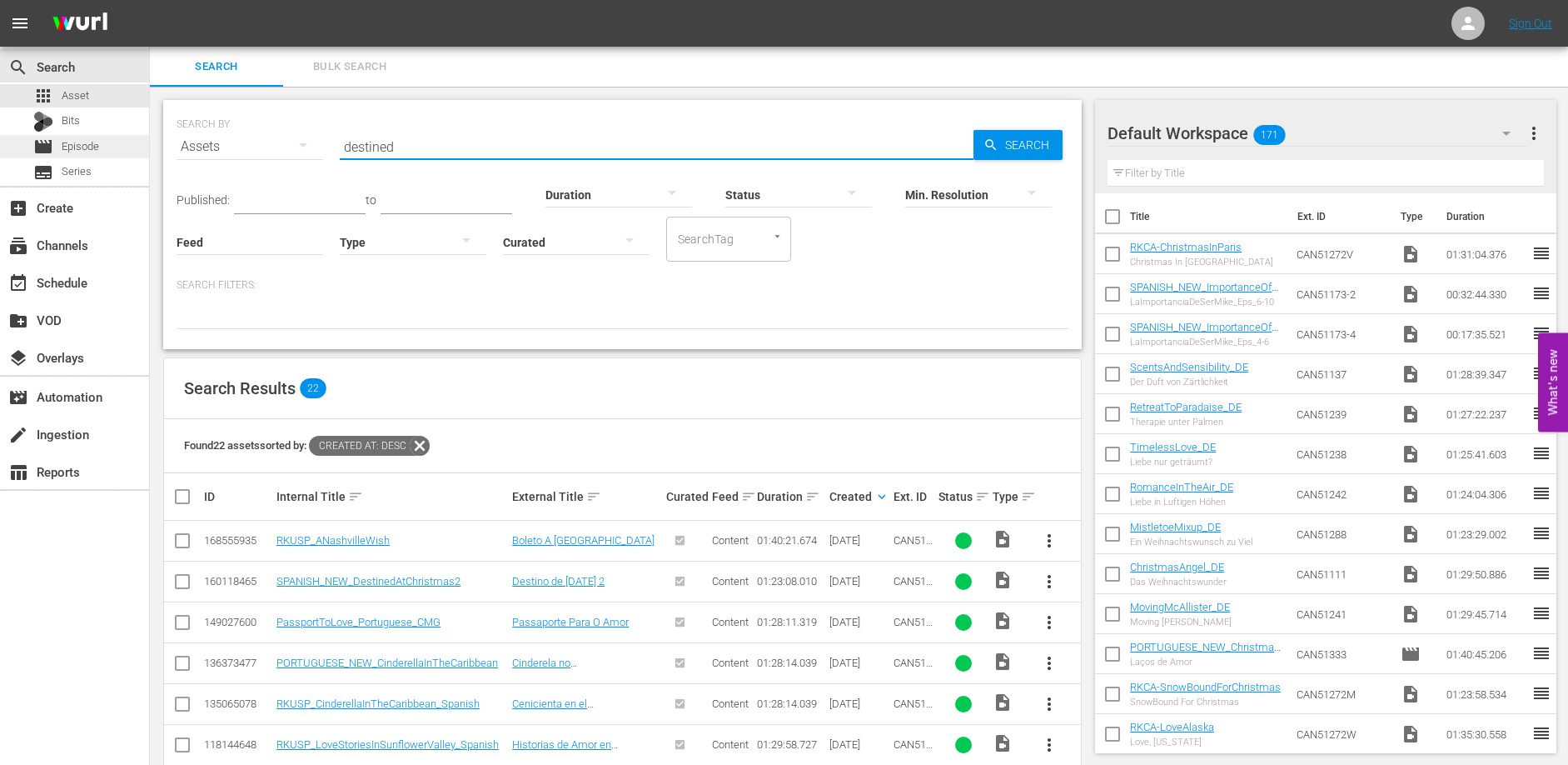
click at [80, 145] on span "Episode" at bounding box center [80, 147] width 38 height 17
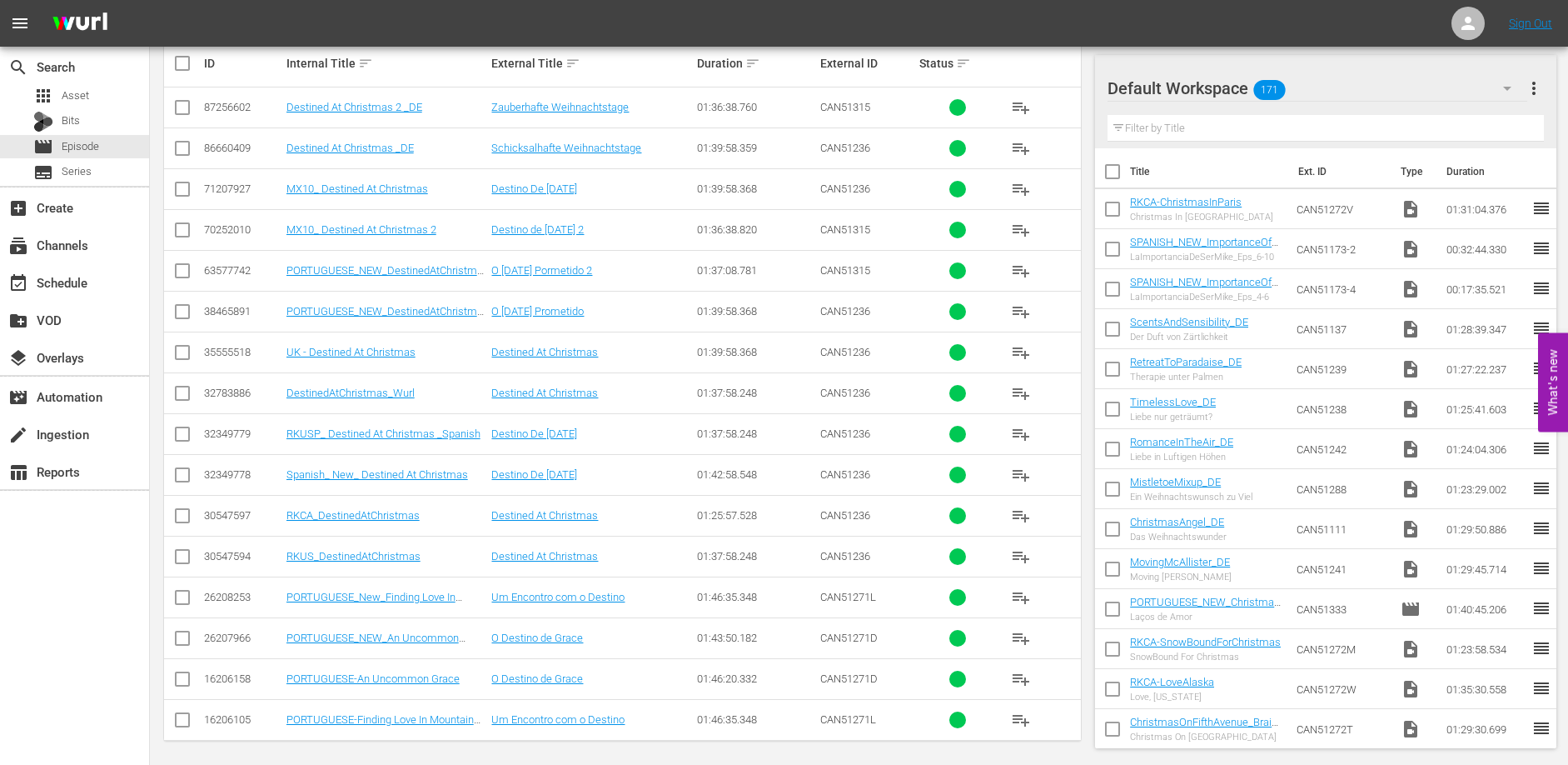
scroll to position [392, 0]
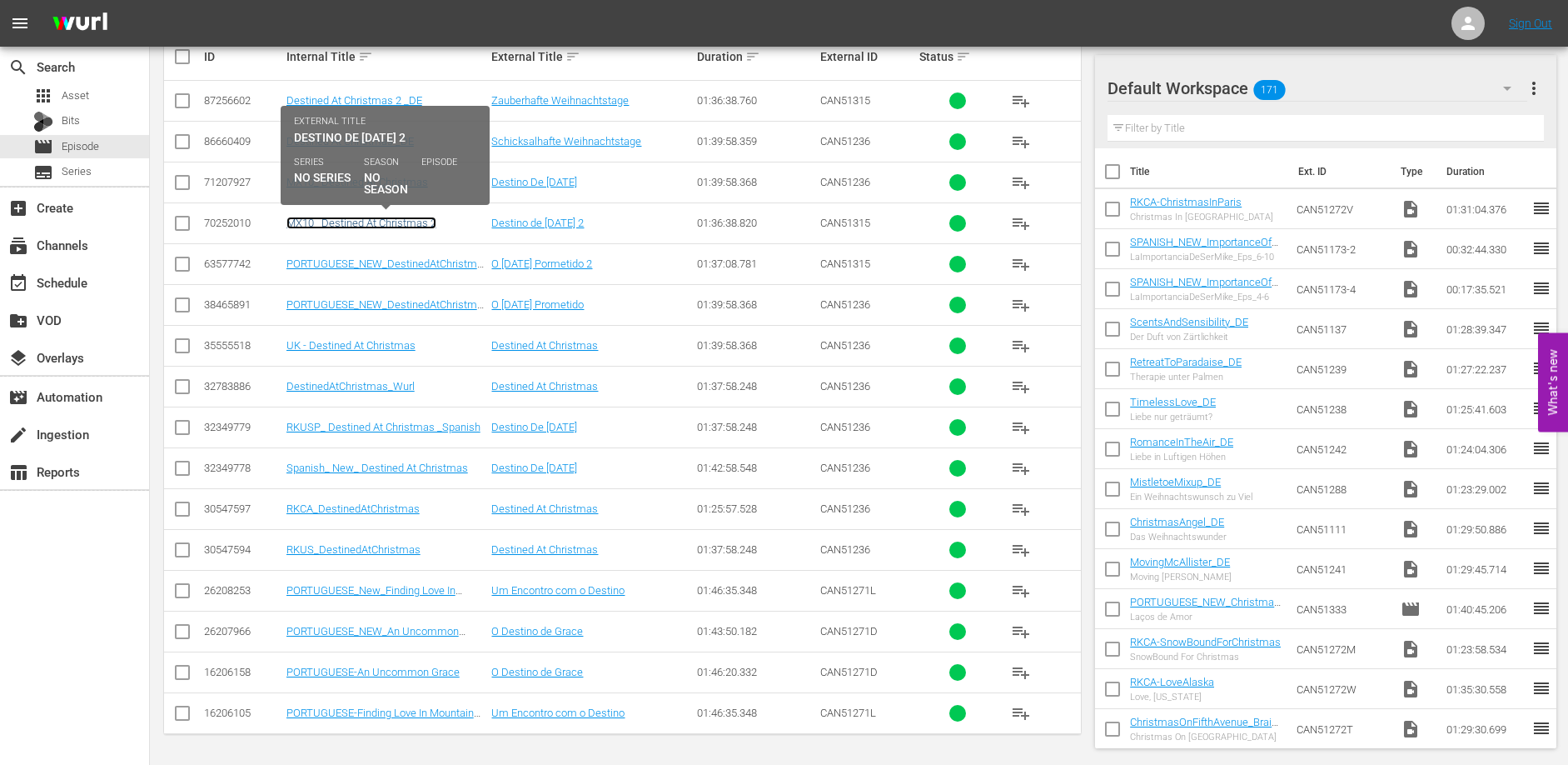
click at [370, 225] on link "MX10_ Destined At Christmas 2" at bounding box center [361, 222] width 150 height 12
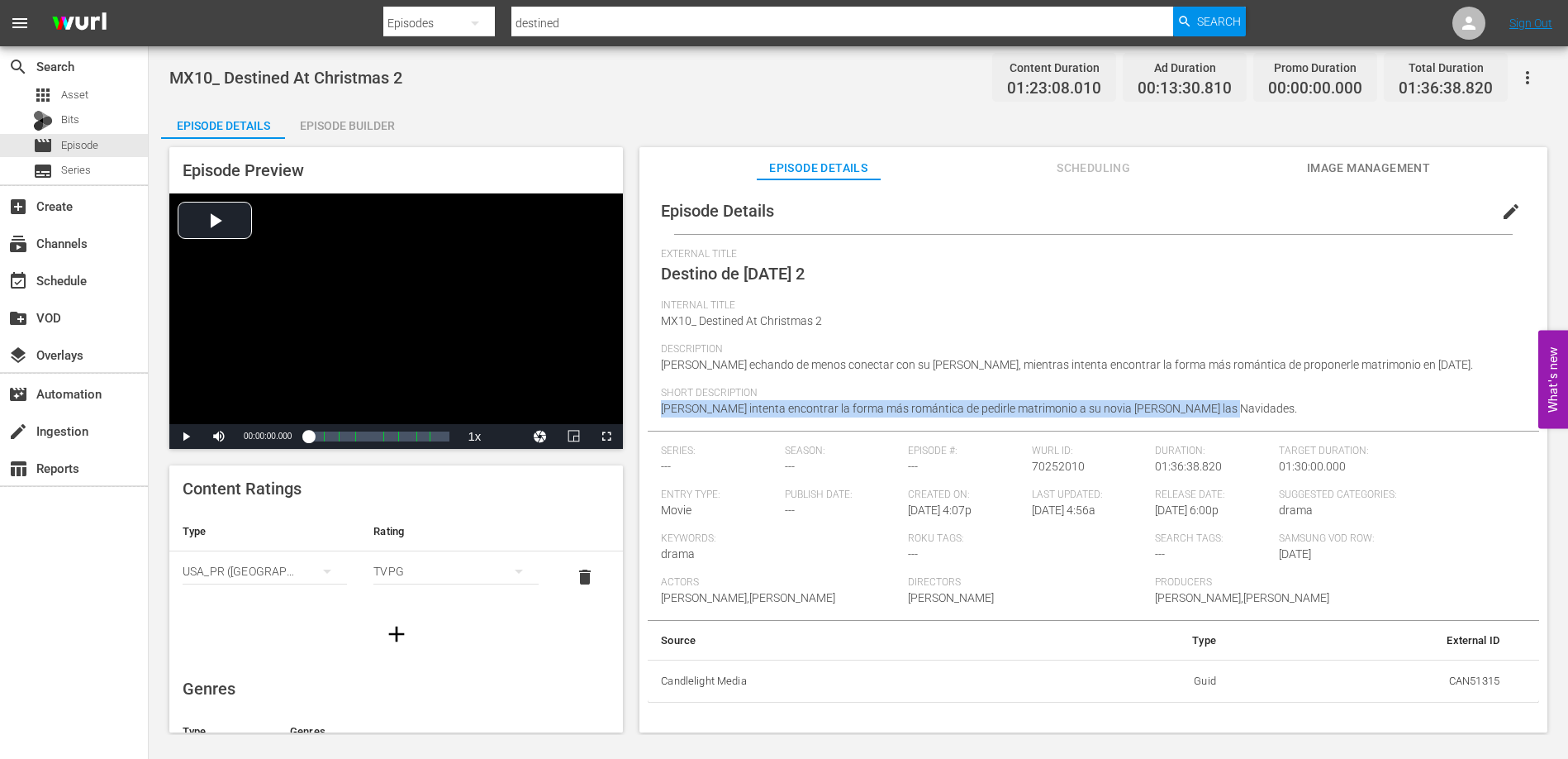
drag, startPoint x: 1203, startPoint y: 406, endPoint x: 660, endPoint y: 408, distance: 543.0
click at [661, 408] on span "[PERSON_NAME] intenta encontrar la forma más romántica de pedirle matrimonio a …" at bounding box center [979, 408] width 636 height 13
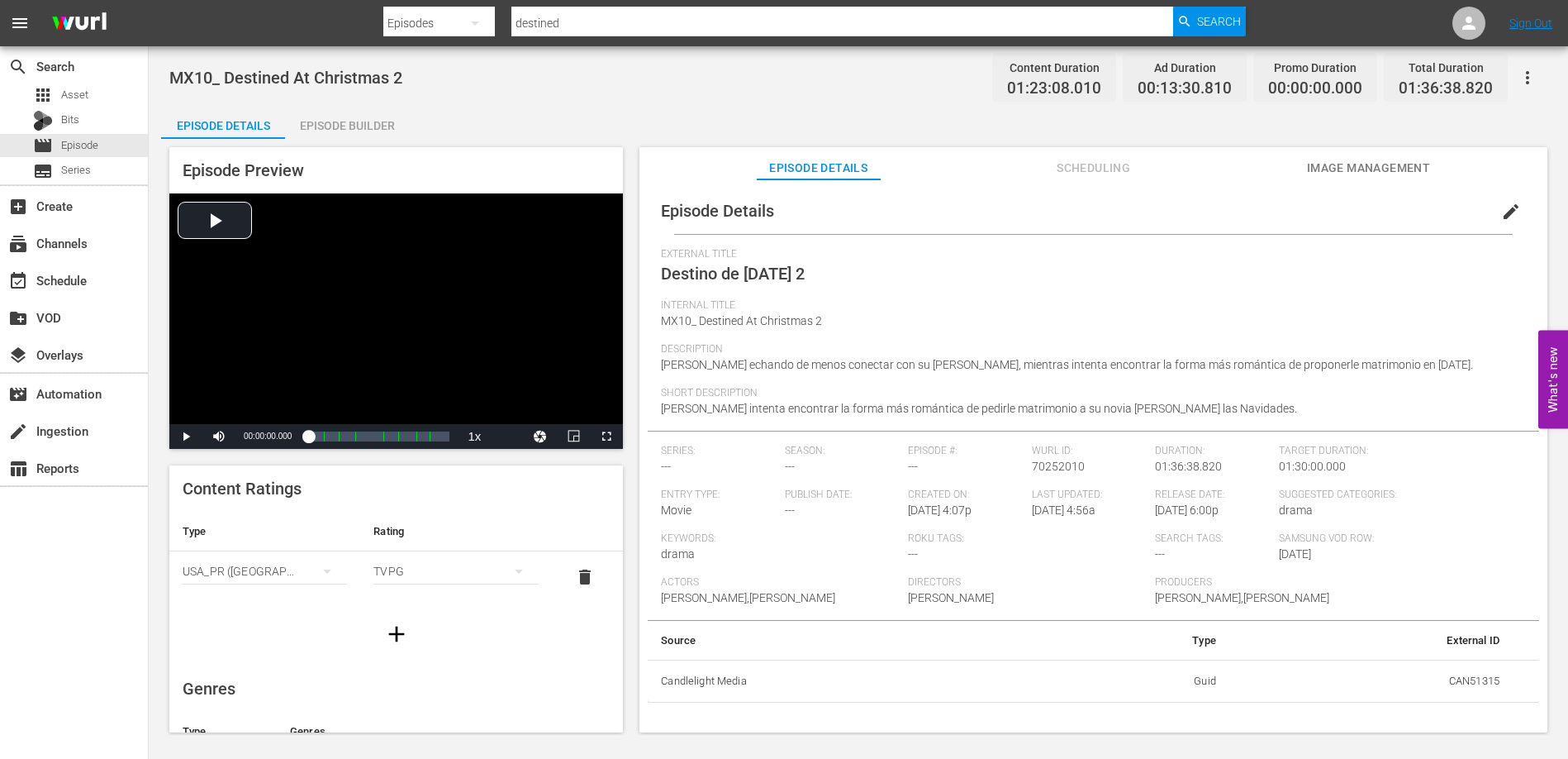
click at [1332, 384] on div "Description [PERSON_NAME] echando de menos conectar con su [PERSON_NAME], mient…" at bounding box center [1093, 365] width 865 height 44
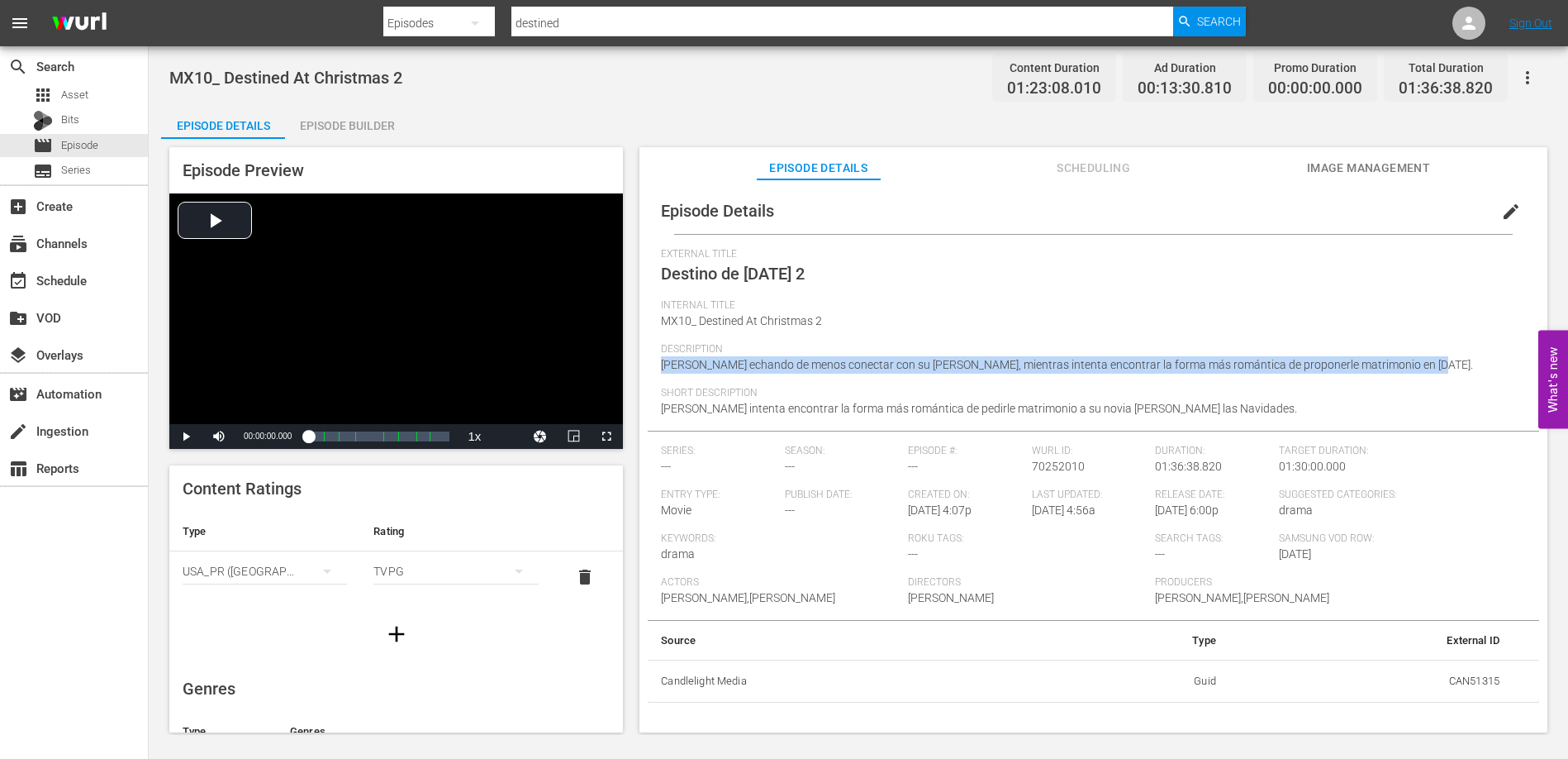
drag, startPoint x: 1419, startPoint y: 364, endPoint x: 646, endPoint y: 363, distance: 773.0
click at [646, 364] on div "Episode Details edit External Title Destino de [DATE] 2 Internal Title MX10_ De…" at bounding box center [1093, 463] width 908 height 569
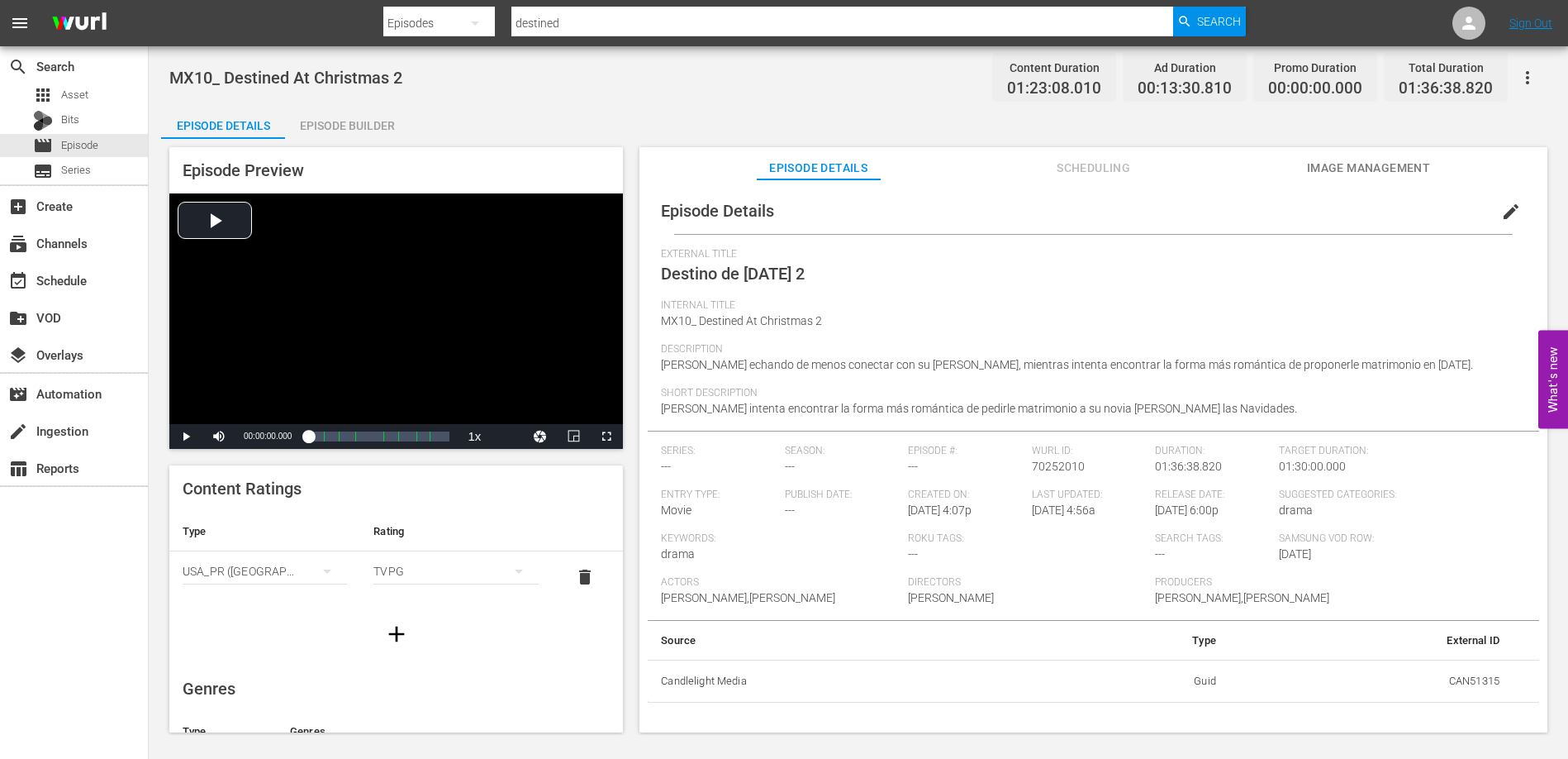
click at [1249, 406] on div "Short Description [PERSON_NAME] intenta encontrar la forma más romántica de ped…" at bounding box center [1093, 408] width 865 height 44
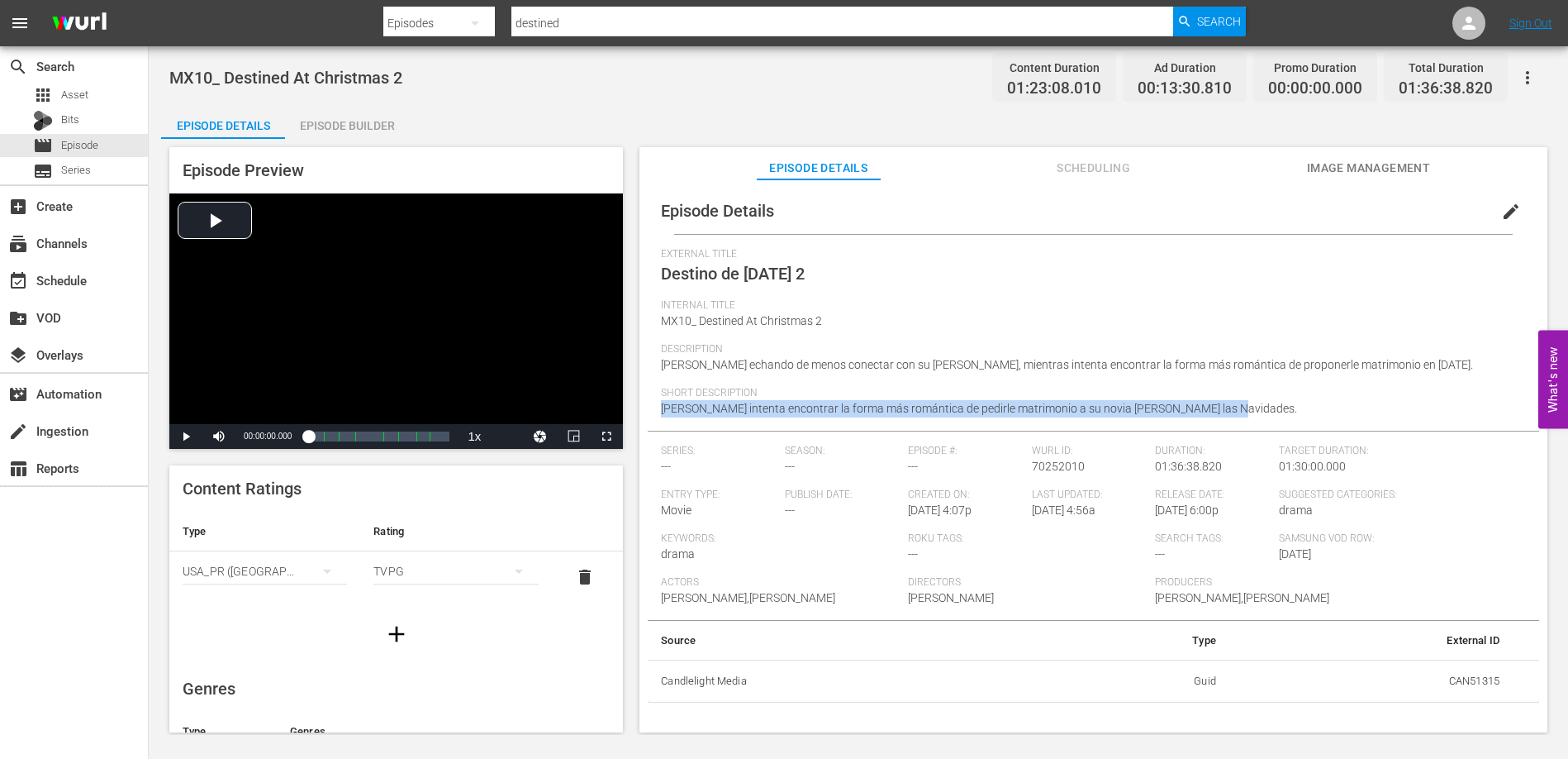
drag, startPoint x: 1231, startPoint y: 405, endPoint x: 656, endPoint y: 403, distance: 575.0
click at [656, 405] on div "Episode Details edit External Title Destino de [DATE] 2 Internal Title MX10_ De…" at bounding box center [1093, 445] width 891 height 515
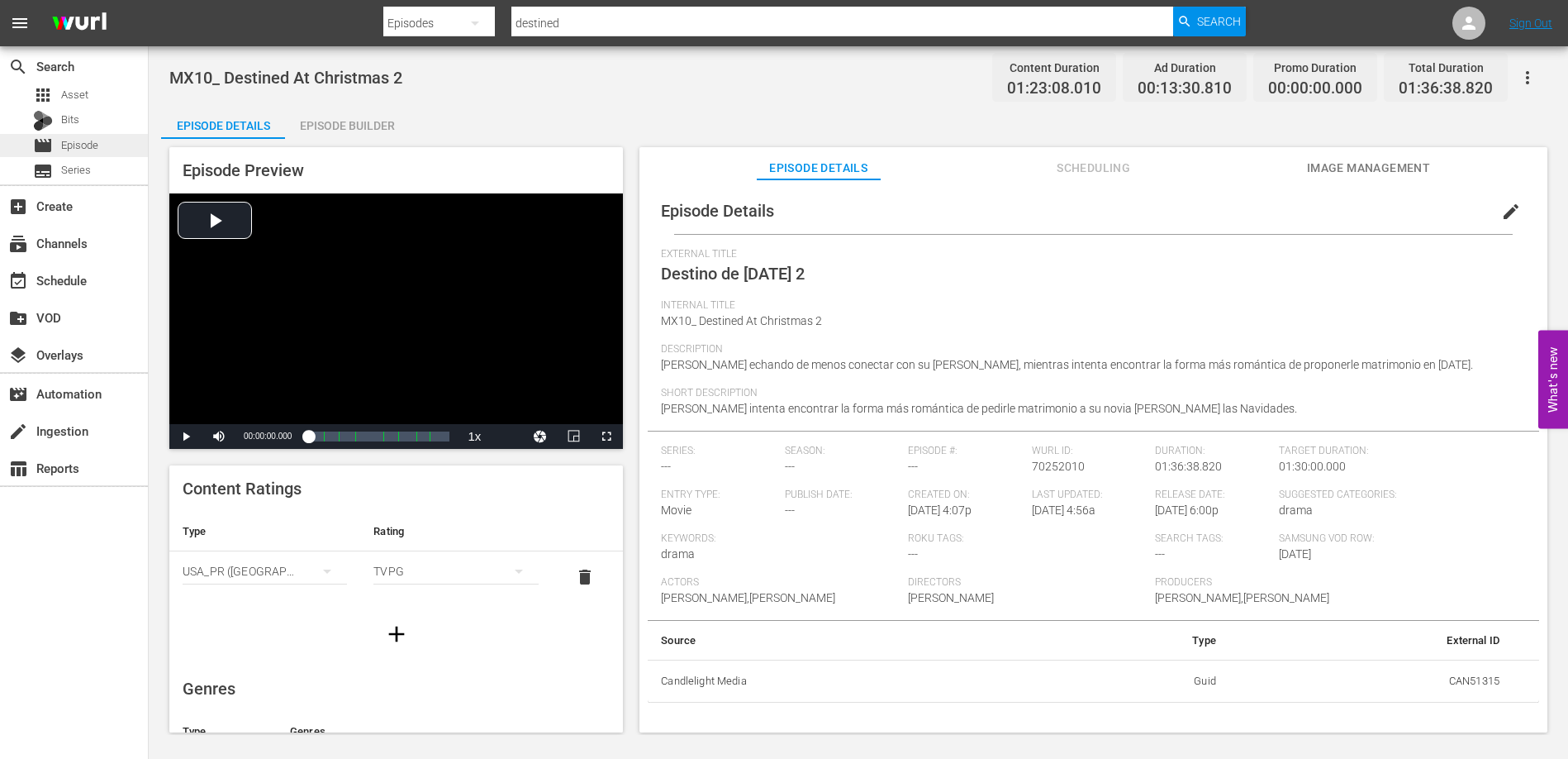
click at [82, 144] on span "Episode" at bounding box center [80, 145] width 38 height 17
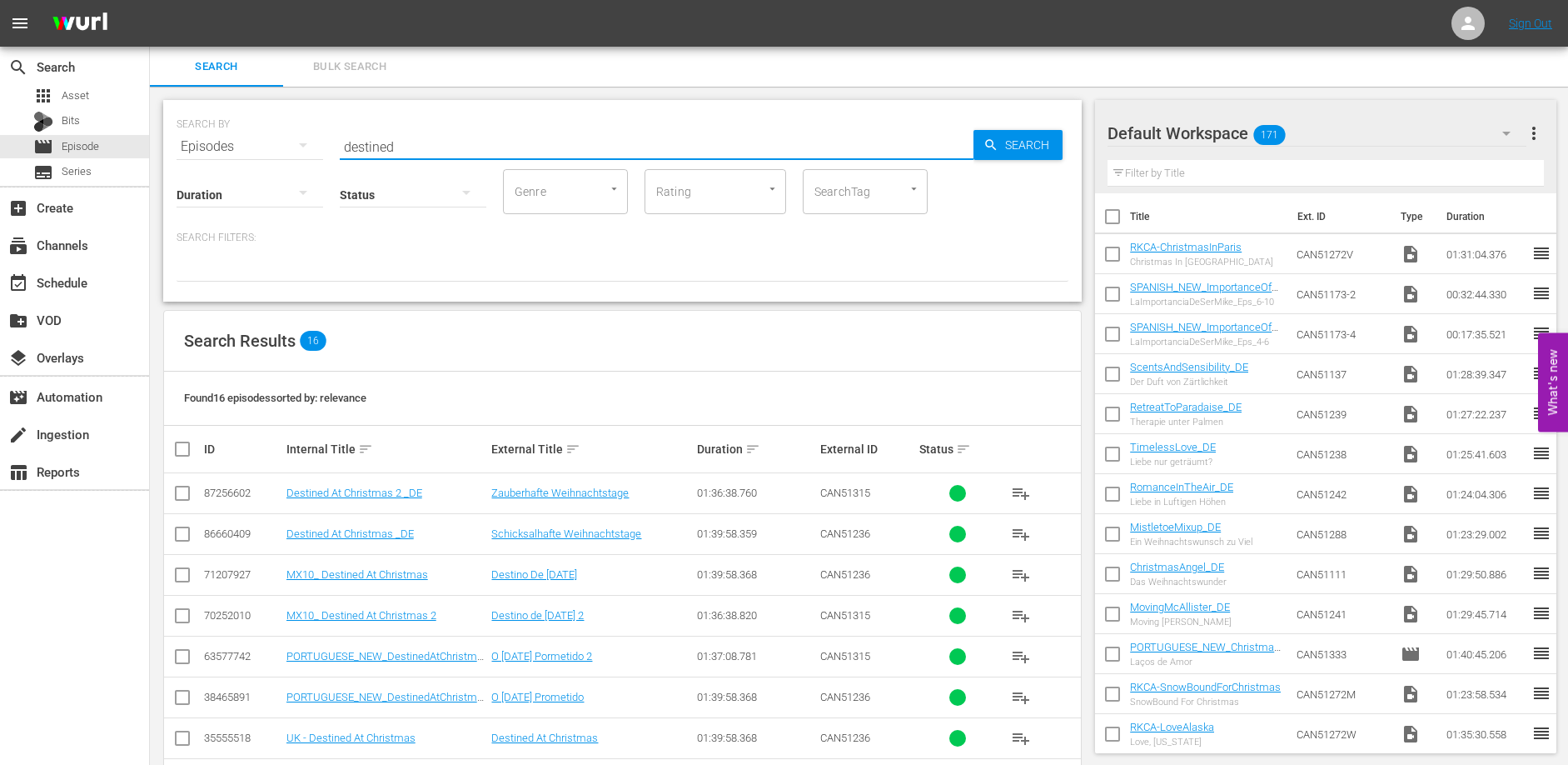
click at [523, 144] on input "destined" at bounding box center [656, 147] width 633 height 40
type input "Enchanting"
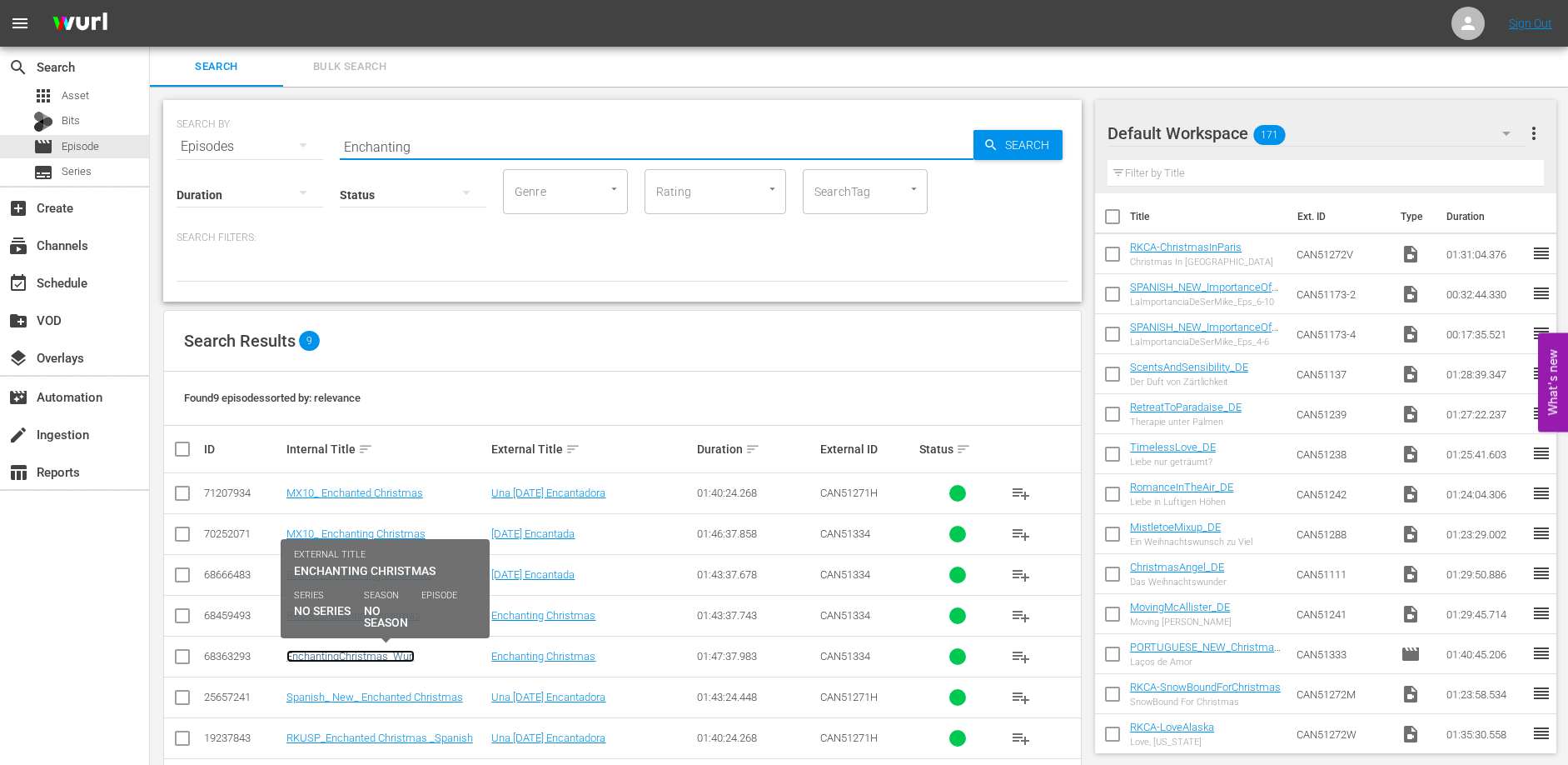
click at [395, 657] on link "EnchantingChristmas_Wurl" at bounding box center [351, 655] width 129 height 12
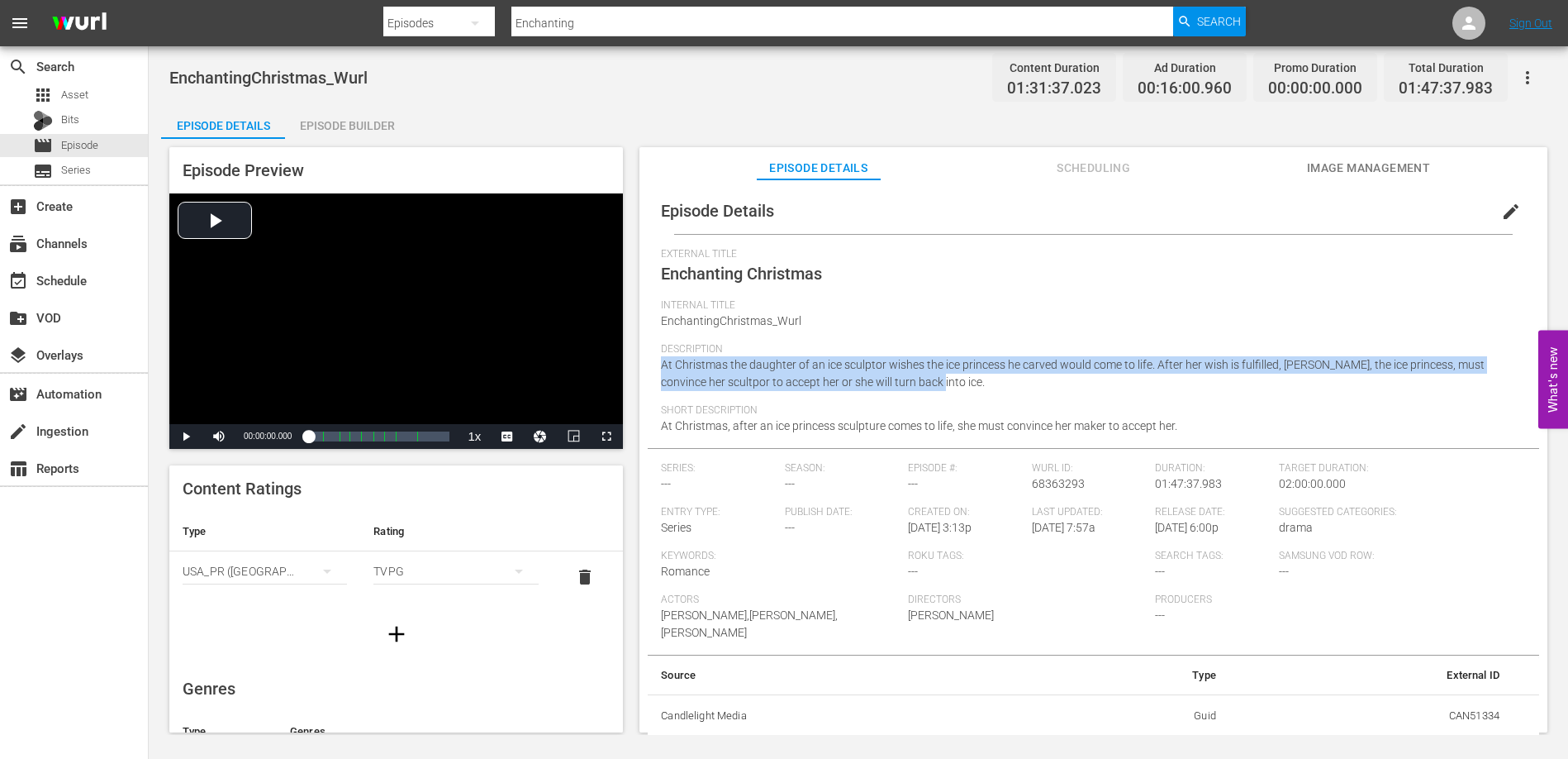
drag, startPoint x: 981, startPoint y: 384, endPoint x: 662, endPoint y: 368, distance: 319.4
click at [662, 368] on div "Description At Christmas the daughter of an ice sculptor wishes the ice princes…" at bounding box center [1093, 373] width 865 height 61
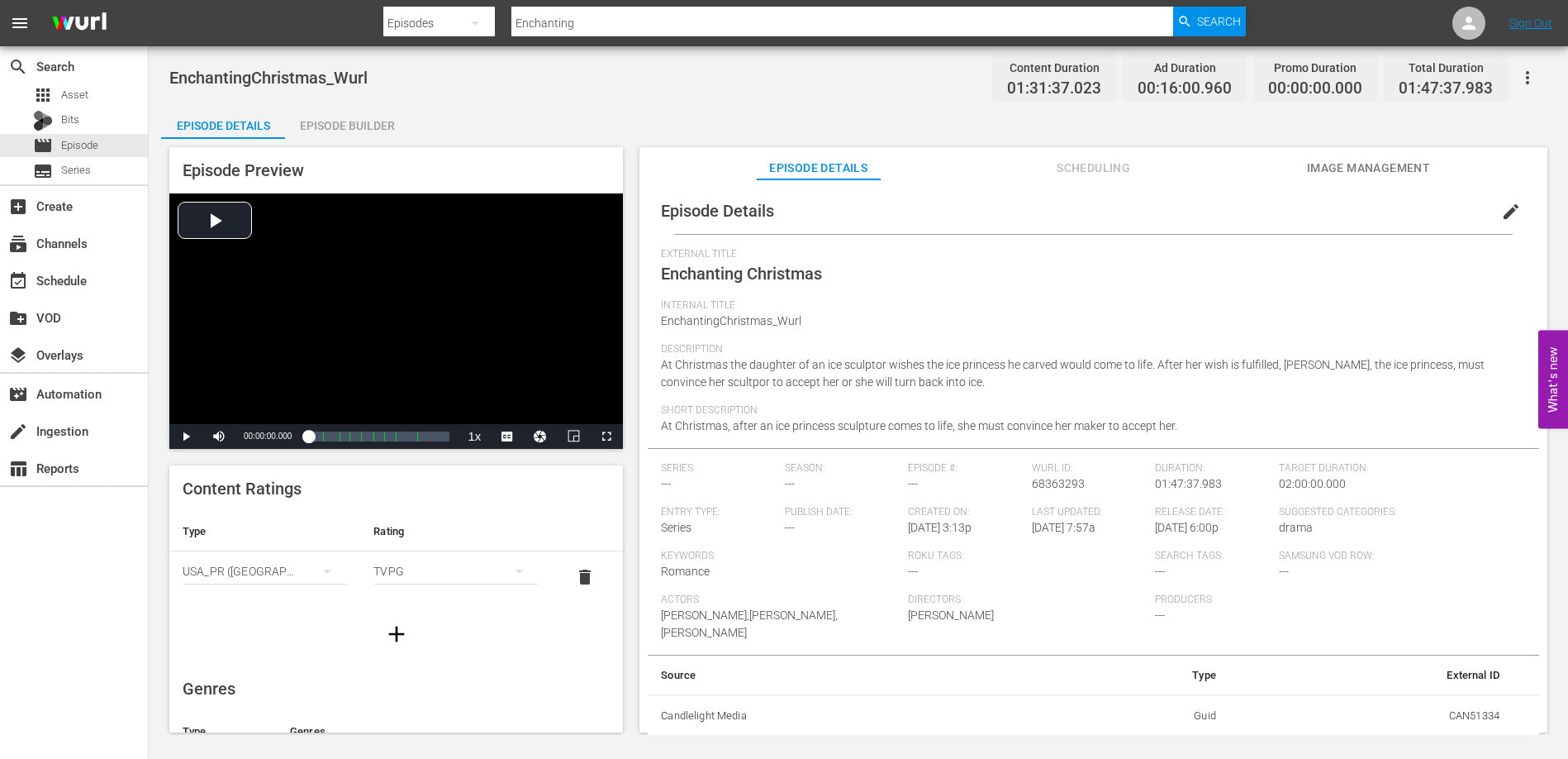
click at [1197, 428] on div "Short Description At Christmas, after an ice princess sculpture comes to life, …" at bounding box center [1093, 426] width 865 height 44
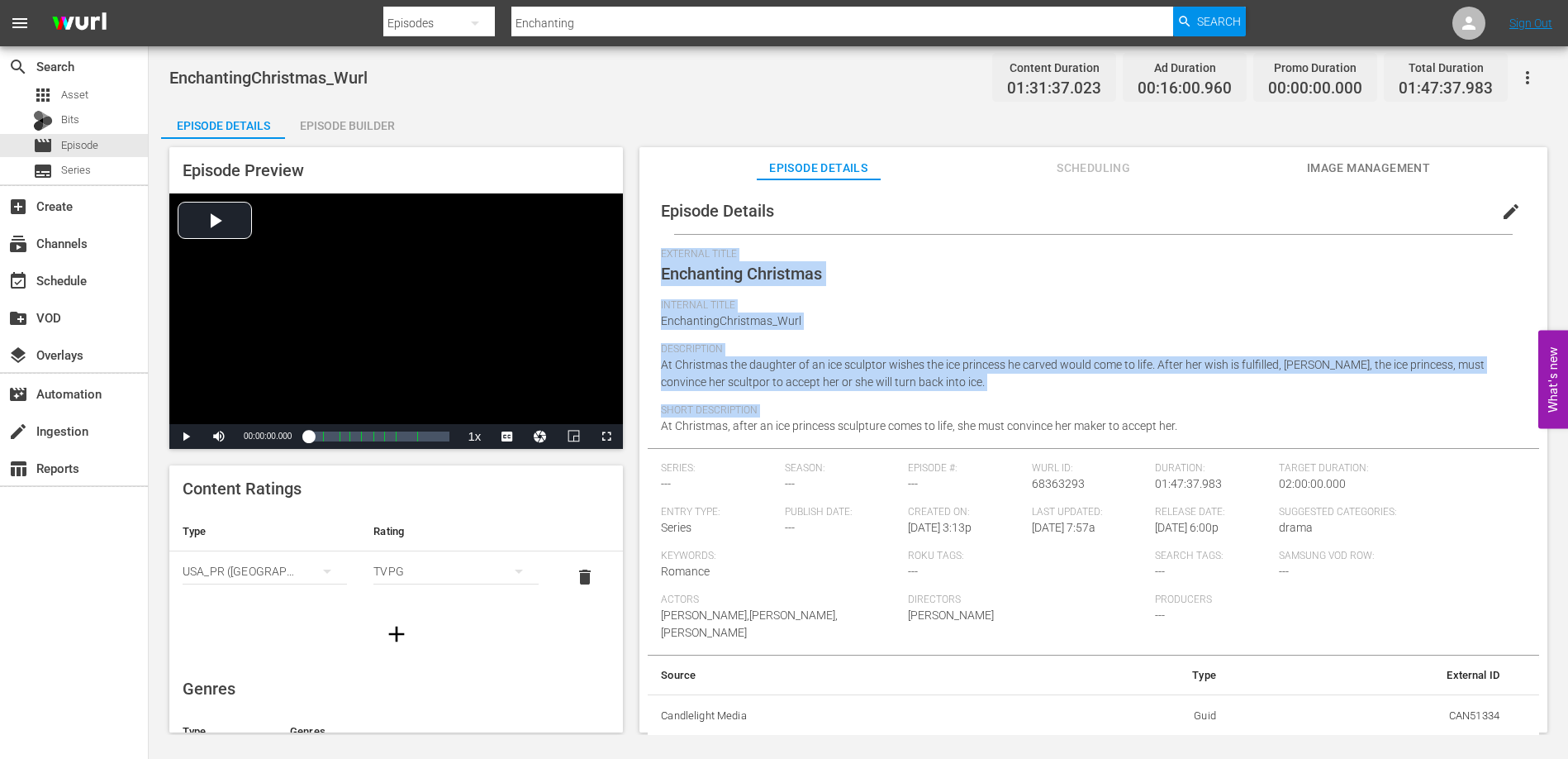
drag, startPoint x: 1194, startPoint y: 427, endPoint x: 659, endPoint y: 427, distance: 535.0
click at [660, 428] on div "Episode Details edit External Title Enchanting Christmas Internal Title Enchant…" at bounding box center [1093, 463] width 891 height 550
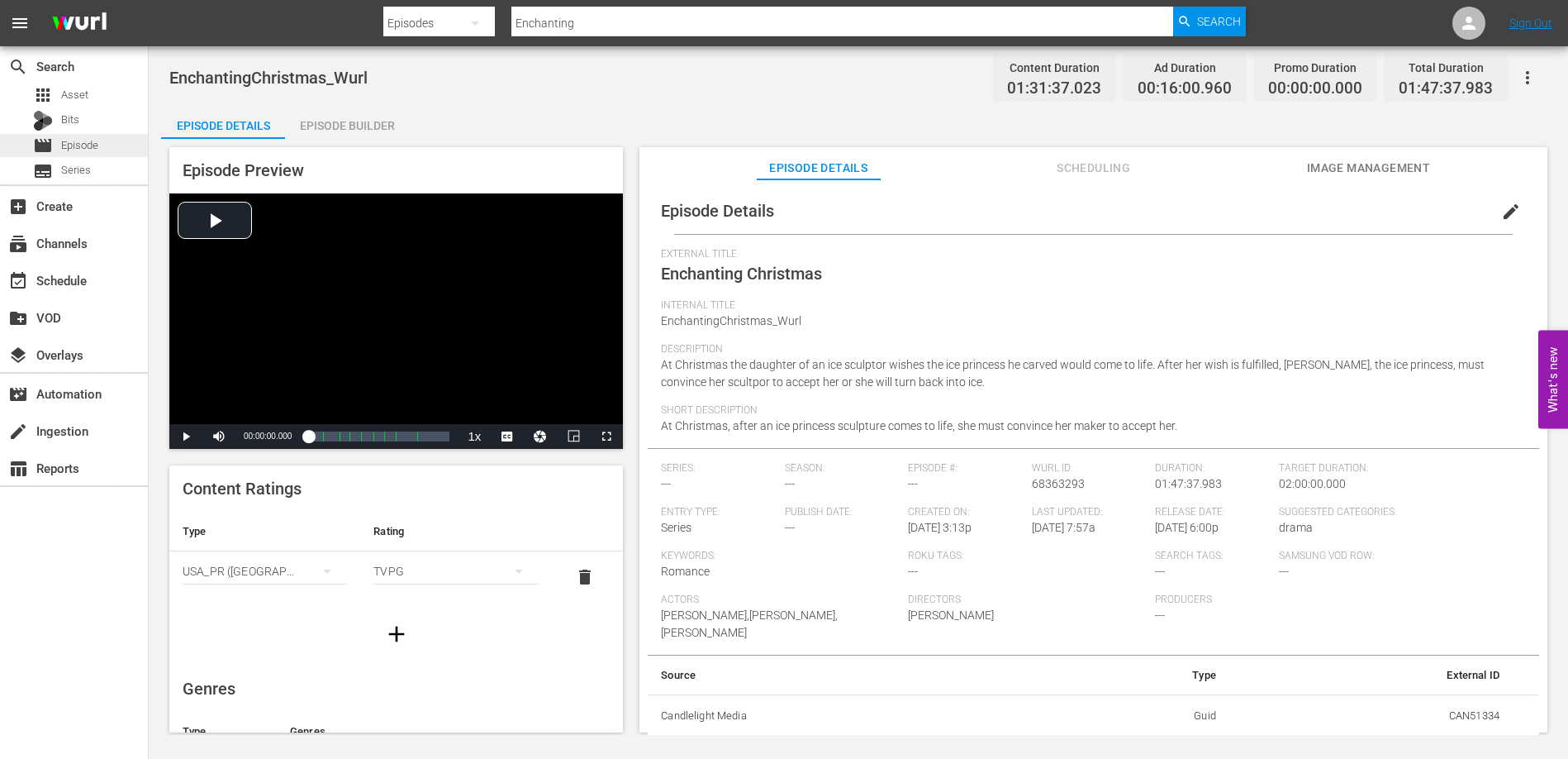
click at [74, 134] on div "movie Episode" at bounding box center [66, 145] width 66 height 23
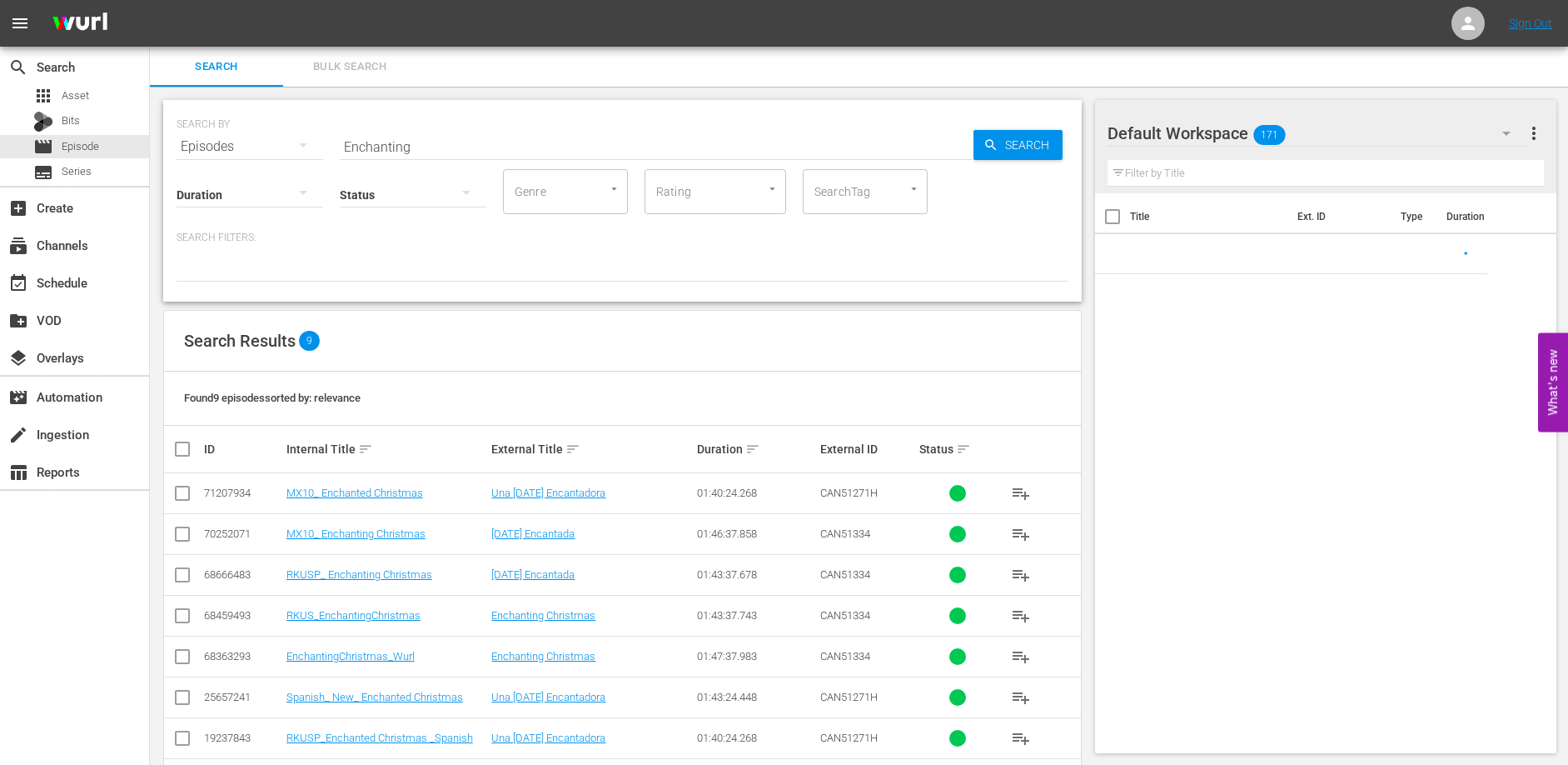
click at [471, 134] on input "Enchanting" at bounding box center [656, 147] width 633 height 40
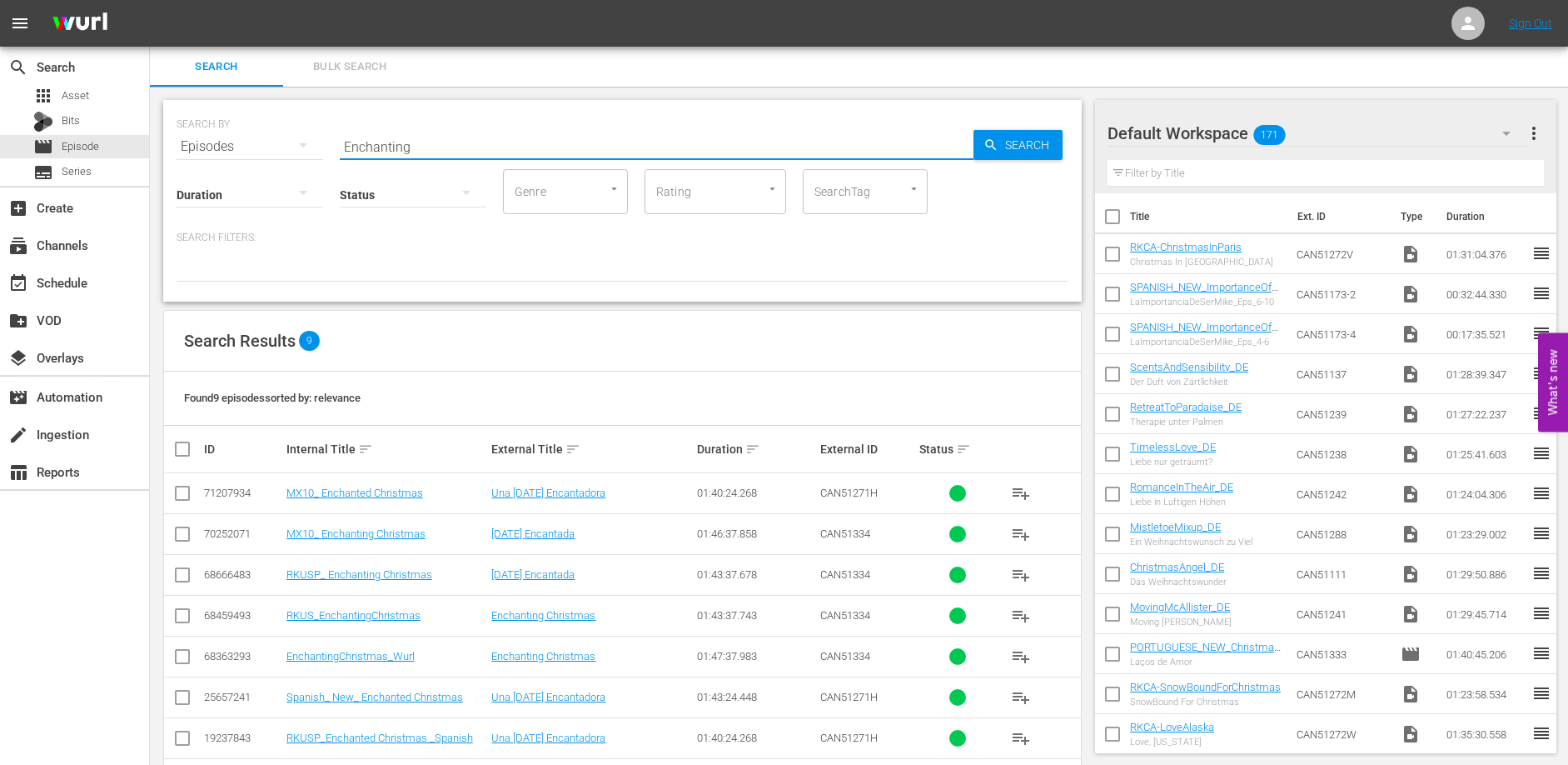
click at [471, 134] on input "Enchanting" at bounding box center [656, 147] width 633 height 40
type input "maker"
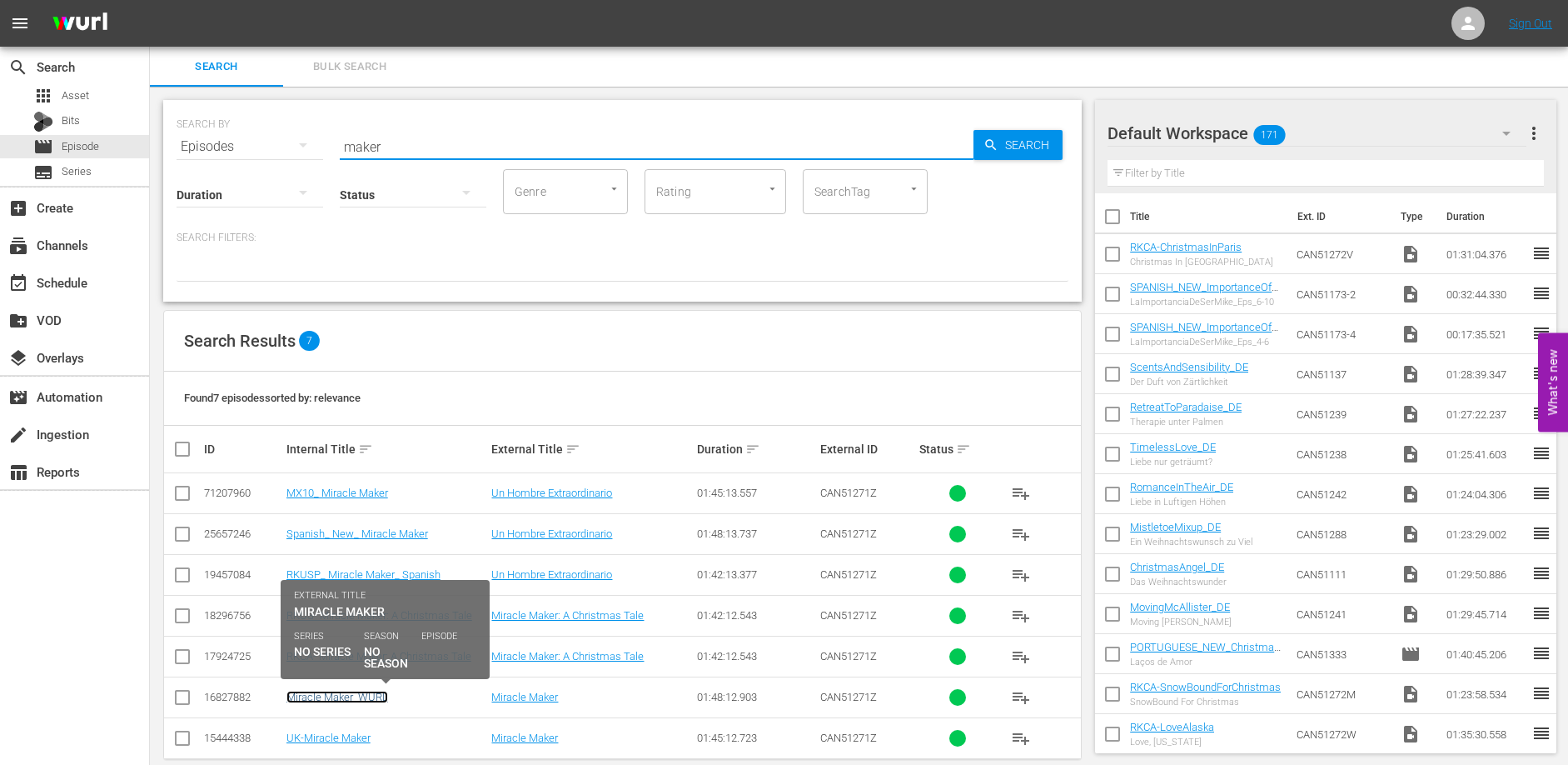
click at [380, 700] on link "Miracle Maker_WURL" at bounding box center [336, 696] width 101 height 12
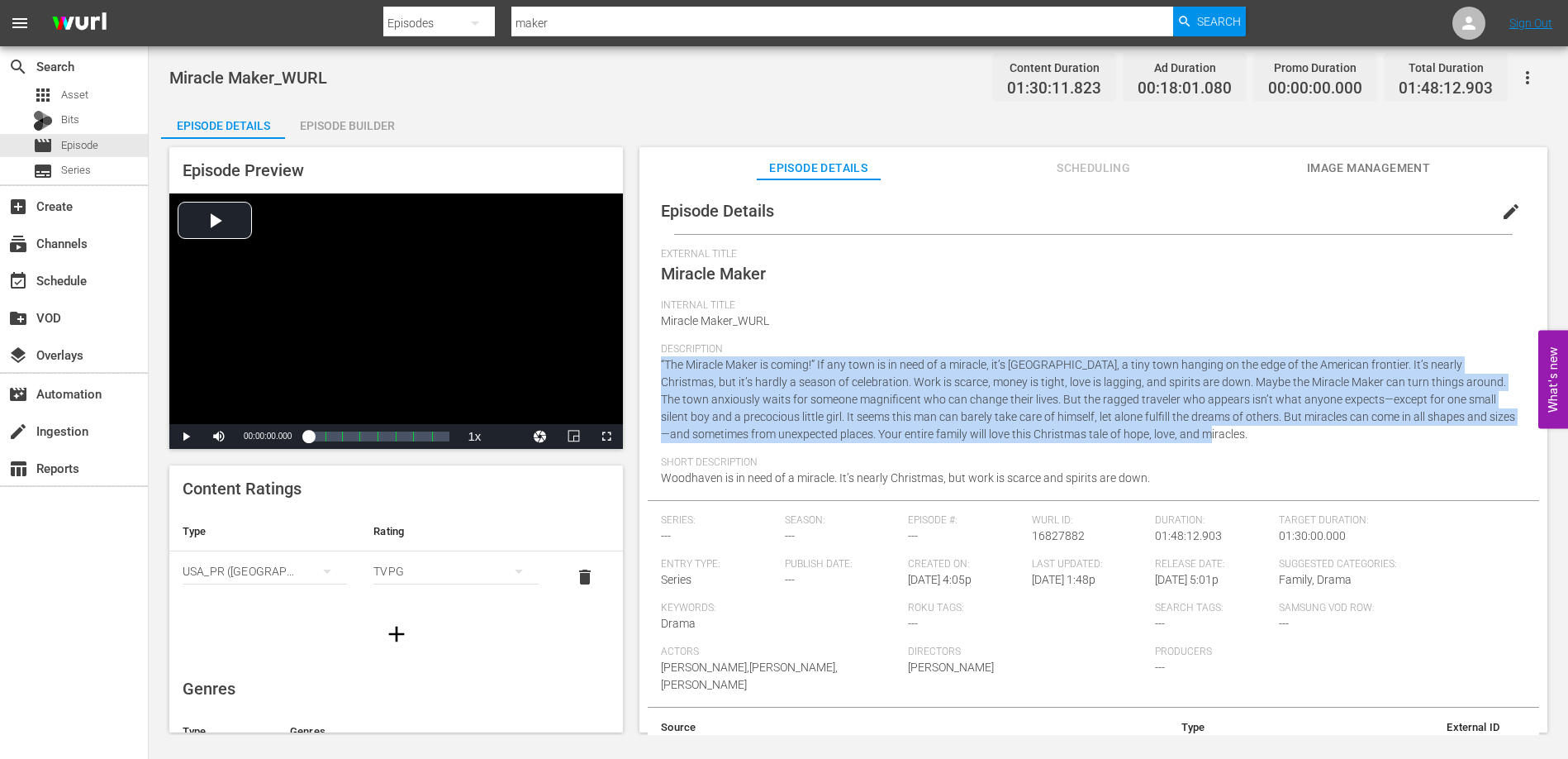
drag, startPoint x: 1238, startPoint y: 436, endPoint x: 658, endPoint y: 368, distance: 584.0
click at [658, 368] on div "Episode Details edit External Title Miracle Maker Internal Title Miracle Maker_…" at bounding box center [1093, 488] width 891 height 601
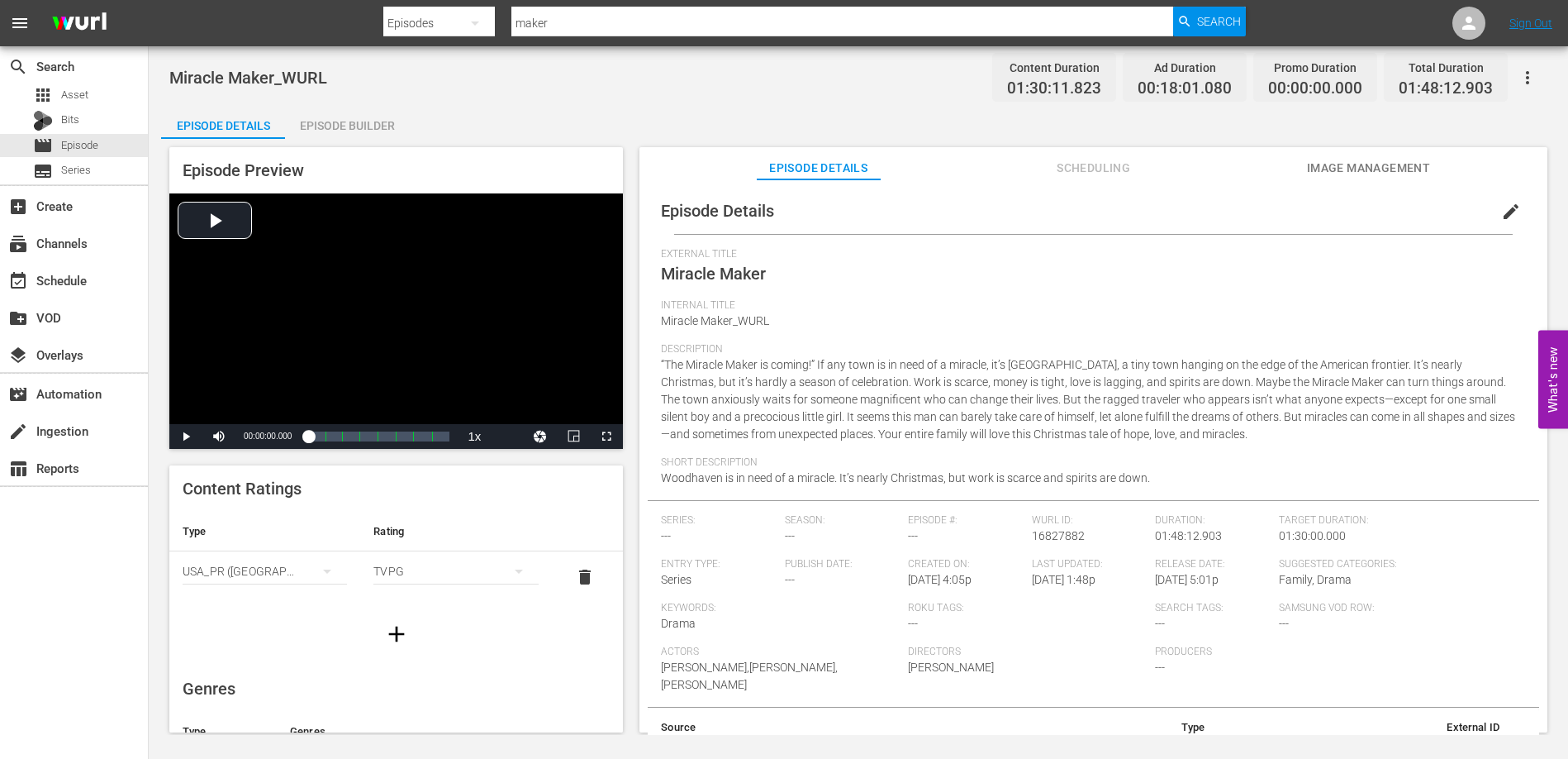
click at [1249, 474] on div "Short Description Woodhaven is in need of a miracle. It’s nearly Christmas, but…" at bounding box center [1093, 478] width 865 height 44
drag, startPoint x: 1168, startPoint y: 481, endPoint x: 662, endPoint y: 482, distance: 506.0
click at [662, 482] on div "Short Description Woodhaven is in need of a miracle. It’s nearly Christmas, but…" at bounding box center [1093, 478] width 865 height 44
click at [100, 142] on div "movie Episode" at bounding box center [74, 145] width 148 height 23
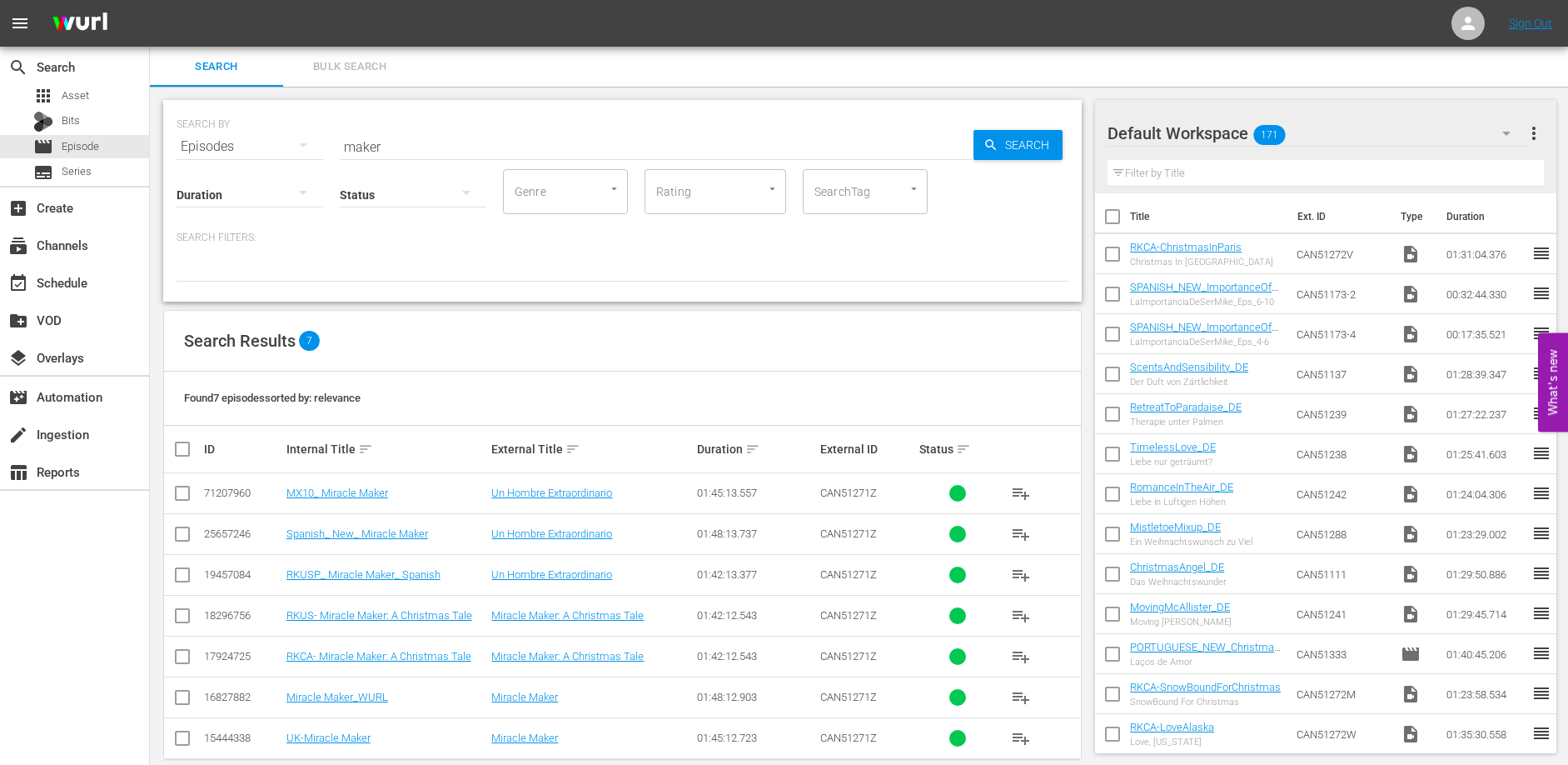
click at [394, 140] on input "maker" at bounding box center [656, 147] width 633 height 40
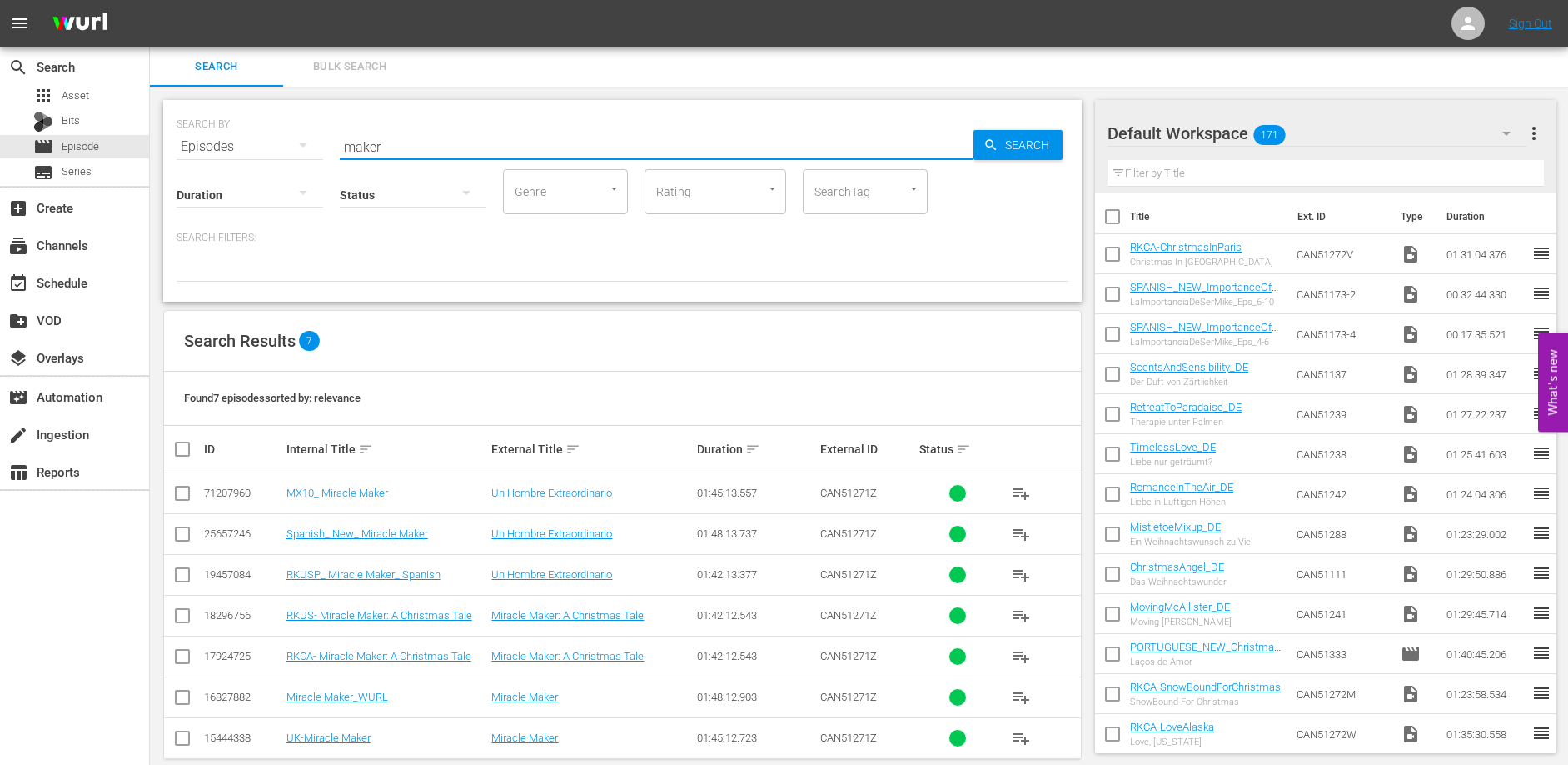
click at [394, 141] on input "maker" at bounding box center [656, 147] width 633 height 40
type input "mistletoe"
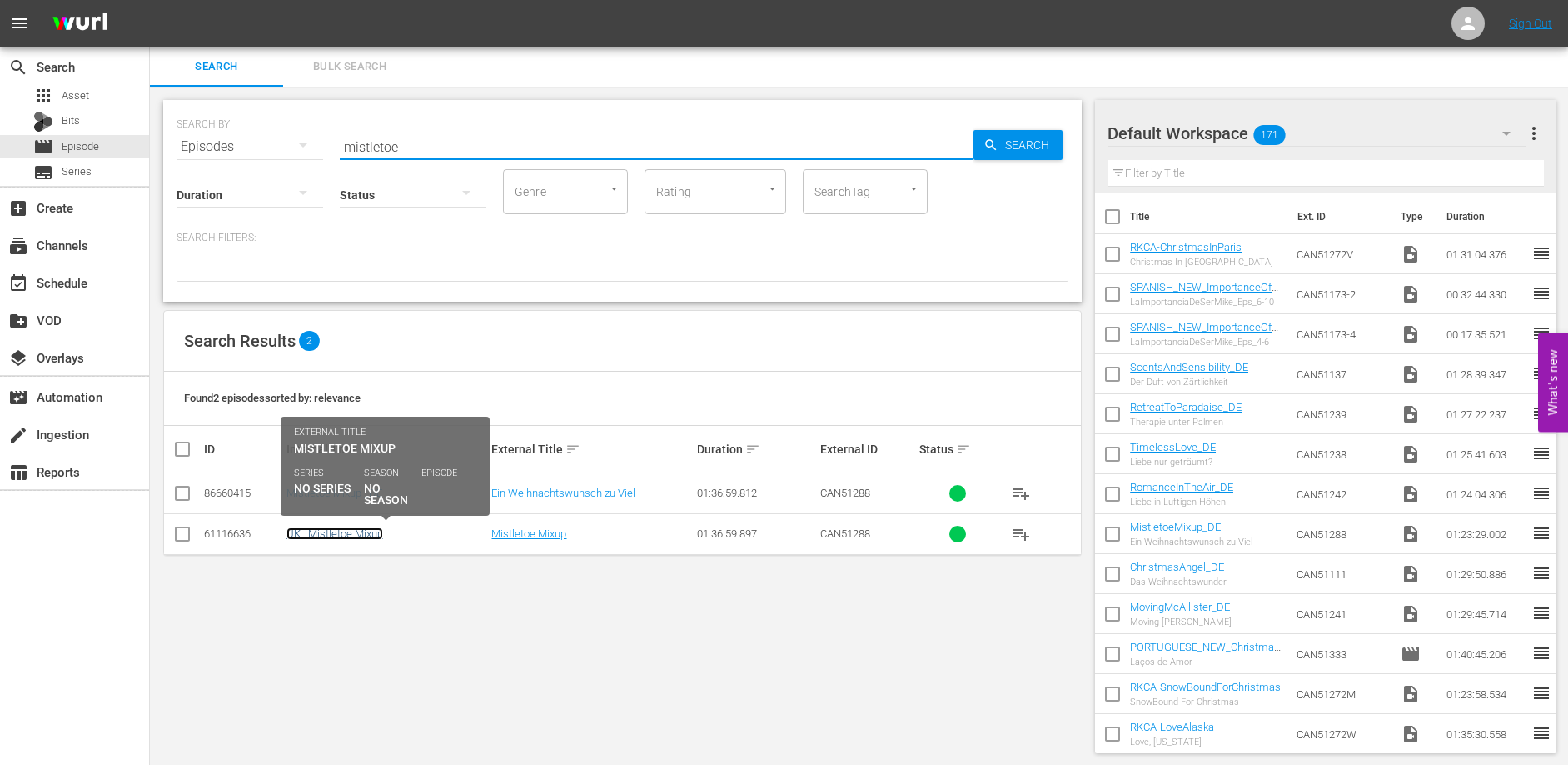
click at [340, 529] on link "UK_ Mistletoe Mixup" at bounding box center [335, 533] width 96 height 12
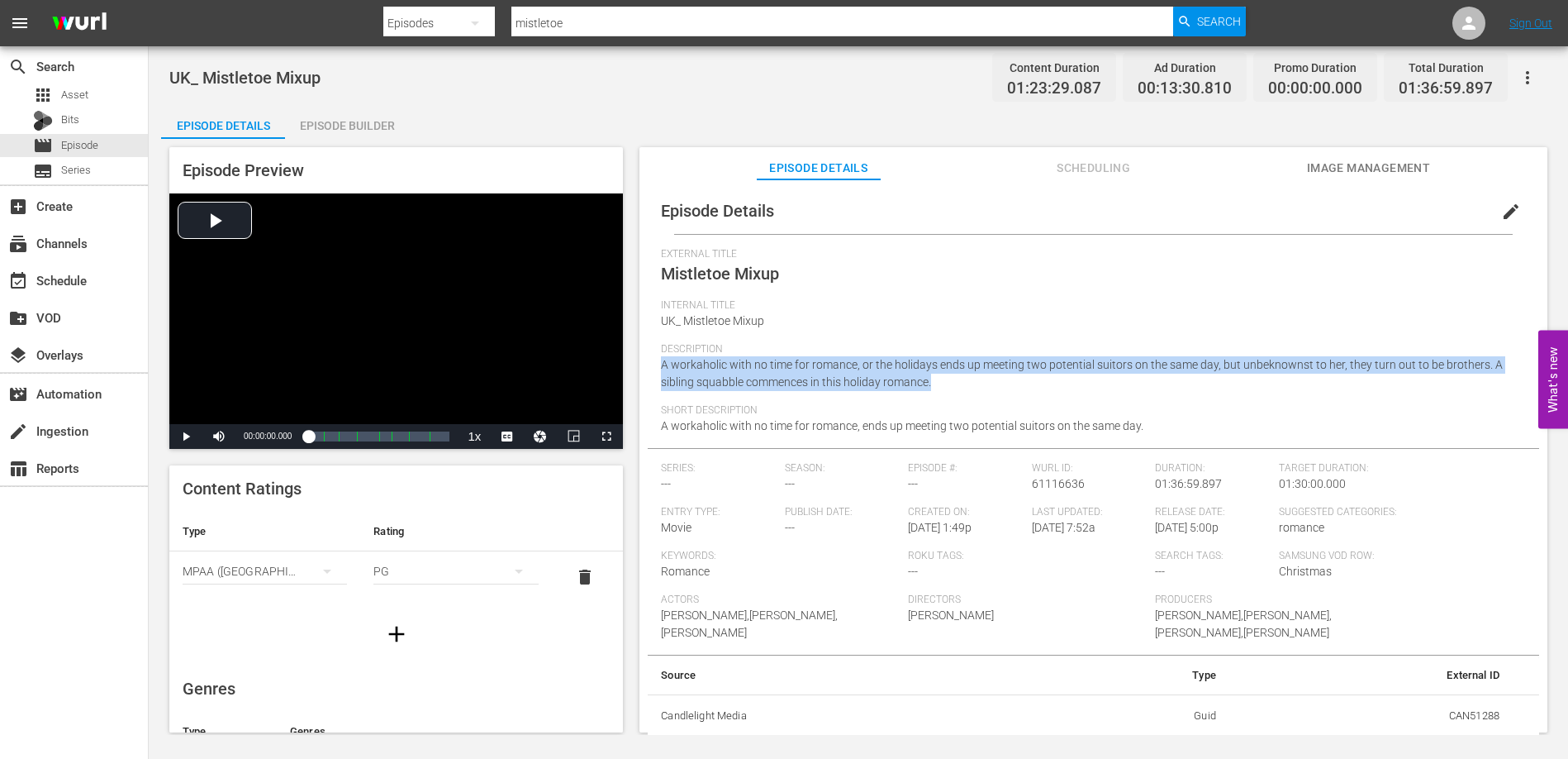
drag, startPoint x: 997, startPoint y: 378, endPoint x: 660, endPoint y: 360, distance: 337.5
click at [660, 360] on div "Episode Details edit External Title Mistletoe Mixup Internal Title UK_ Mistleto…" at bounding box center [1093, 463] width 891 height 550
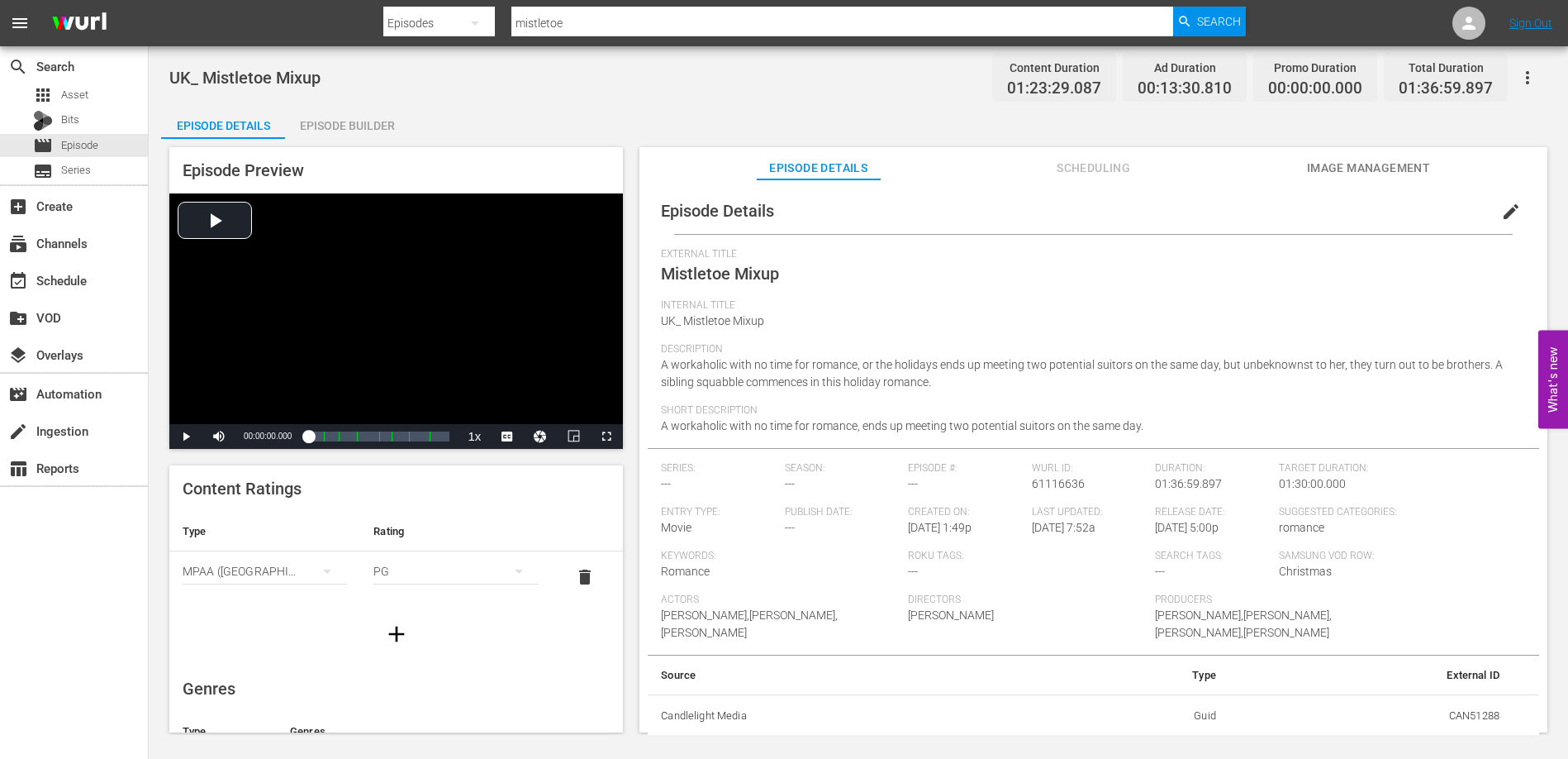
click at [1171, 434] on div "Short Description A workaholic with no time for romance, ends up meeting two po…" at bounding box center [1093, 426] width 865 height 44
drag, startPoint x: 1149, startPoint y: 429, endPoint x: 653, endPoint y: 428, distance: 496.0
click at [653, 428] on div "Episode Details edit External Title Mistletoe Mixup Internal Title UK_ Mistleto…" at bounding box center [1093, 463] width 891 height 550
click at [98, 143] on span "Episode" at bounding box center [80, 145] width 38 height 17
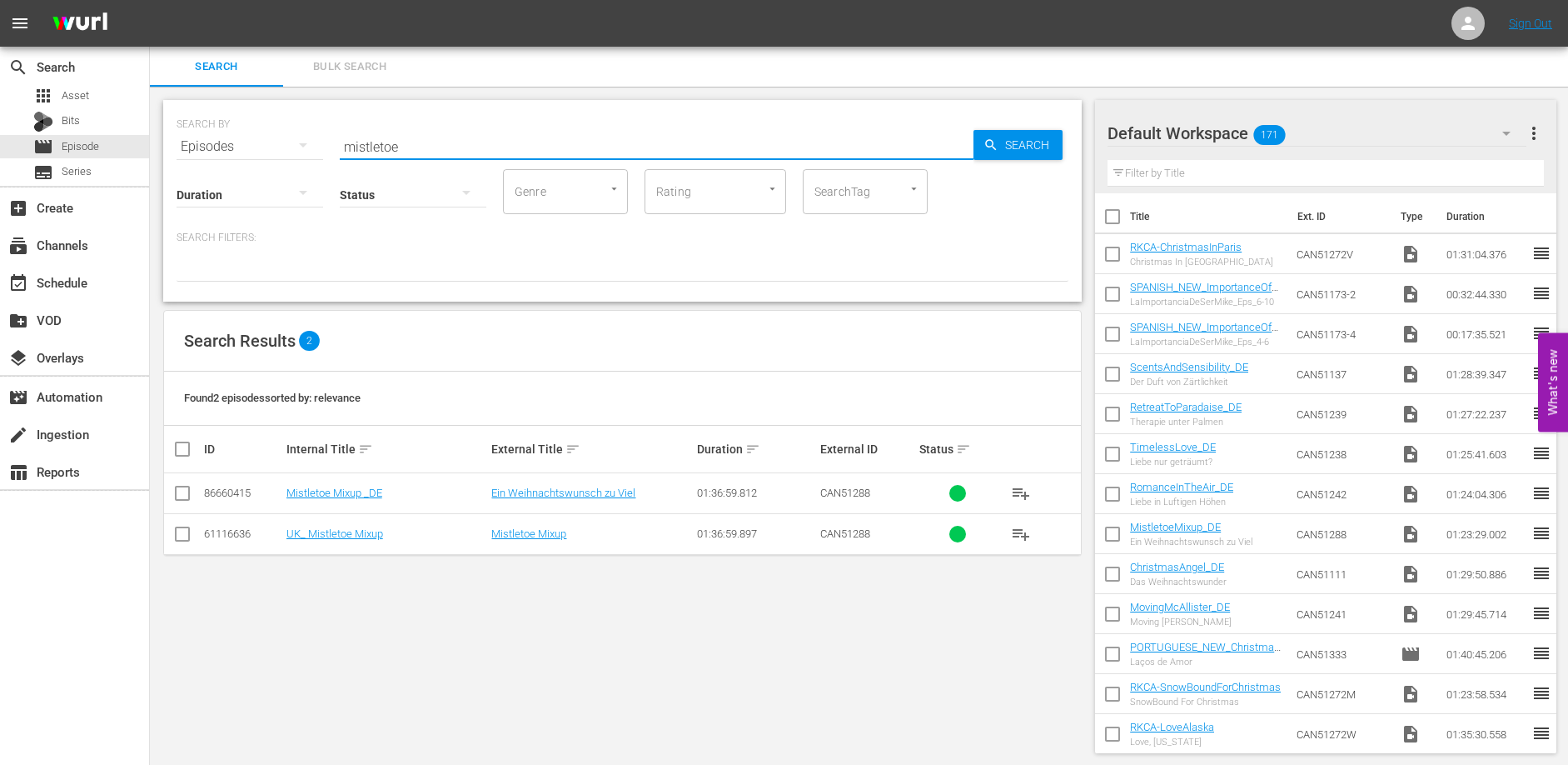
click at [409, 143] on input "mistletoe" at bounding box center [656, 147] width 633 height 40
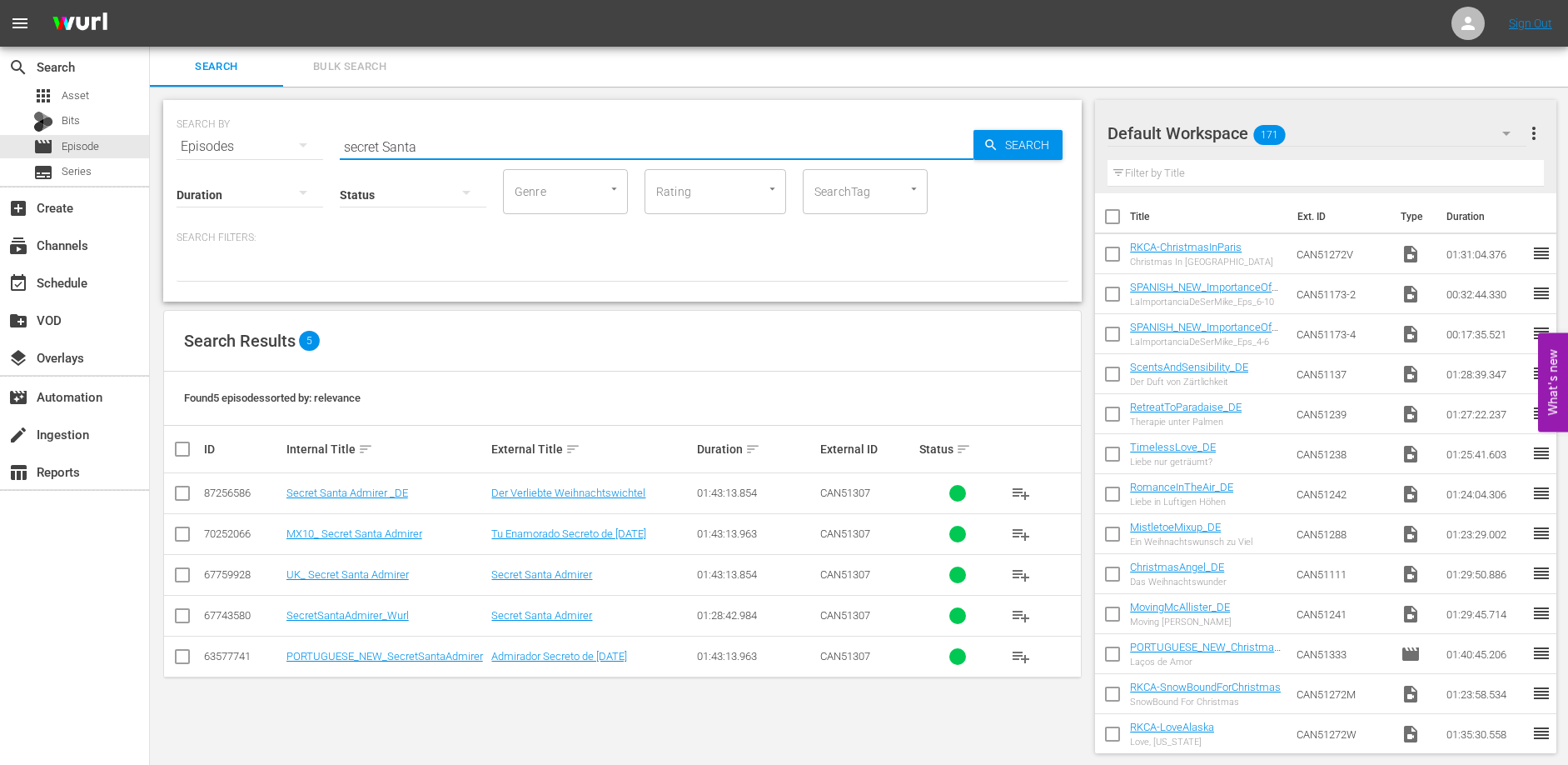
type input "secret Santa"
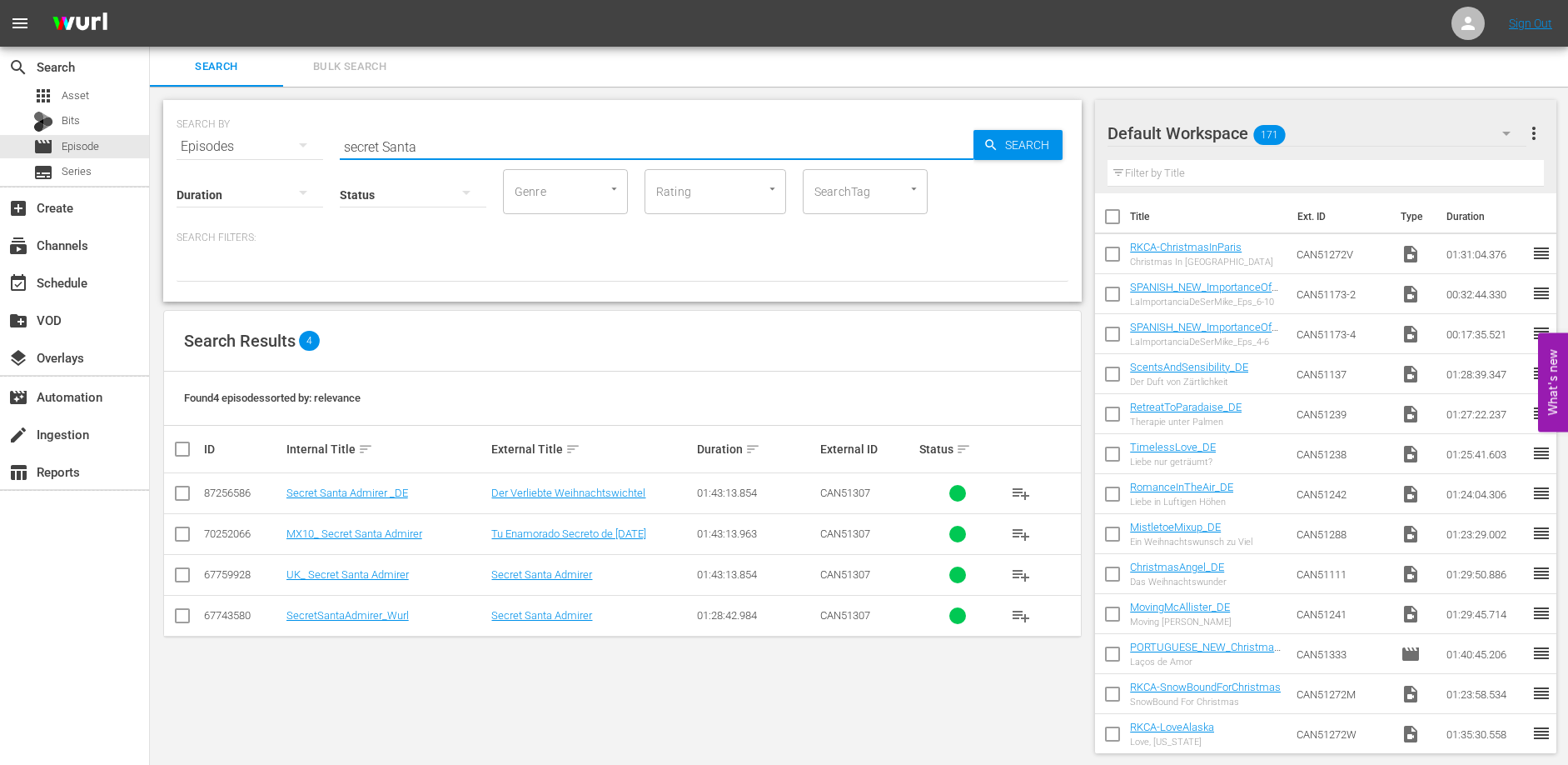
click at [365, 623] on td "SecretSantaAdmirer_Wurl" at bounding box center [387, 615] width 206 height 41
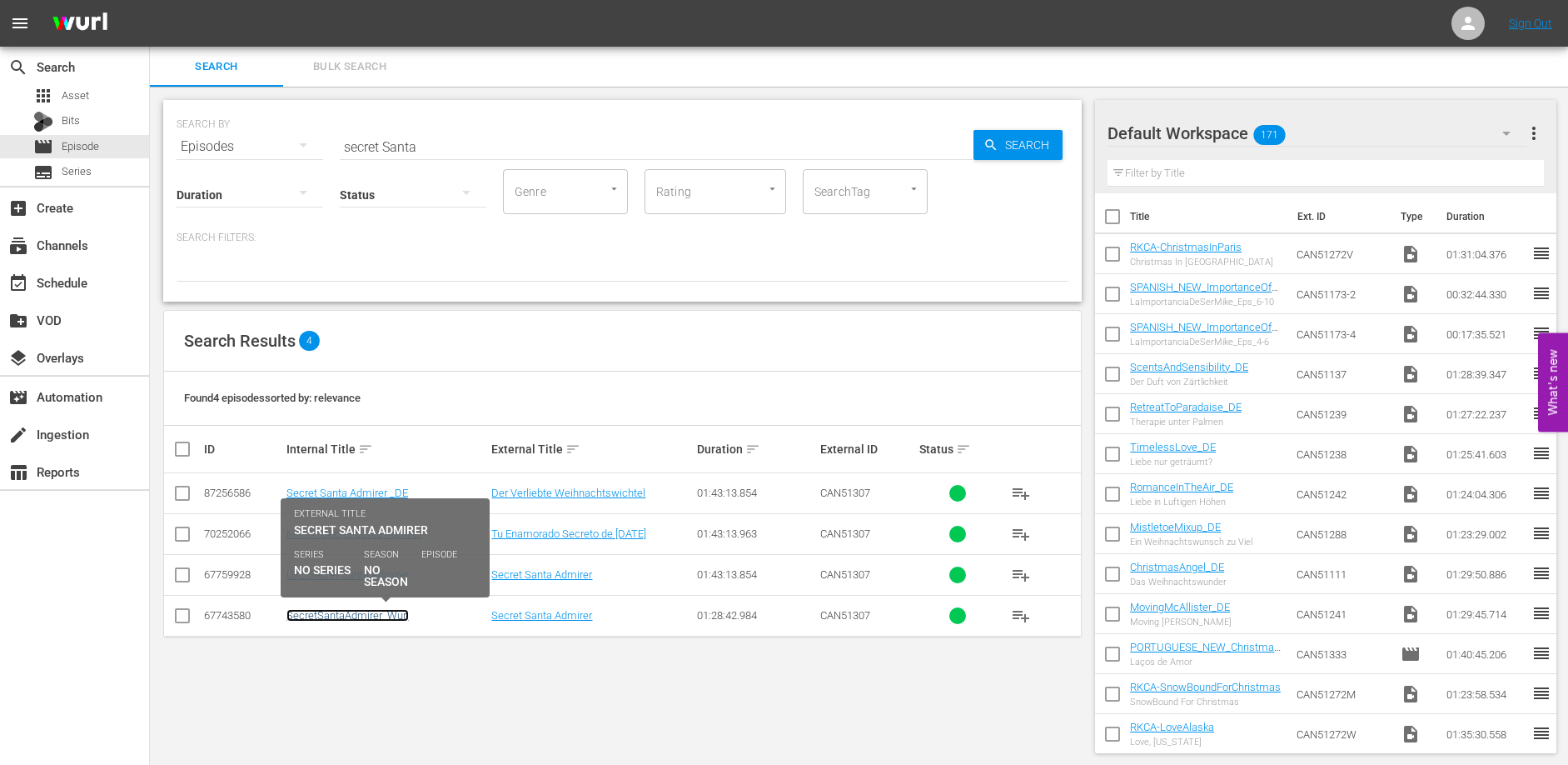
click at [366, 618] on link "SecretSantaAdmirer_Wurl" at bounding box center [347, 615] width 122 height 12
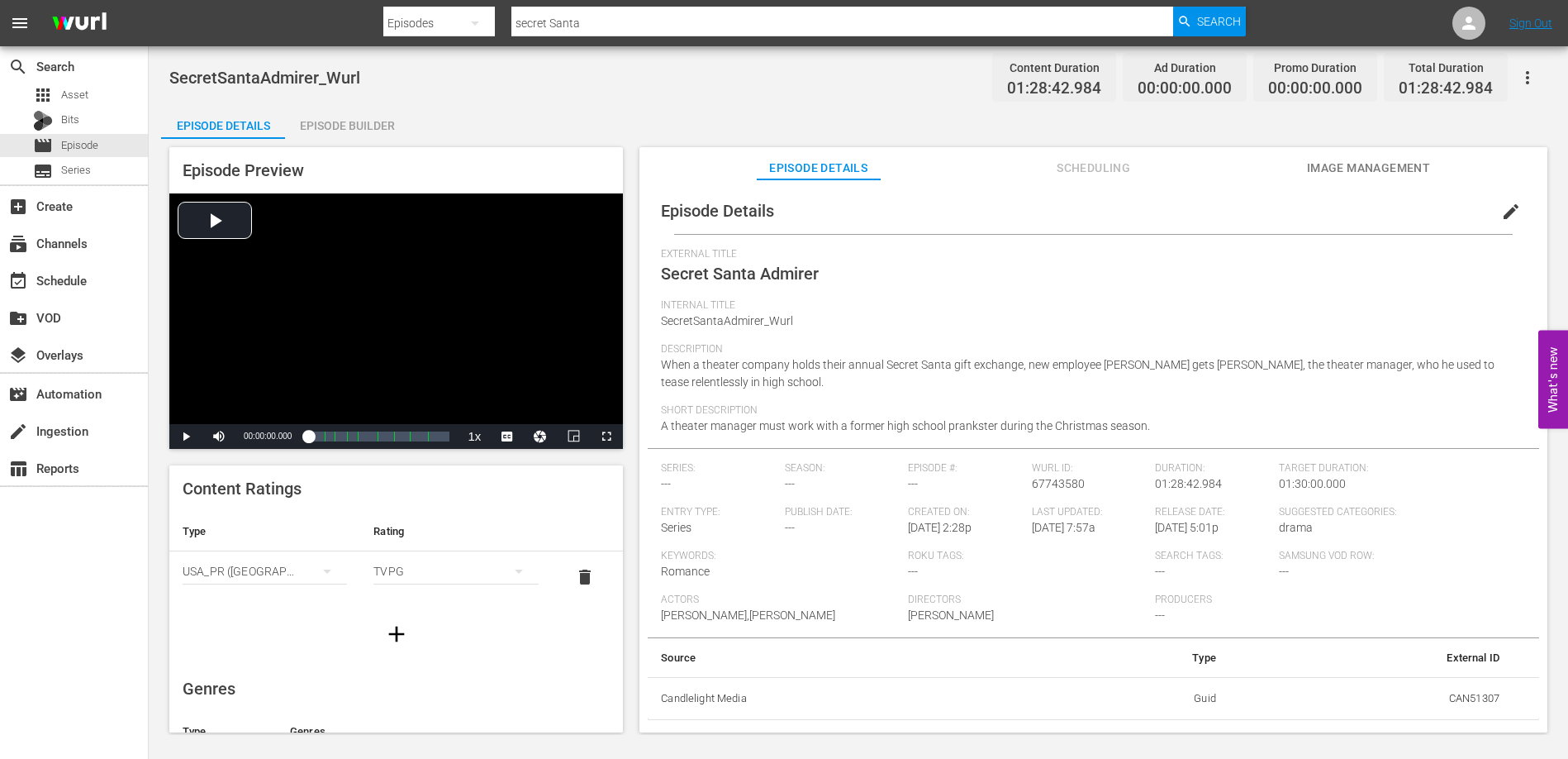
click at [1005, 363] on span "When a theater company holds their annual Secret Santa gift exchange, new emplo…" at bounding box center [1078, 372] width 834 height 31
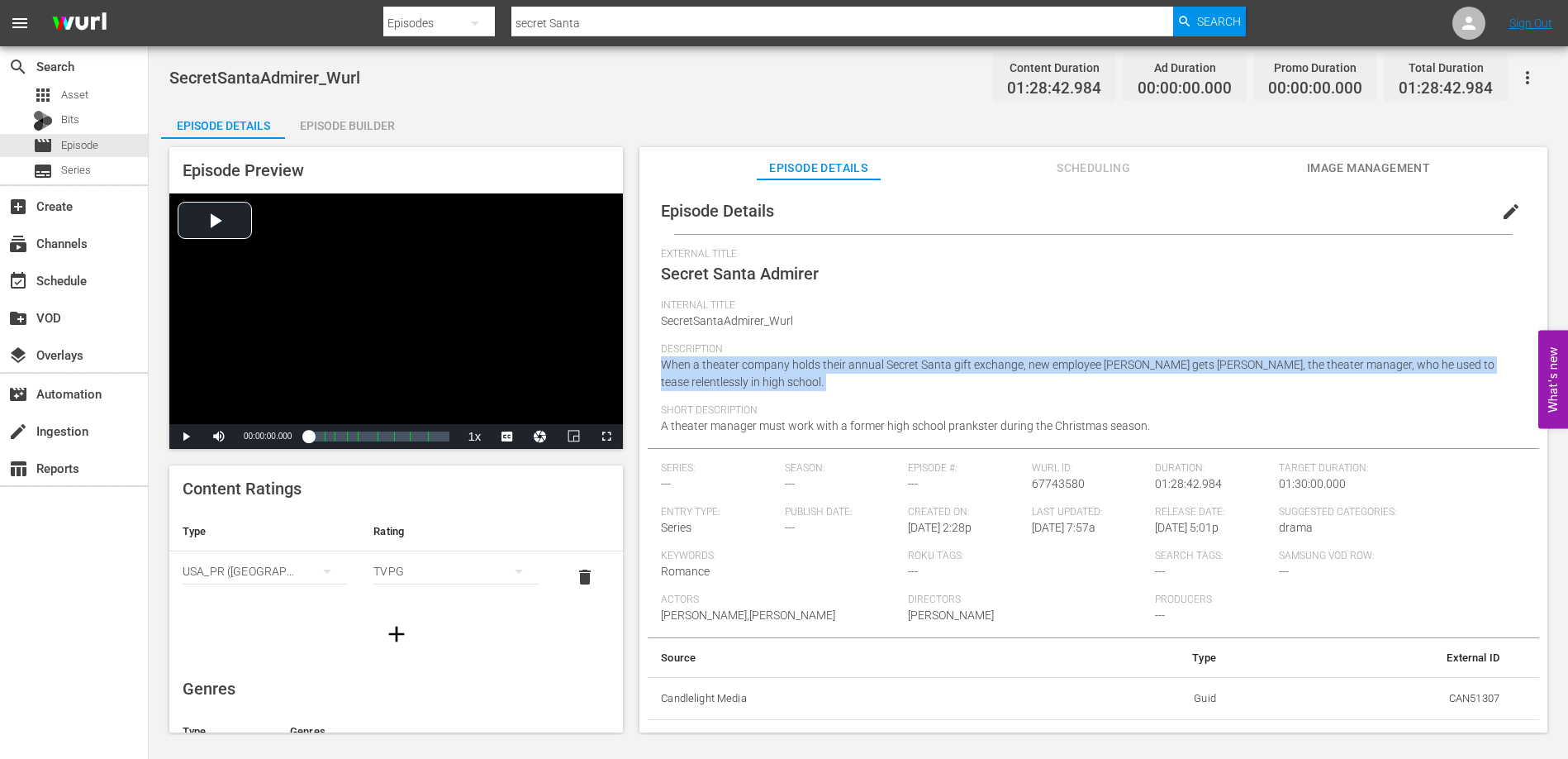
click at [1005, 363] on span "When a theater company holds their annual Secret Santa gift exchange, new emplo…" at bounding box center [1078, 372] width 834 height 31
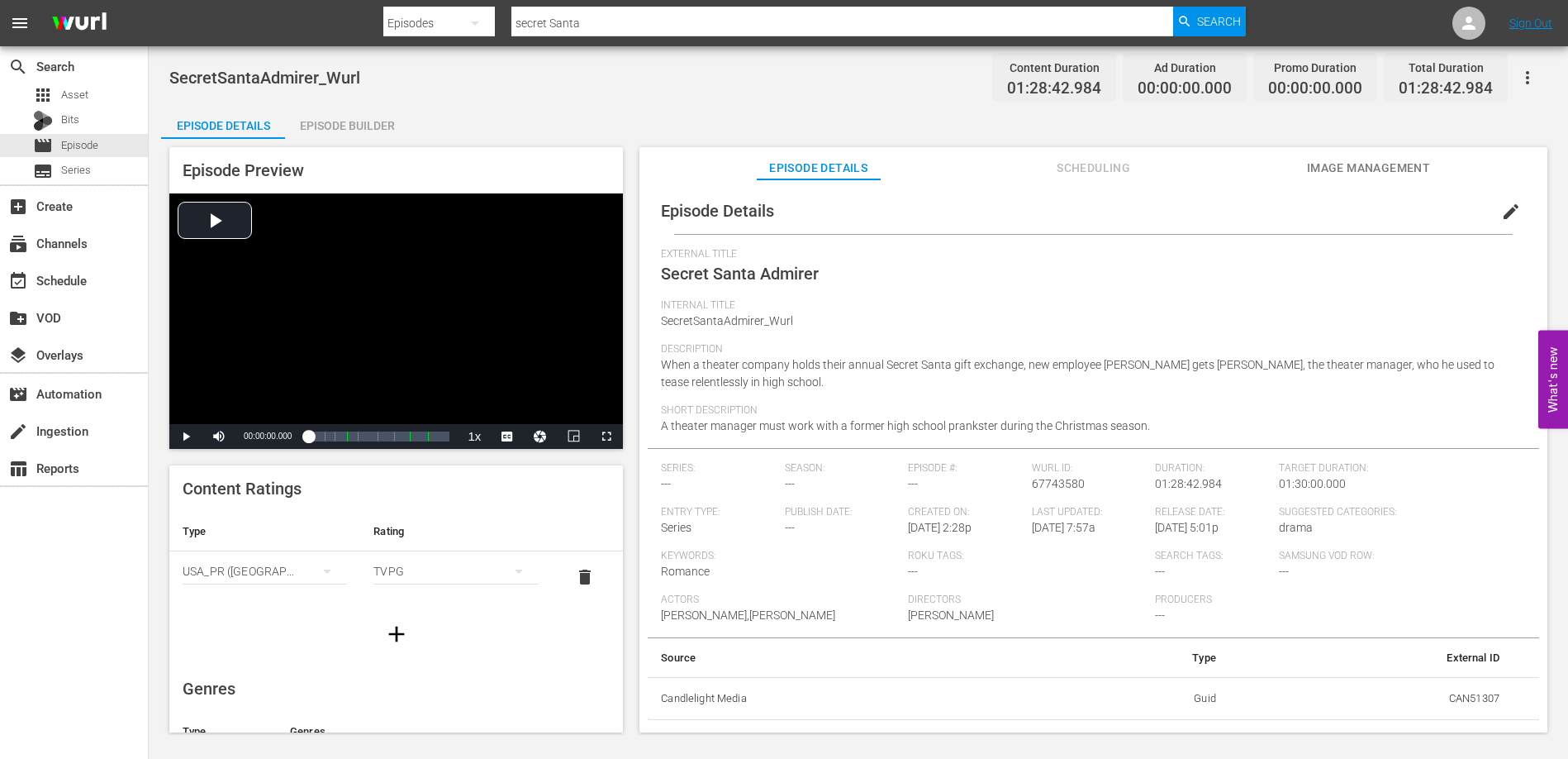
drag, startPoint x: 1113, startPoint y: 417, endPoint x: 1141, endPoint y: 426, distance: 29.4
click at [1114, 417] on div "Short Description A theater manager must work with a former high school prankst…" at bounding box center [1093, 426] width 865 height 44
drag, startPoint x: 1159, startPoint y: 427, endPoint x: 645, endPoint y: 420, distance: 514.0
click at [645, 420] on div "Episode Details edit External Title Secret Santa Admirer Internal Title SecretS…" at bounding box center [1093, 463] width 908 height 569
click at [75, 144] on span "Episode" at bounding box center [80, 145] width 38 height 17
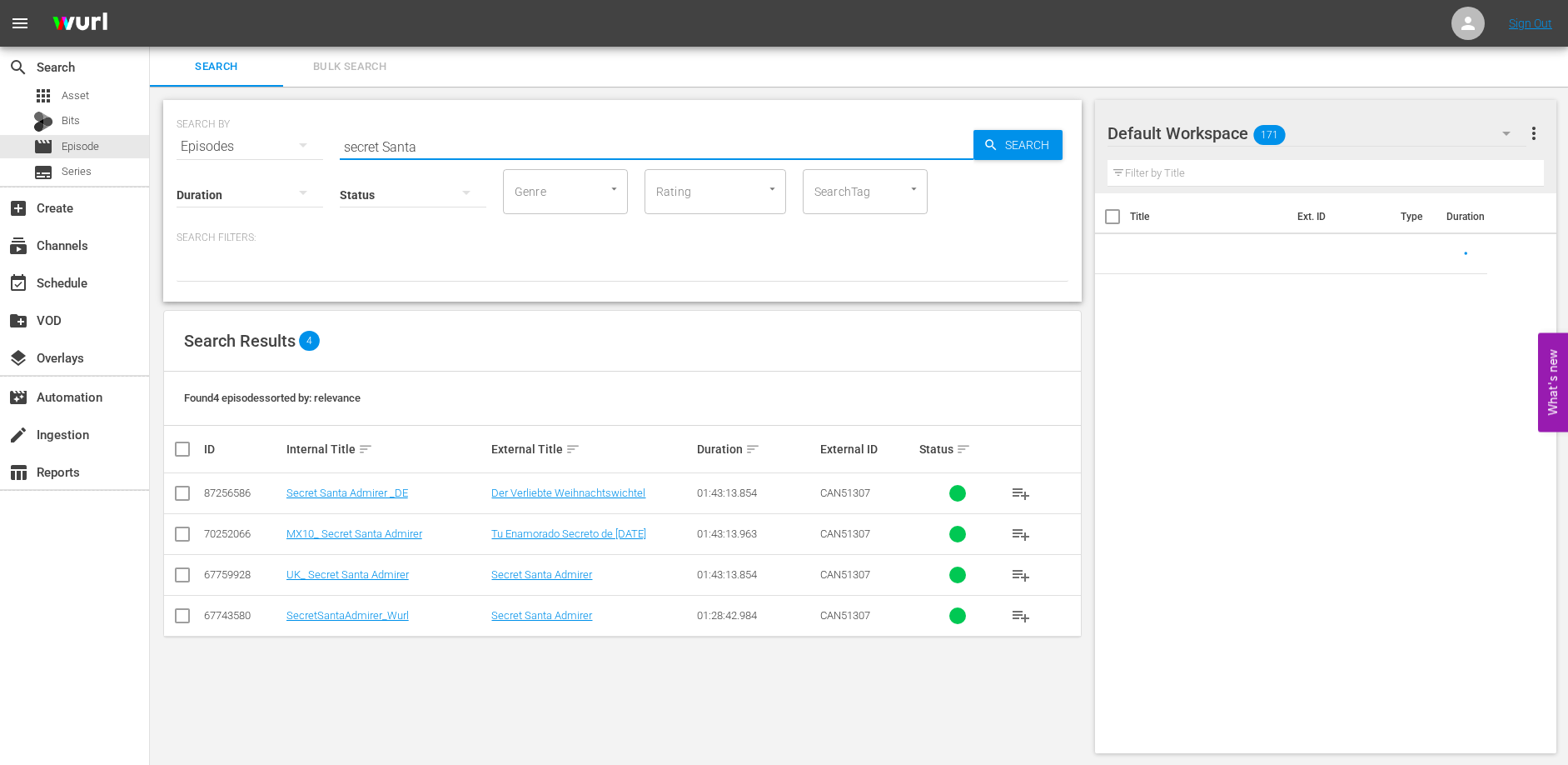
click at [392, 139] on input "secret Santa" at bounding box center [656, 147] width 633 height 40
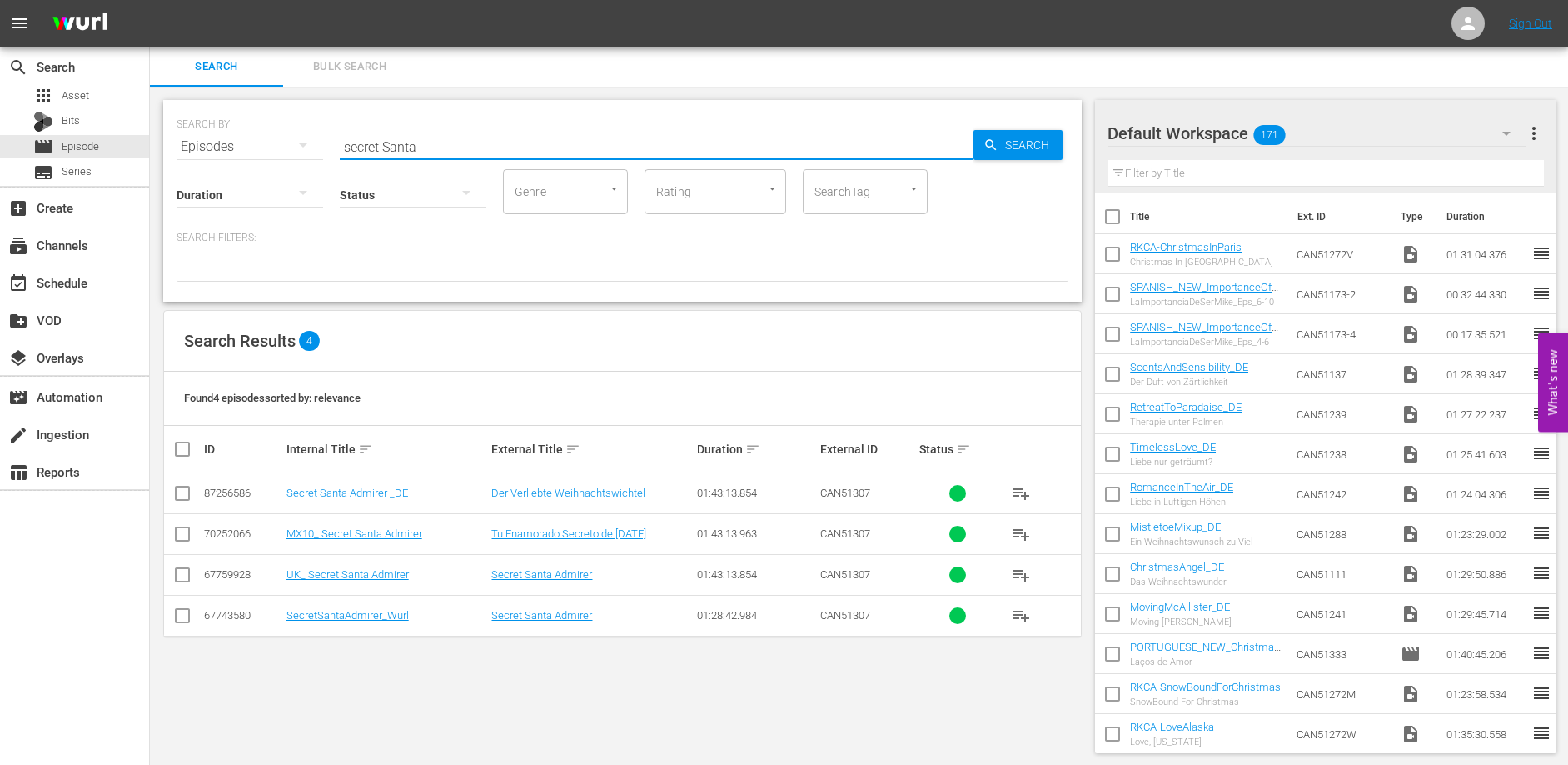
type input "y"
type input "tails"
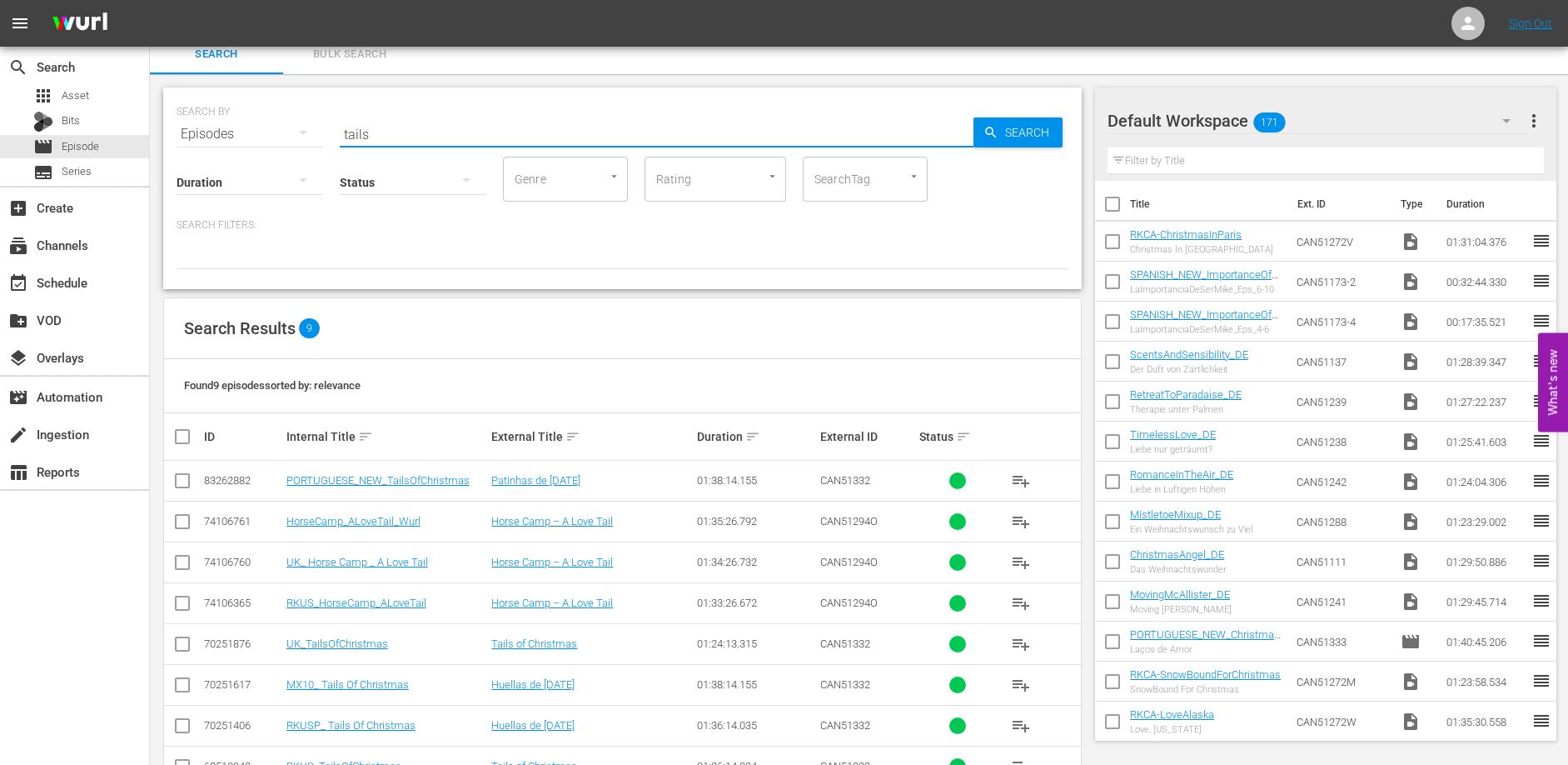
scroll to position [13, 0]
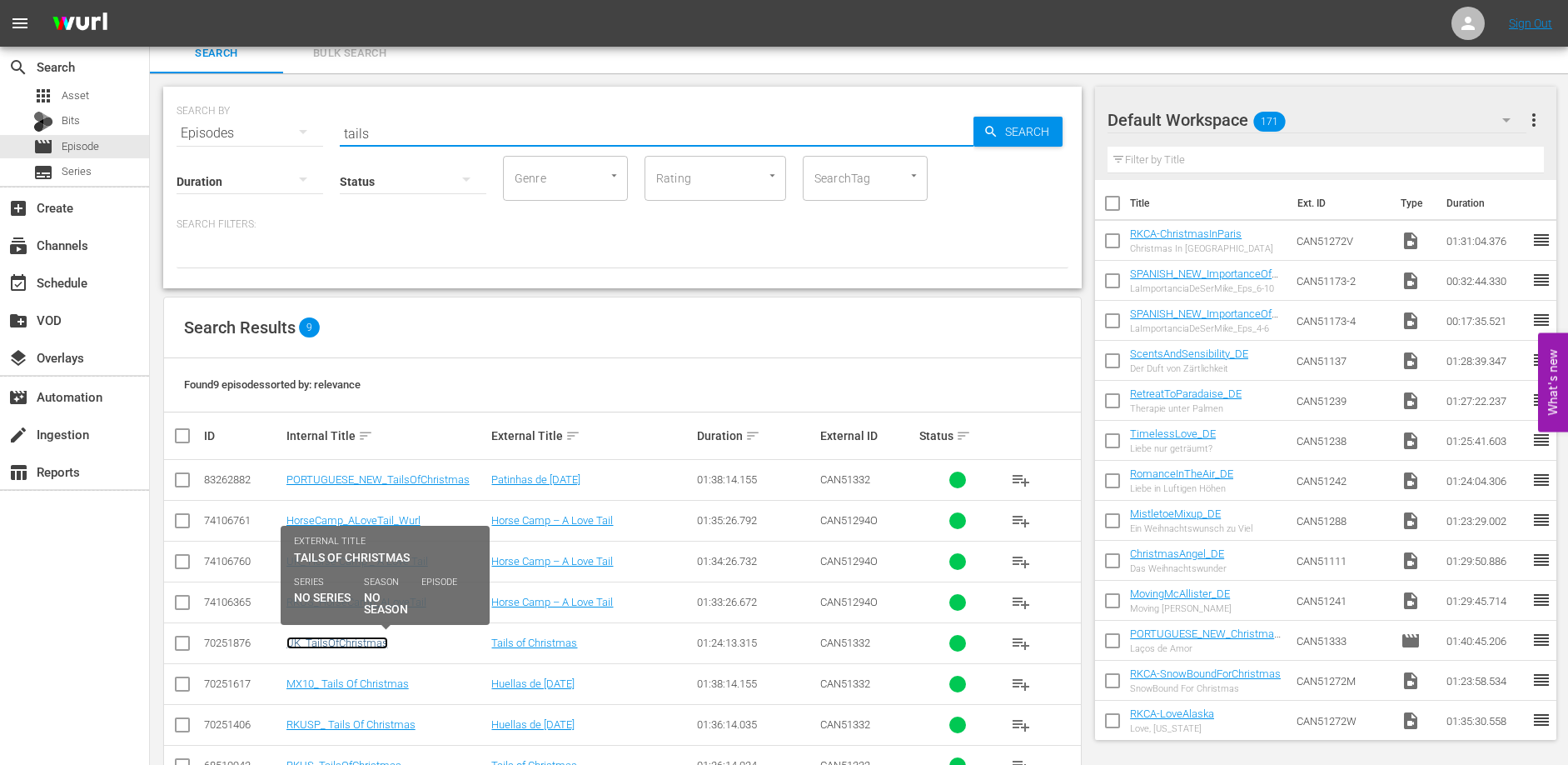
click at [356, 640] on link "UK_TailsOfChristmas" at bounding box center [336, 642] width 101 height 12
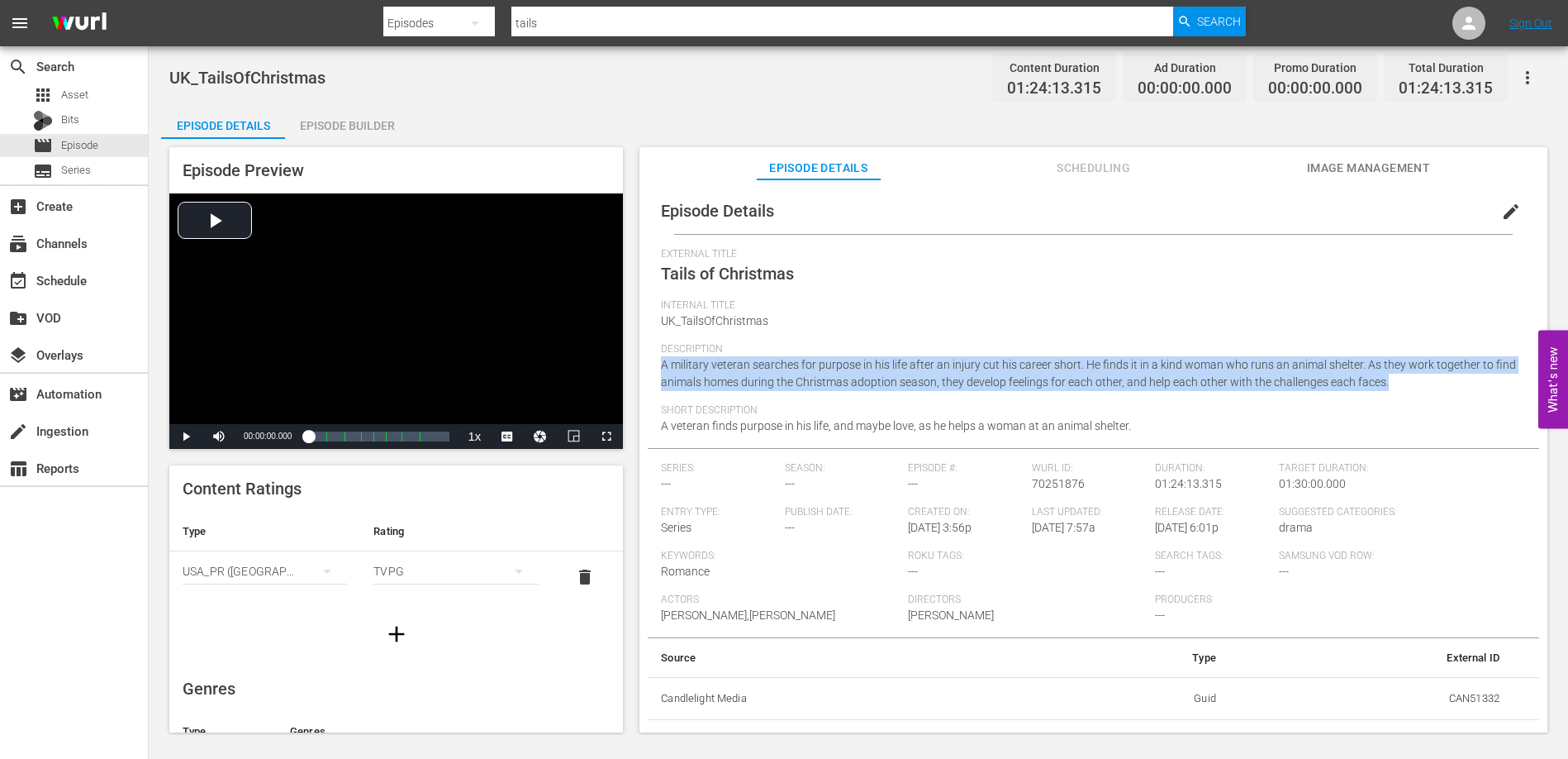
drag, startPoint x: 1418, startPoint y: 386, endPoint x: 649, endPoint y: 372, distance: 769.1
click at [649, 372] on div "Episode Details edit External Title Tails of Christmas Internal Title UK_TailsO…" at bounding box center [1093, 453] width 891 height 532
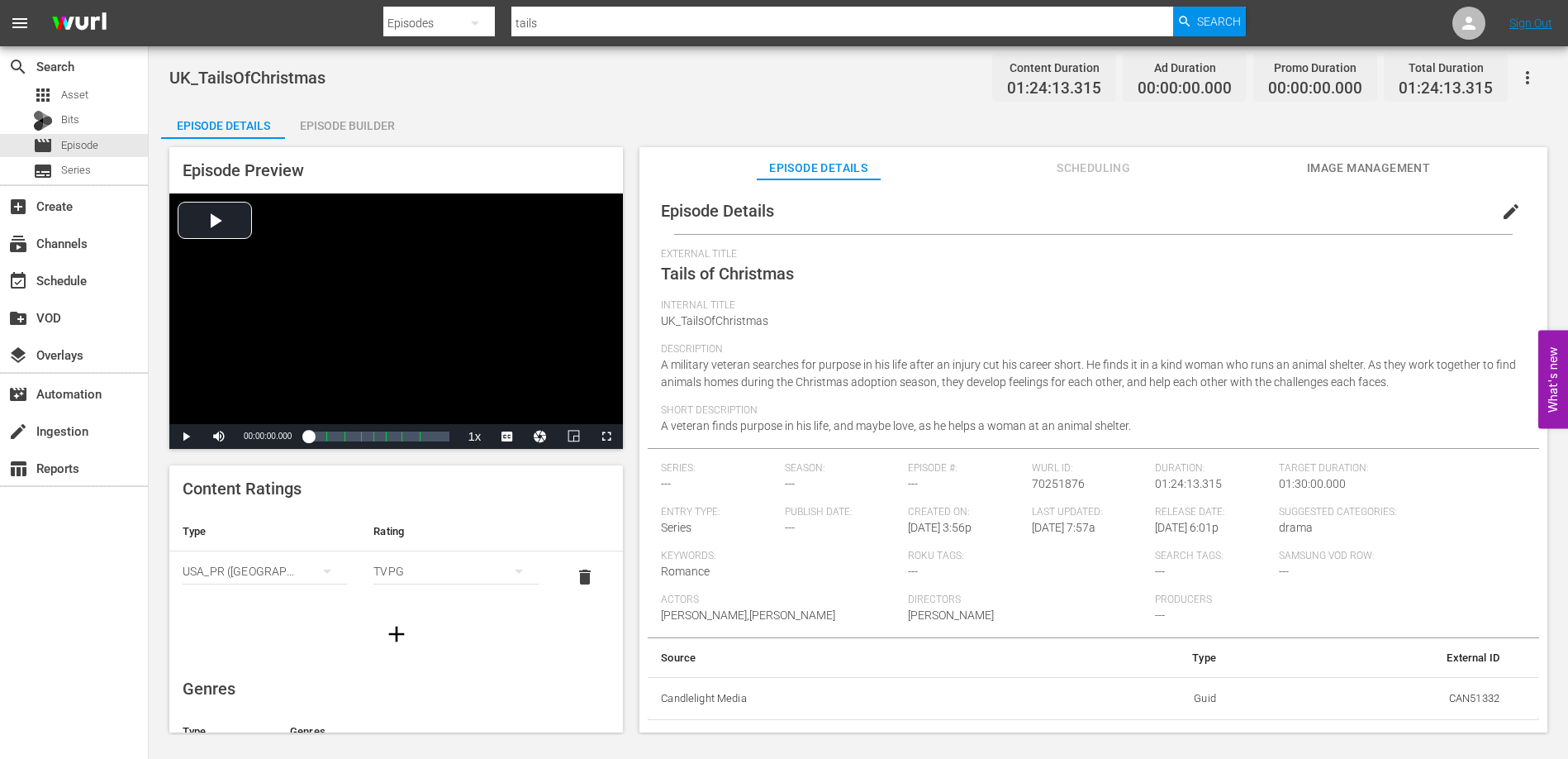
click at [1097, 437] on div "Short Description A veteran finds purpose in his life, and maybe love, as he he…" at bounding box center [1093, 426] width 865 height 44
drag, startPoint x: 1148, startPoint y: 424, endPoint x: 638, endPoint y: 424, distance: 510.0
click at [638, 424] on div "Episode Preview Video Player is loading. Play Video Play Mute Current Time 00:0…" at bounding box center [858, 442] width 1395 height 607
click at [86, 145] on span "Episode" at bounding box center [80, 145] width 38 height 17
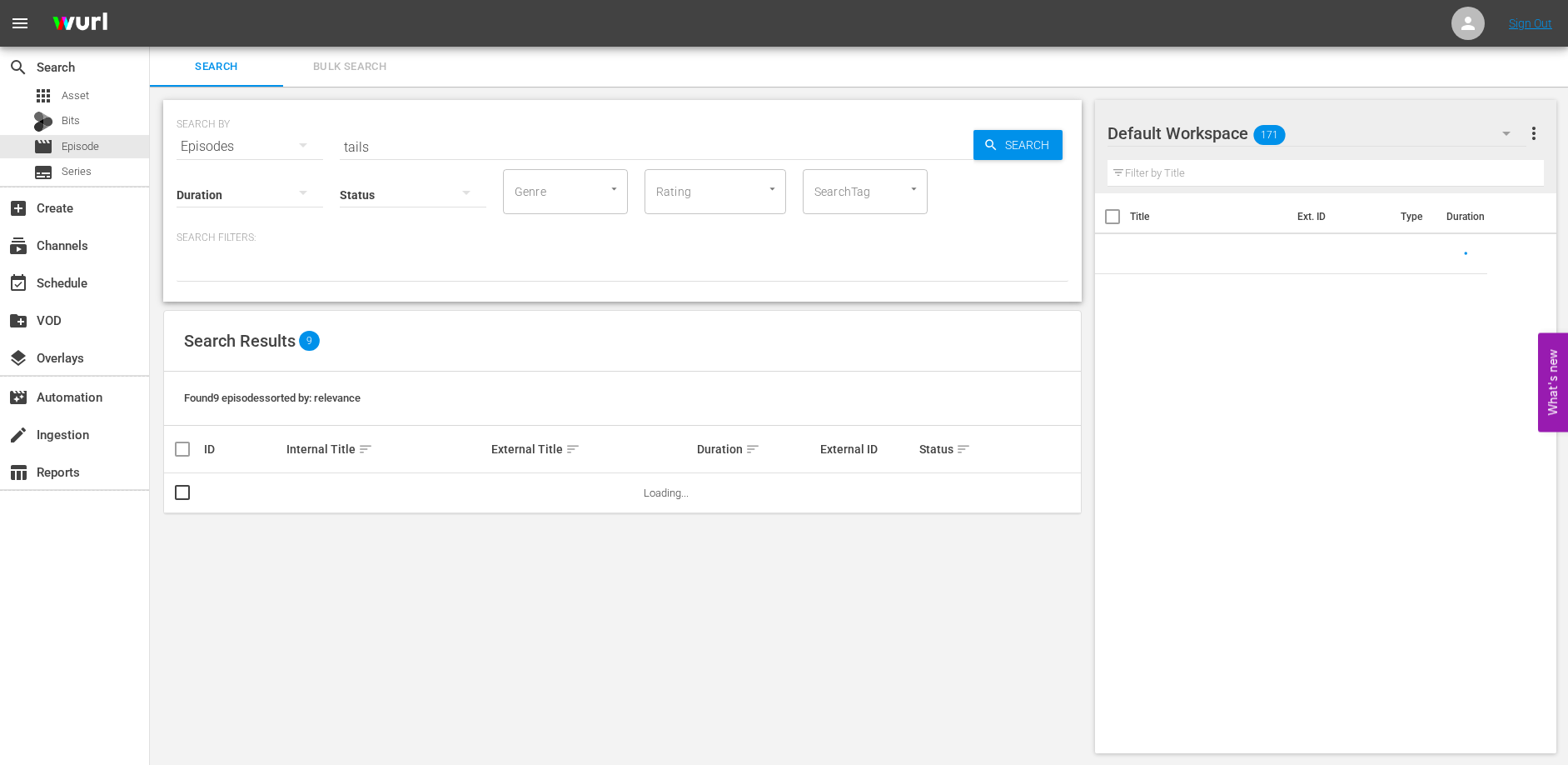
click at [422, 130] on input "tails" at bounding box center [656, 147] width 633 height 40
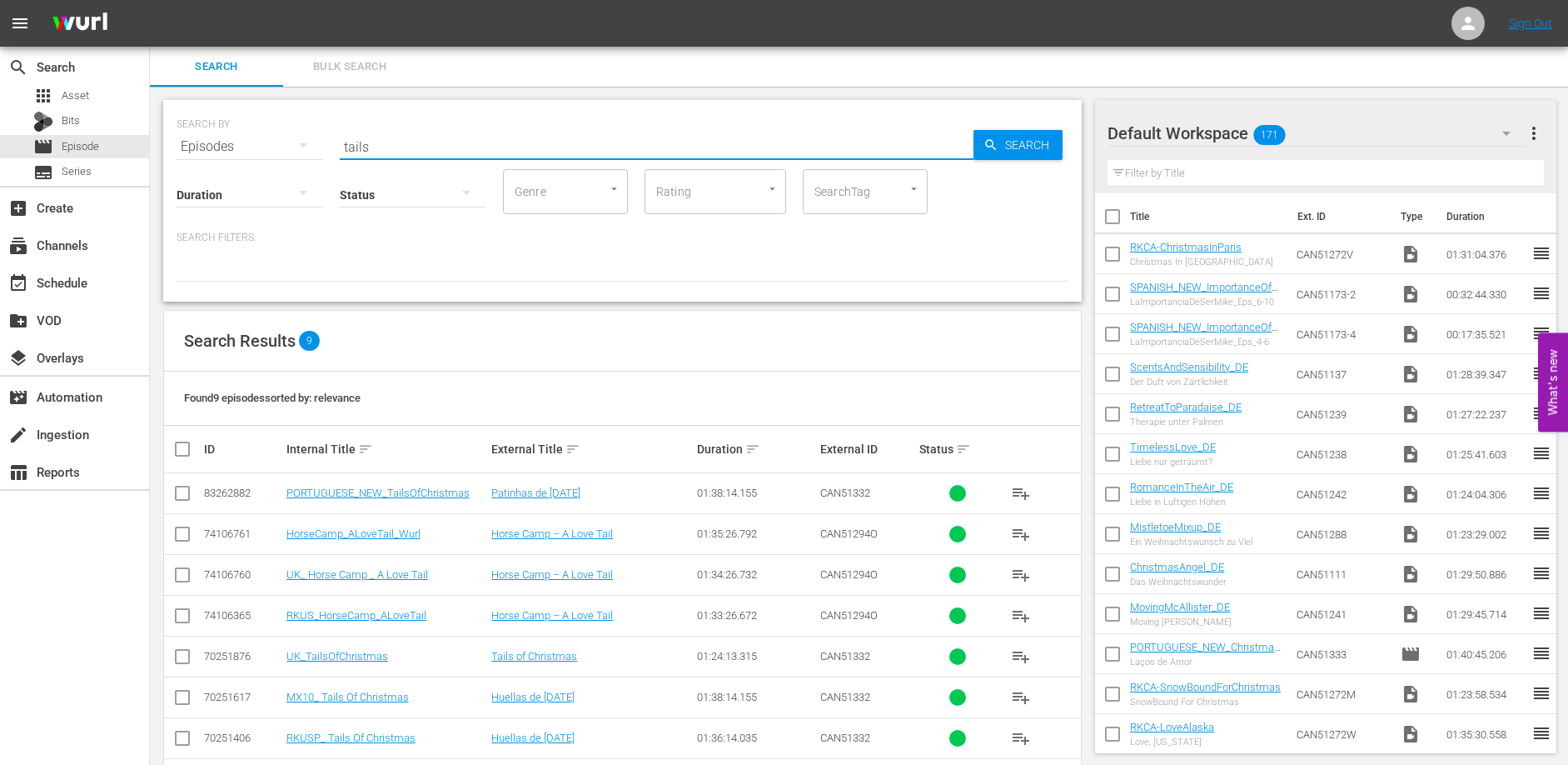
click at [422, 136] on input "tails" at bounding box center [656, 147] width 633 height 40
type input "First Christmas"
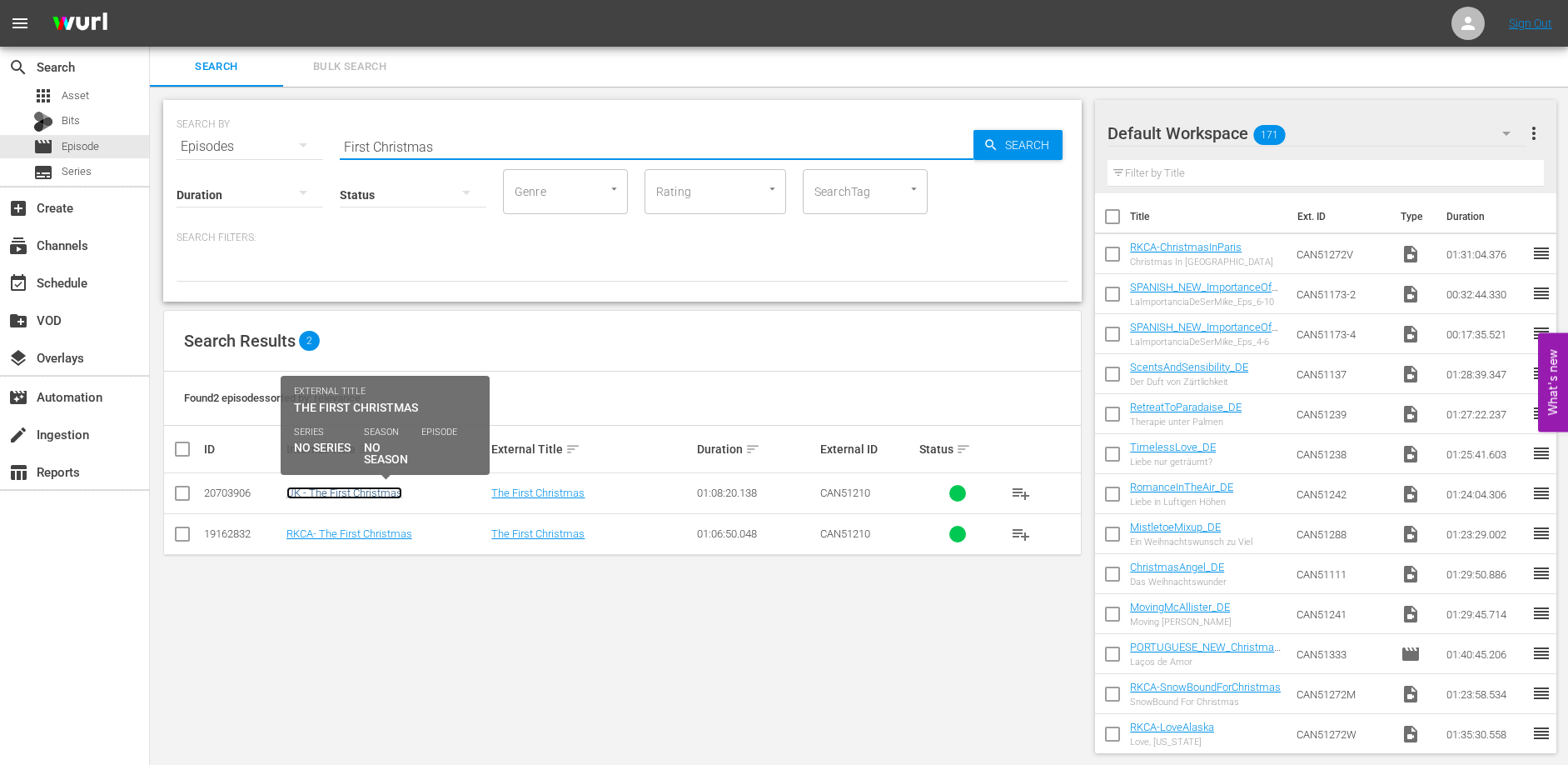
click at [361, 489] on link "UK - The First Christmas" at bounding box center [344, 492] width 115 height 12
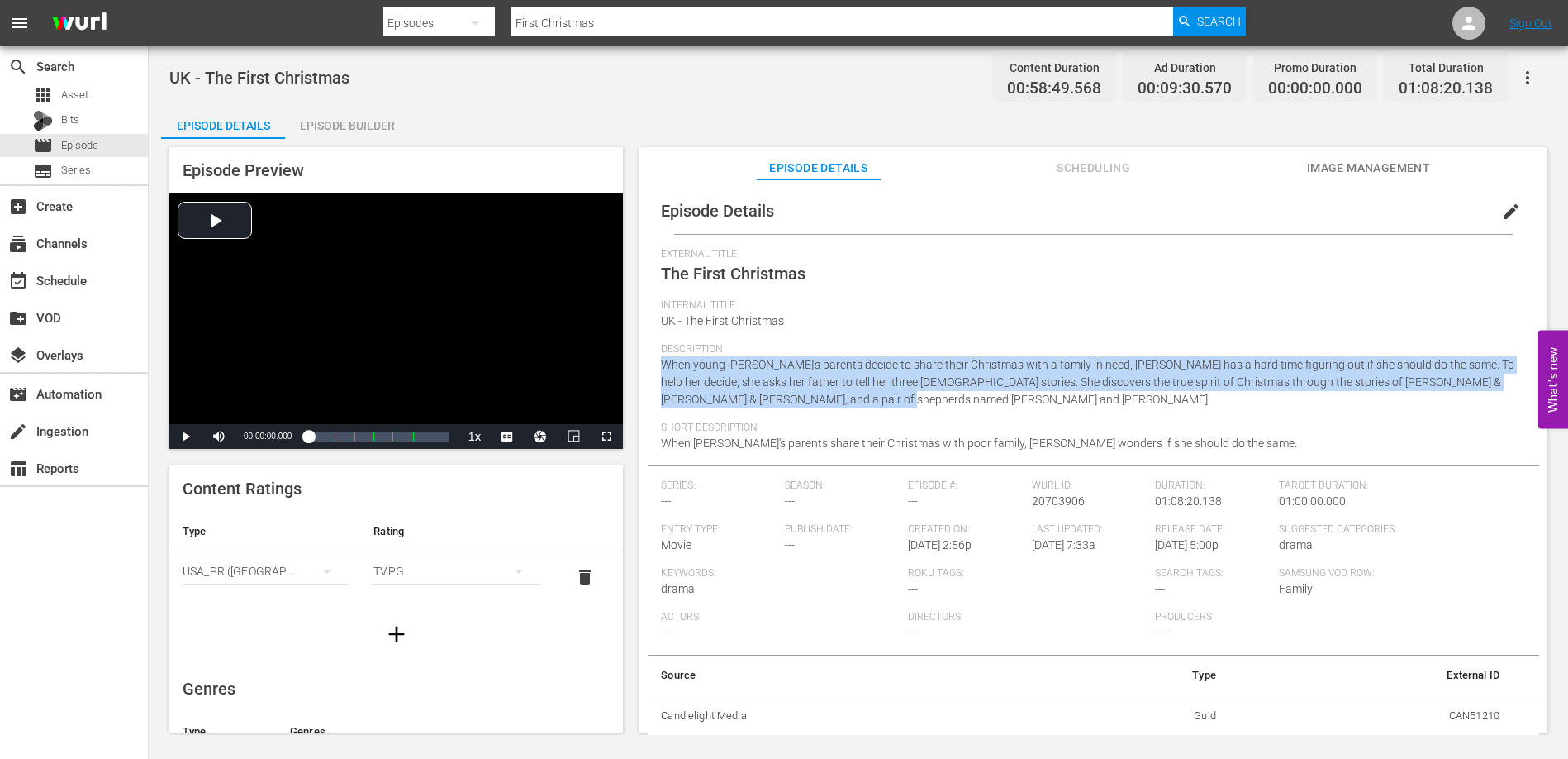
drag, startPoint x: 849, startPoint y: 401, endPoint x: 649, endPoint y: 370, distance: 202.4
click at [649, 370] on div "Episode Details edit External Title The First Christmas Internal Title UK - The…" at bounding box center [1093, 463] width 891 height 550
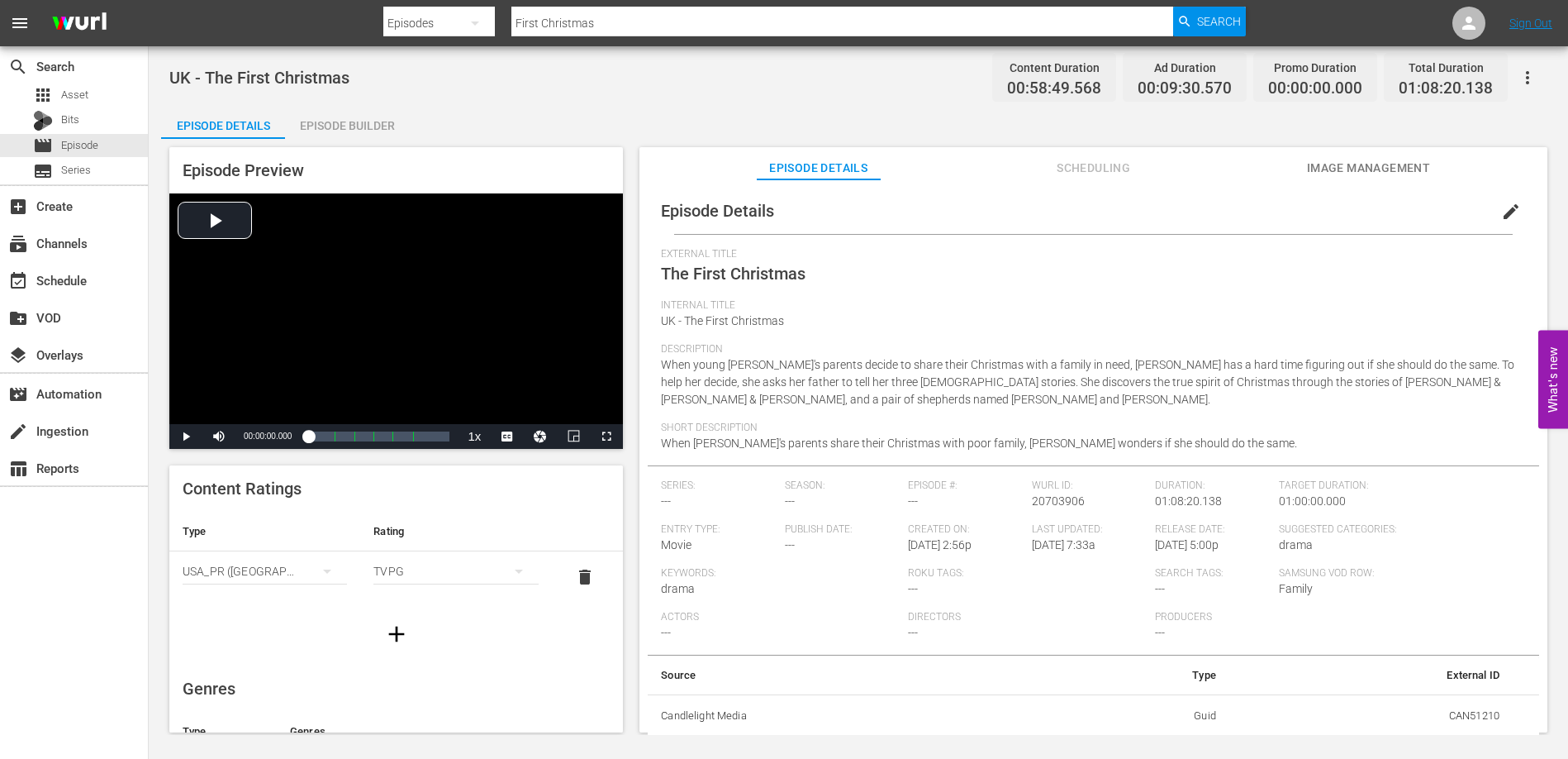
click at [1065, 433] on span "Short Description" at bounding box center [1089, 428] width 856 height 13
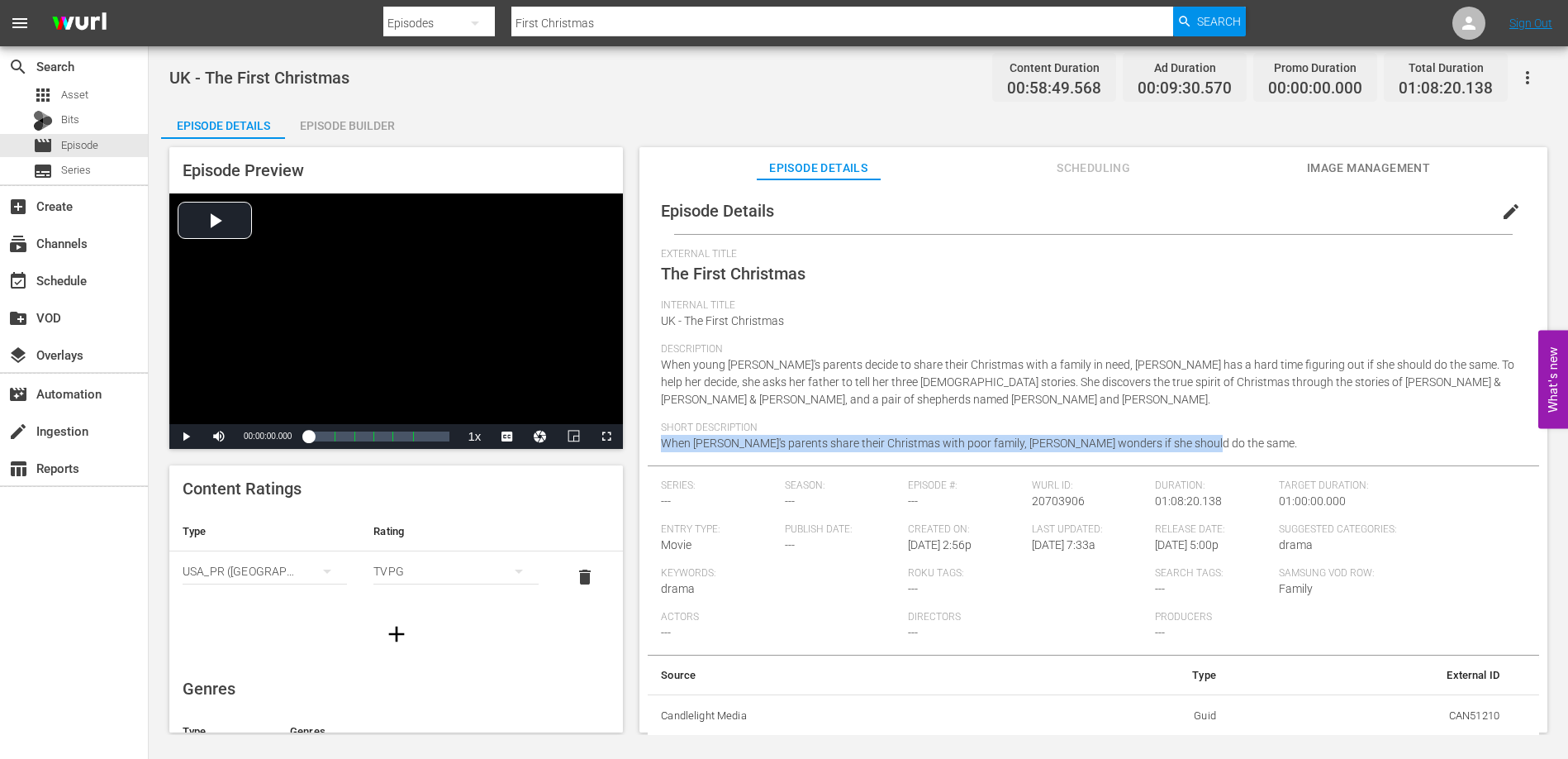
drag, startPoint x: 1172, startPoint y: 445, endPoint x: 662, endPoint y: 448, distance: 510.0
click at [662, 448] on div "Short Description When [PERSON_NAME]'s parents share their Christmas with poor …" at bounding box center [1093, 443] width 865 height 44
